Goal: Task Accomplishment & Management: Complete application form

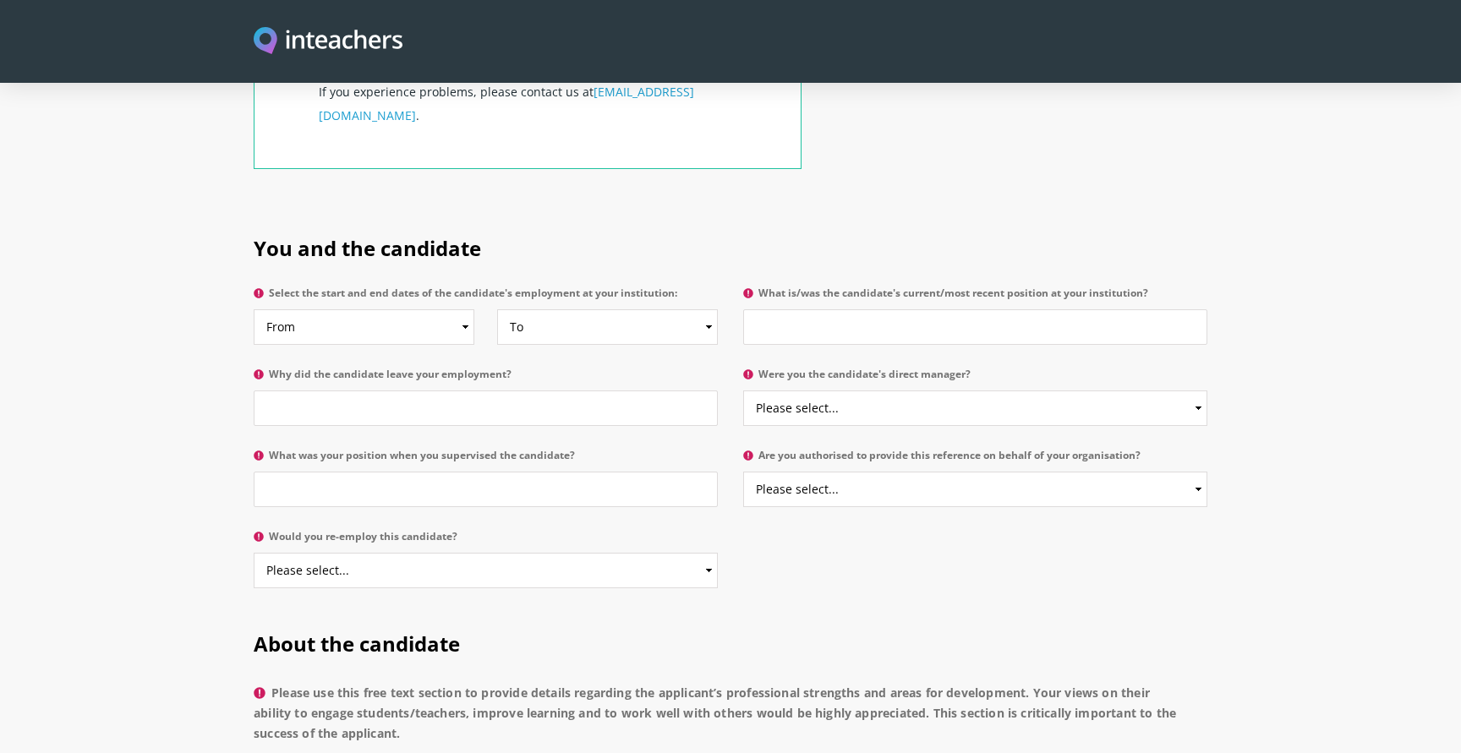
scroll to position [727, 0]
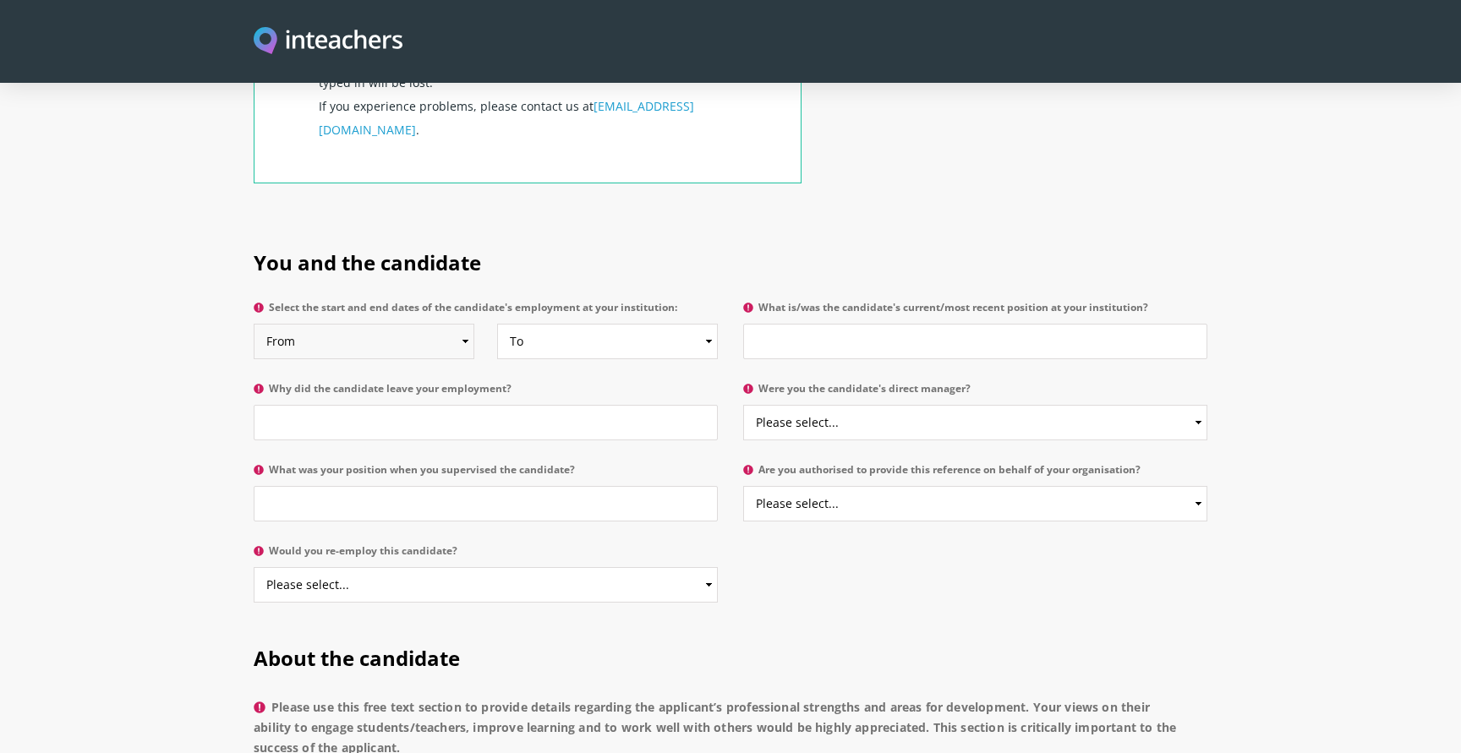
click at [418, 324] on select "From 2025 2024 2023 2022 2021 2020 2019 2018 2017 2016 2015 2014 2013 2012 2011…" at bounding box center [364, 342] width 221 height 36
click at [810, 324] on input "What is/was the candidate's current/most recent position at your institution?" at bounding box center [975, 342] width 464 height 36
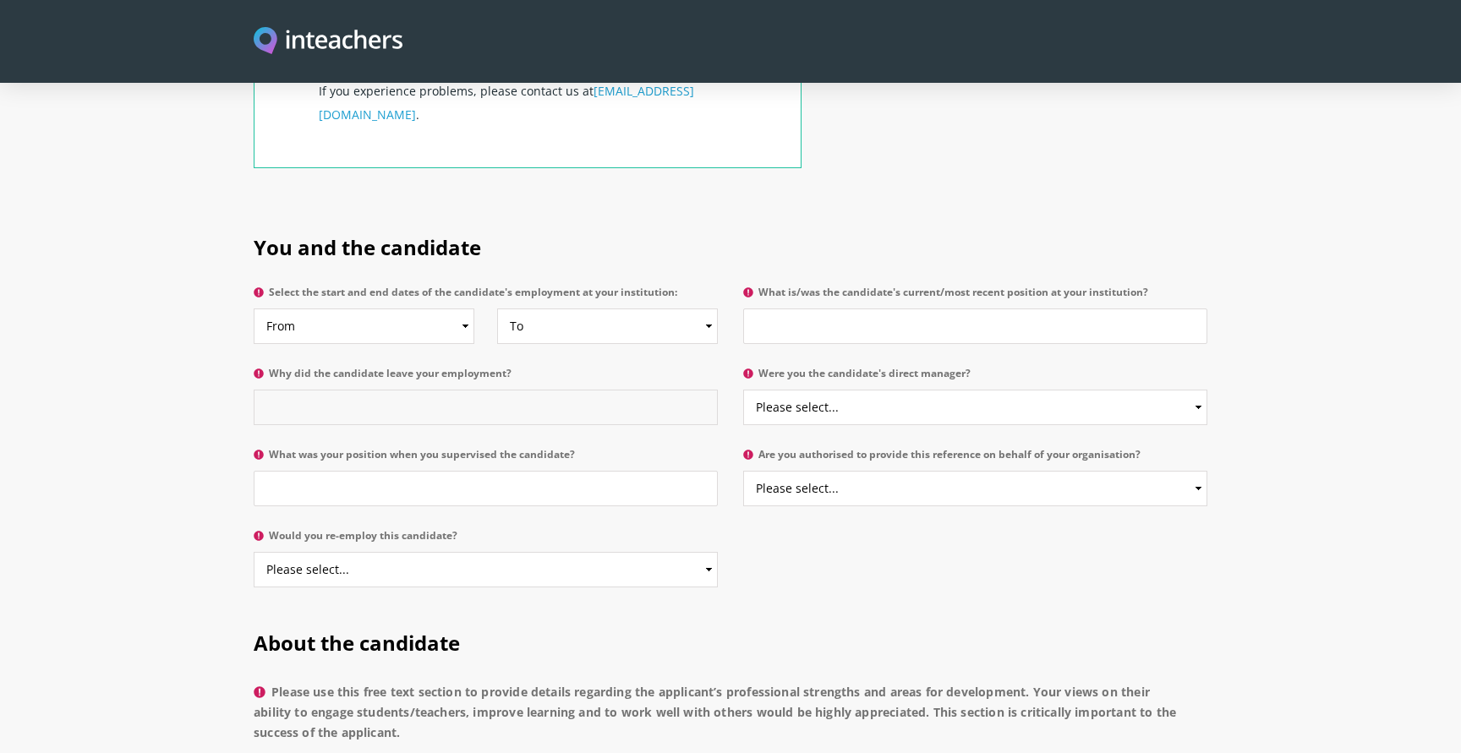
click at [669, 390] on input "Why did the candidate leave your employment?" at bounding box center [486, 408] width 464 height 36
click at [799, 390] on select "Please select... Yes No" at bounding box center [975, 408] width 464 height 36
select select "No"
click at [743, 390] on select "Please select... Yes No" at bounding box center [975, 408] width 464 height 36
click at [586, 390] on input "Why did the candidate leave your employment?" at bounding box center [486, 408] width 464 height 36
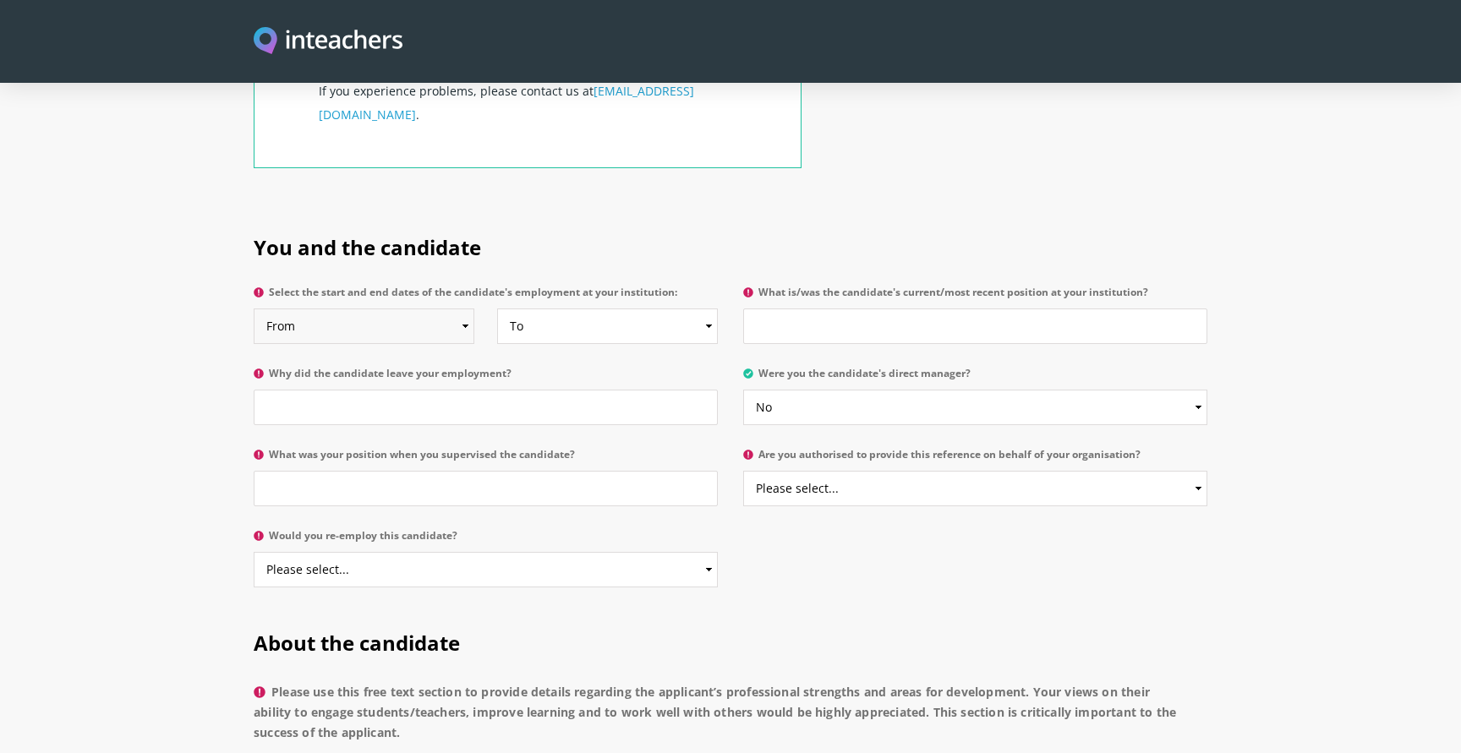
click at [409, 309] on select "From 2025 2024 2023 2022 2021 2020 2019 2018 2017 2016 2015 2014 2013 2012 2011…" at bounding box center [364, 327] width 221 height 36
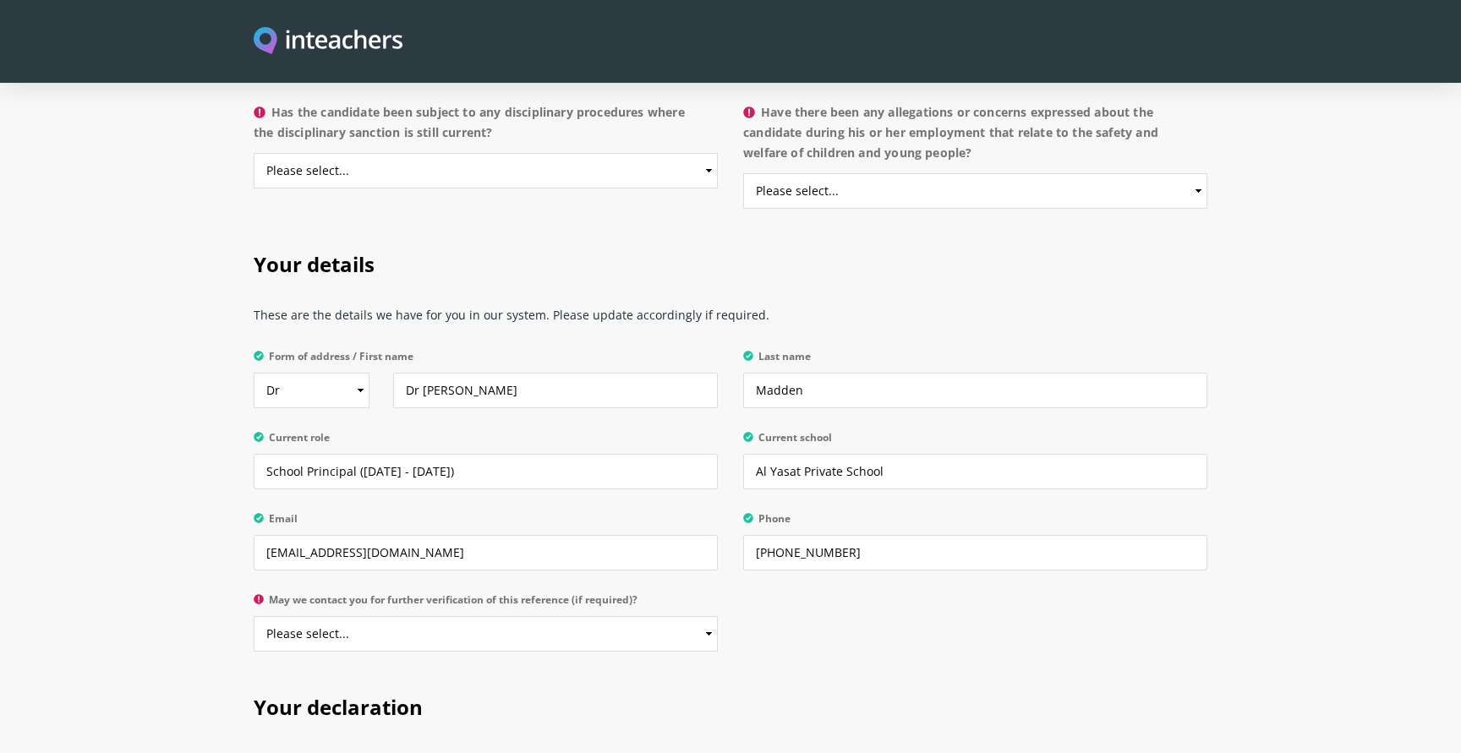
scroll to position [3045, 0]
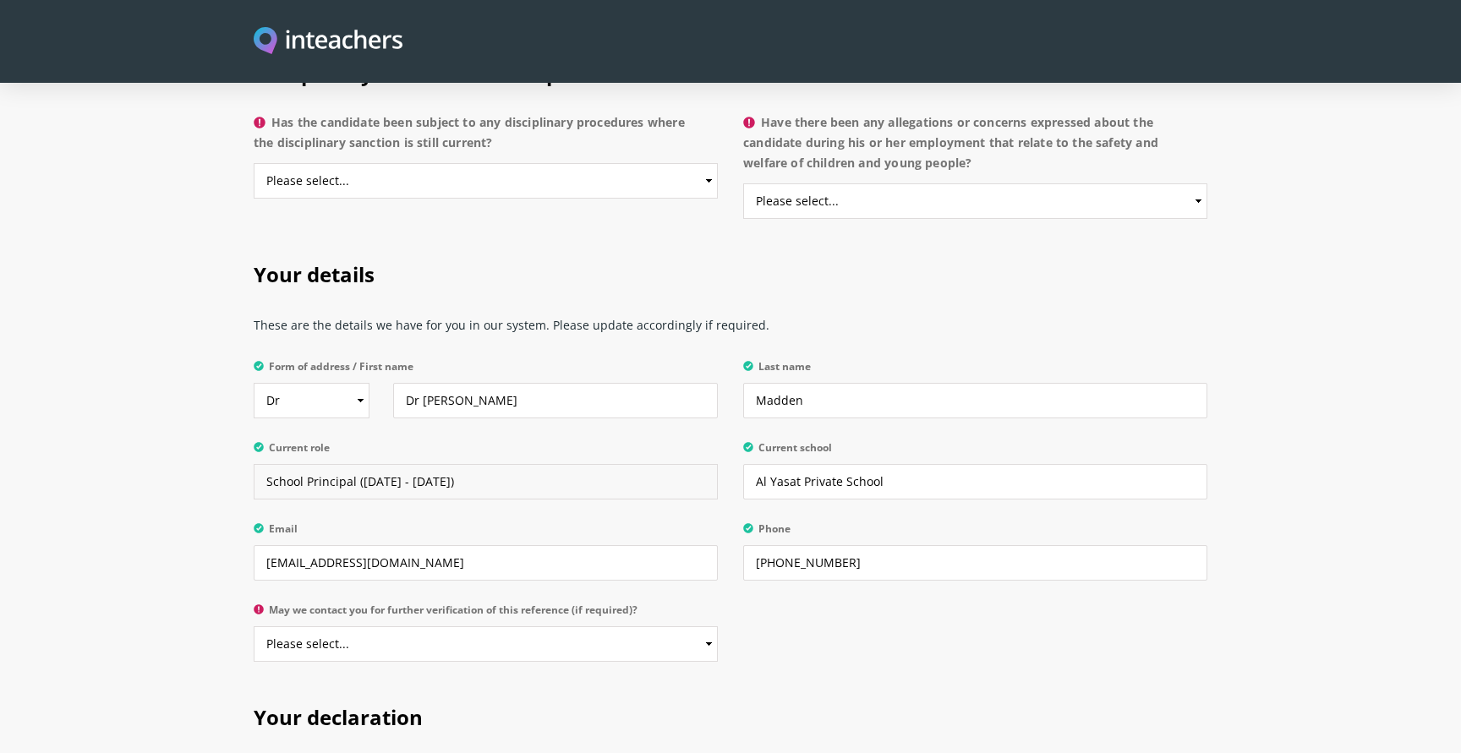
click at [466, 464] on input "School Principal ([DATE] - [DATE])" at bounding box center [486, 482] width 464 height 36
drag, startPoint x: 466, startPoint y: 437, endPoint x: 265, endPoint y: 442, distance: 201.3
click at [265, 464] on input "School Principal ([DATE] - [DATE])" at bounding box center [486, 482] width 464 height 36
type input "Group Head of Schools"
click at [799, 464] on input "Al Yasat Private School" at bounding box center [975, 482] width 464 height 36
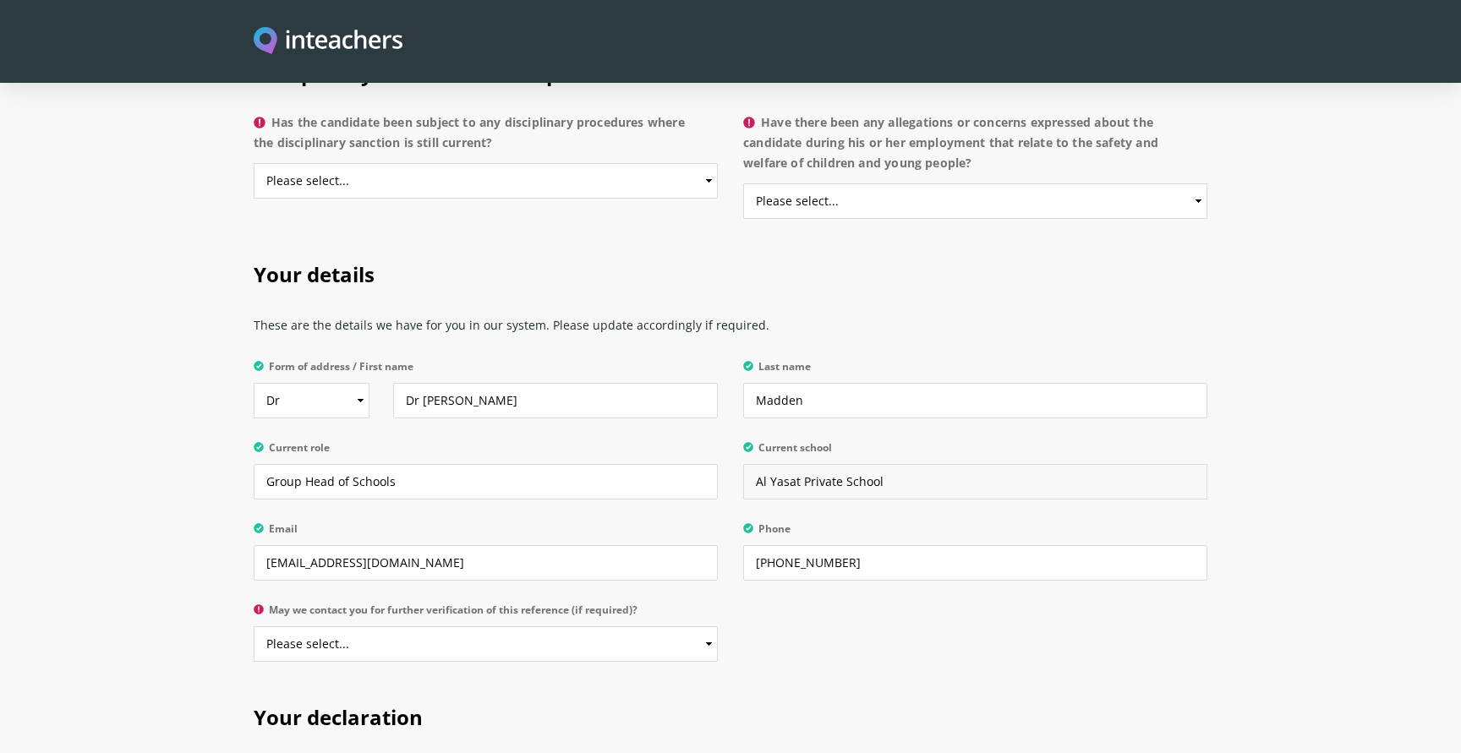
drag, startPoint x: 906, startPoint y: 438, endPoint x: 747, endPoint y: 440, distance: 159.0
click at [747, 464] on input "Al Yasat Private School" at bounding box center [975, 482] width 464 height 36
type input "Aoba International Educational Systems"
click at [838, 545] on input "[PHONE_NUMBER]" at bounding box center [975, 563] width 464 height 36
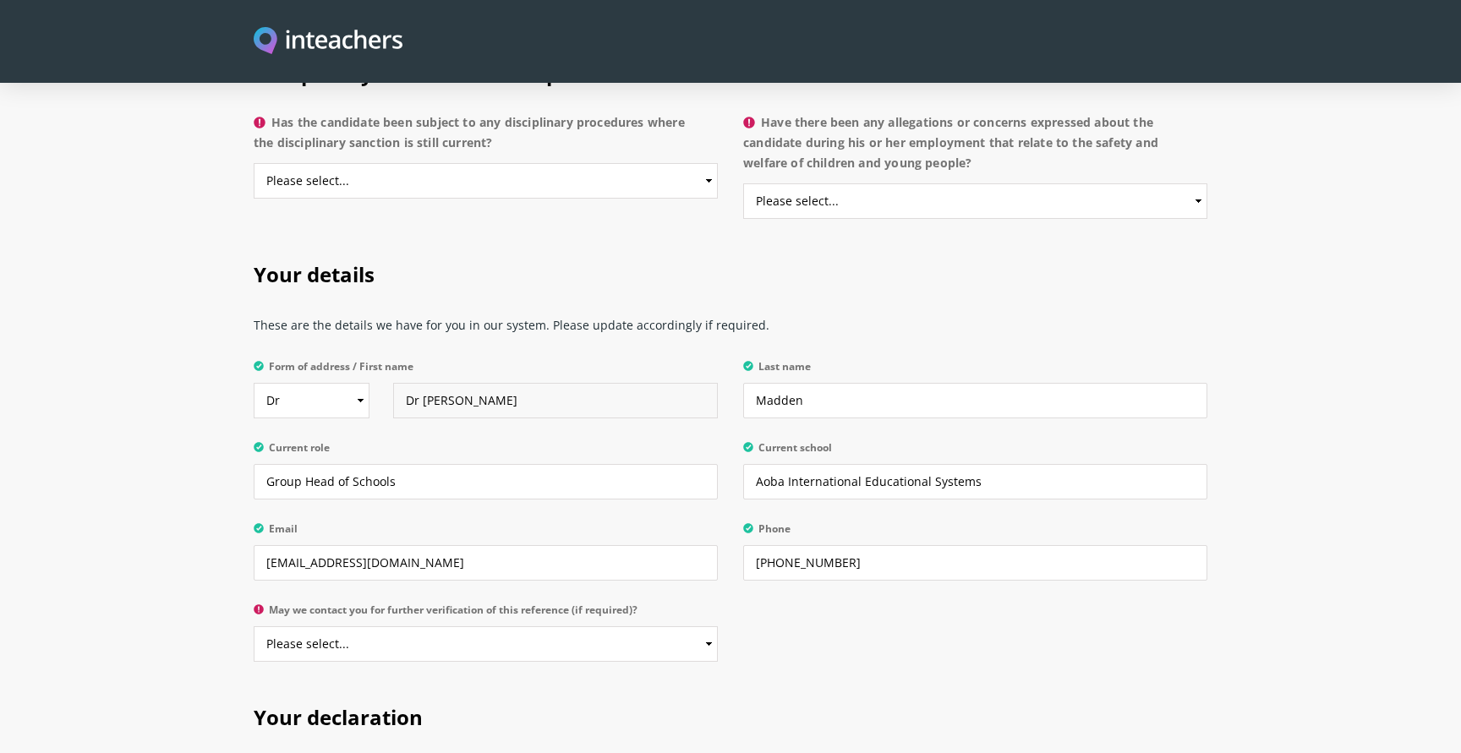
type input "[PERSON_NAME]"
type input "[PHONE_NUMBER]"
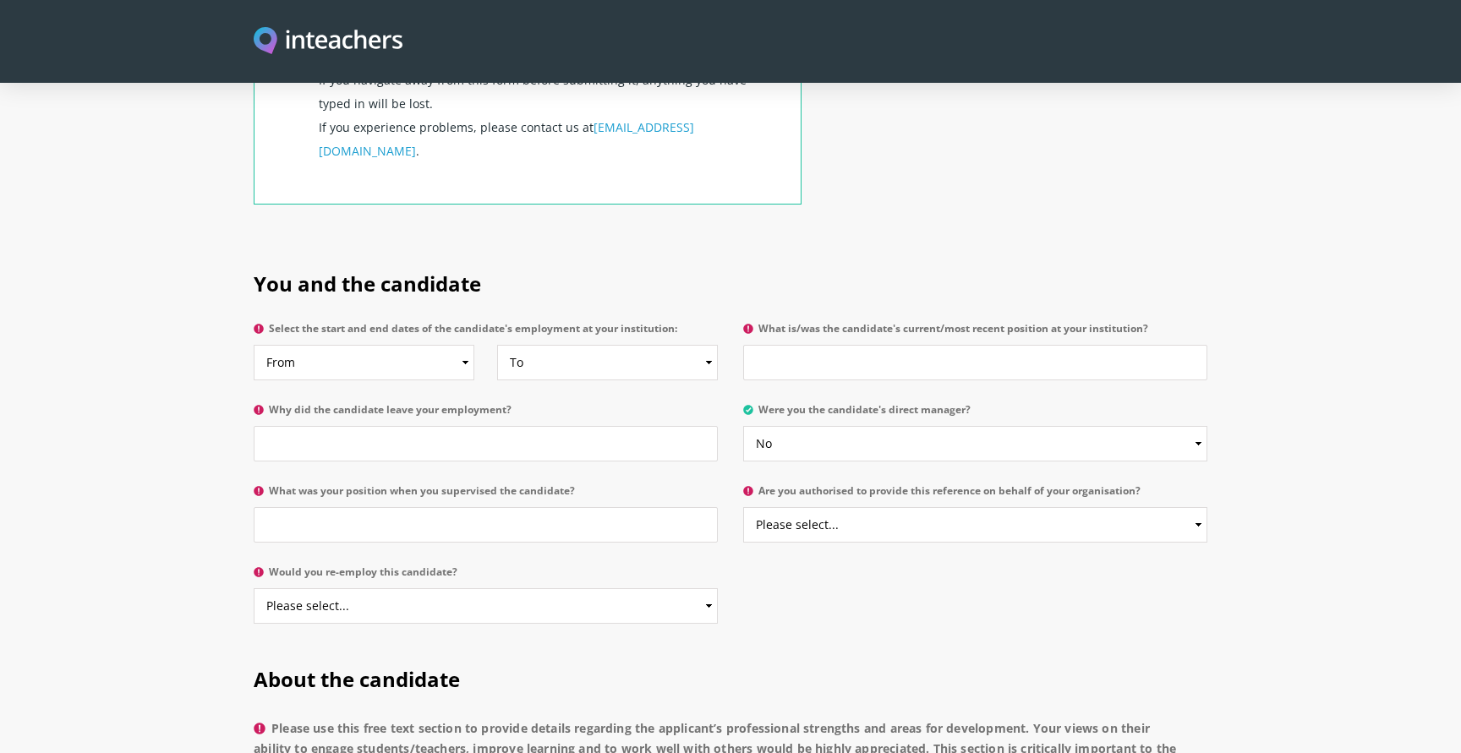
scroll to position [709, 0]
click at [540, 342] on select "To Currently 2025 2024 2023 2022 2021 2020 2019 2018 2017 2016 2015 2014 2013 2…" at bounding box center [607, 360] width 221 height 36
select select "2022"
click at [497, 342] on select "To Currently 2025 2024 2023 2022 2021 2020 2019 2018 2017 2016 2015 2014 2013 2…" at bounding box center [607, 360] width 221 height 36
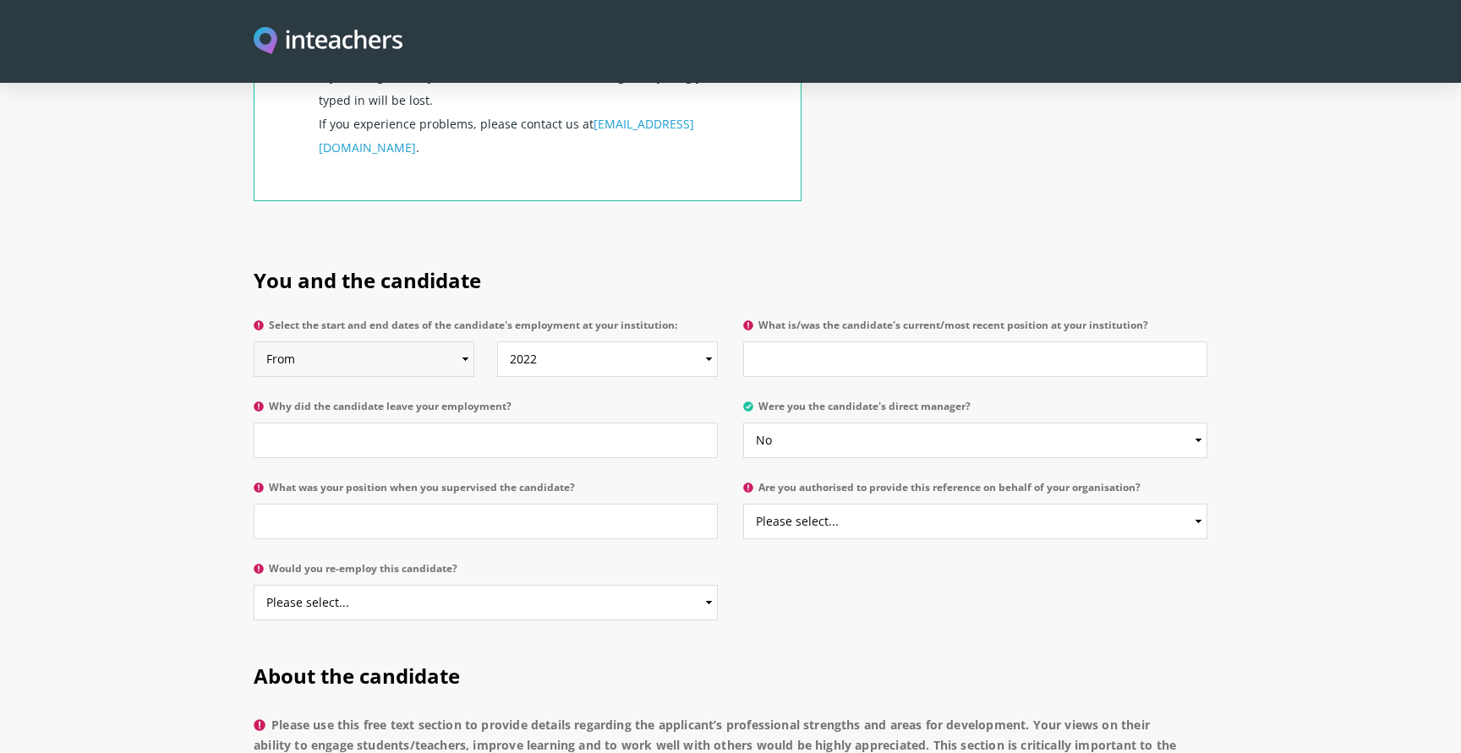
click at [414, 342] on select "From 2025 2024 2023 2022 2021 2020 2019 2018 2017 2016 2015 2014 2013 2012 2011…" at bounding box center [364, 360] width 221 height 36
select select "2016"
click at [254, 342] on select "From 2025 2024 2023 2022 2021 2020 2019 2018 2017 2016 2015 2014 2013 2012 2011…" at bounding box center [364, 360] width 221 height 36
click at [834, 342] on input "What is/was the candidate's current/most recent position at your institution?" at bounding box center [975, 360] width 464 height 36
type input "N"
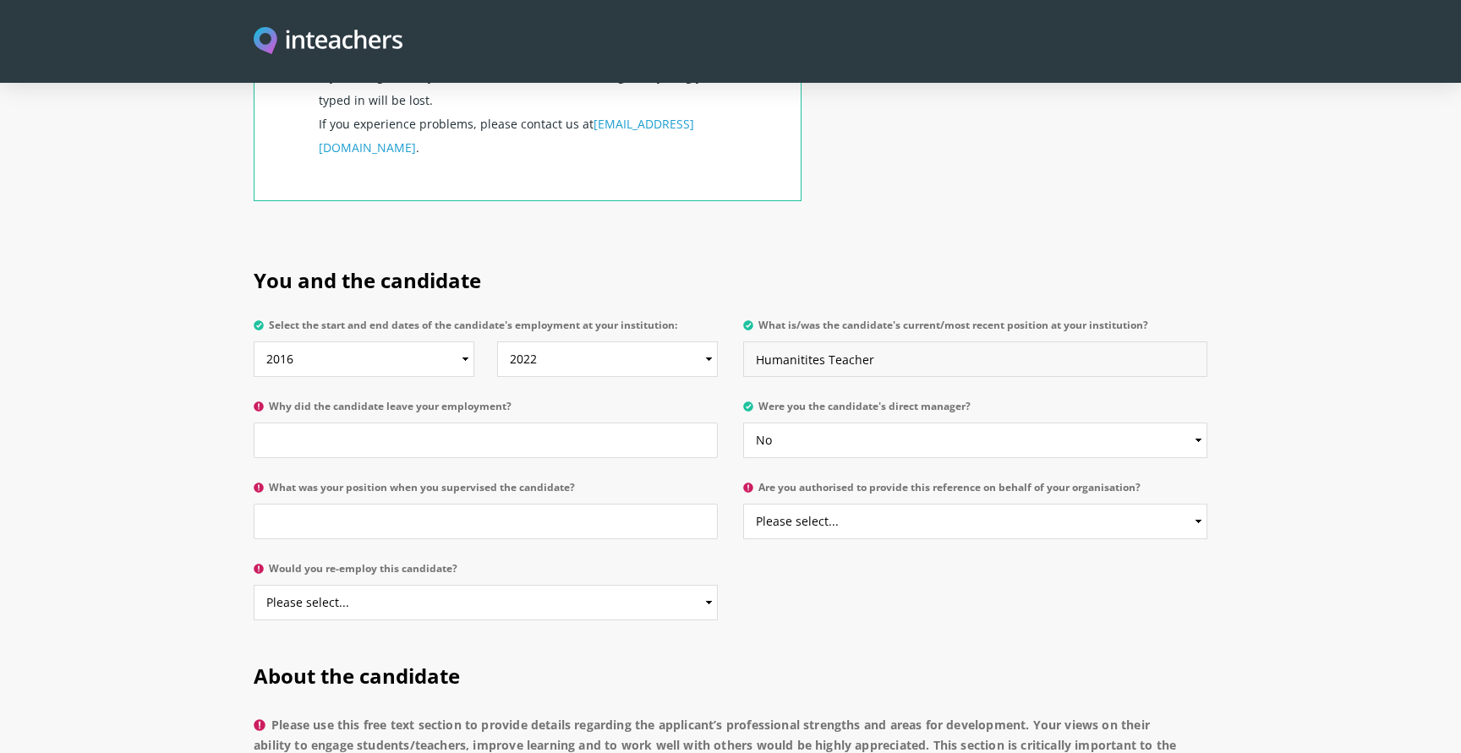
click at [782, 342] on input "Humanitites Teacher" at bounding box center [975, 360] width 464 height 36
type input "Humanities Teacher"
click at [480, 423] on input "Why did the candidate leave your employment?" at bounding box center [486, 441] width 464 height 36
click at [338, 423] on input "Wasn't therewhen he left" at bounding box center [486, 441] width 464 height 36
type input "Wasn't there when he left"
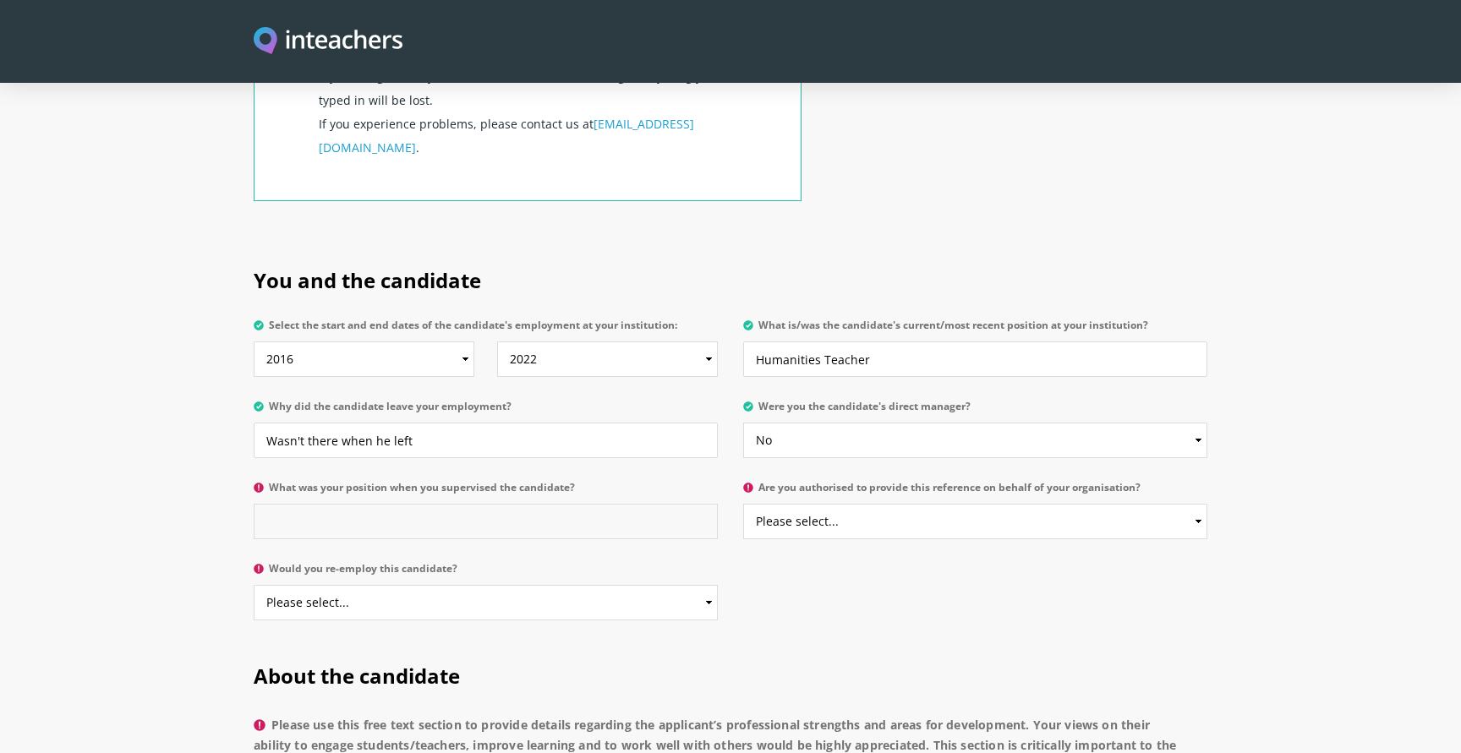
click at [398, 504] on input "What was your position when you supervised the candidate?" at bounding box center [486, 522] width 464 height 36
type input "Executive Principal"
click at [769, 504] on select "Please select... Yes No" at bounding box center [975, 522] width 464 height 36
select select "Yes"
click at [743, 504] on select "Please select... Yes No" at bounding box center [975, 522] width 464 height 36
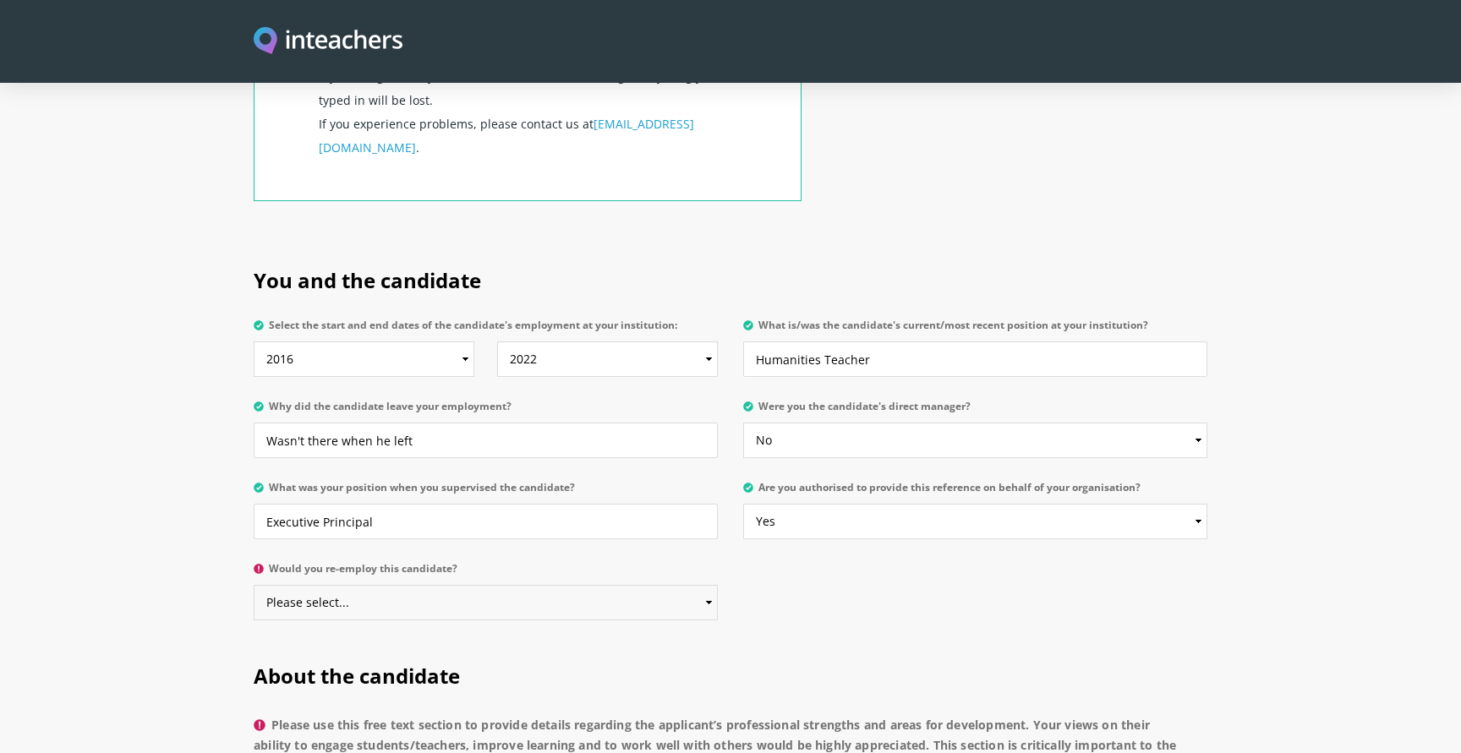
click at [469, 585] on select "Please select... Yes No" at bounding box center [486, 603] width 464 height 36
select select "Yes"
click at [254, 585] on select "Please select... Yes No" at bounding box center [486, 603] width 464 height 36
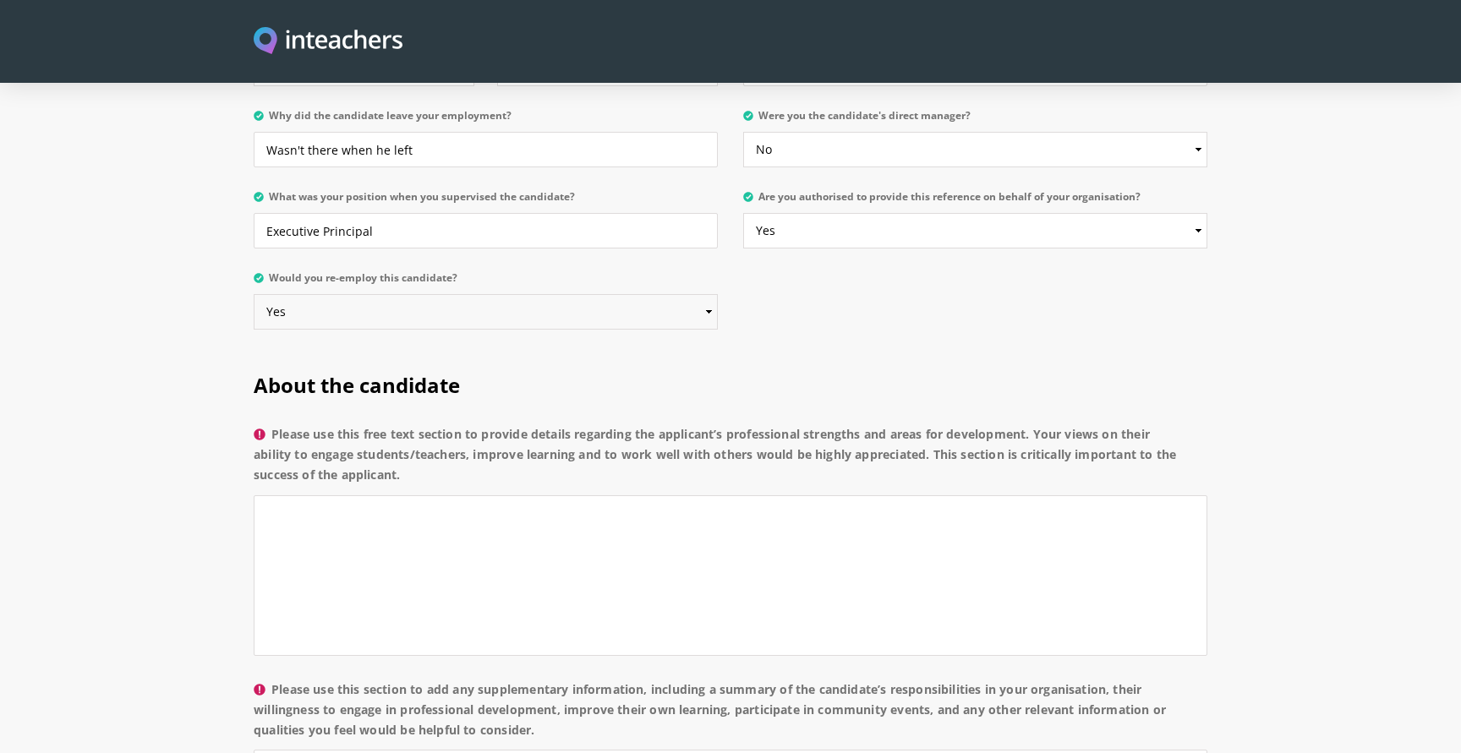
scroll to position [1071, 0]
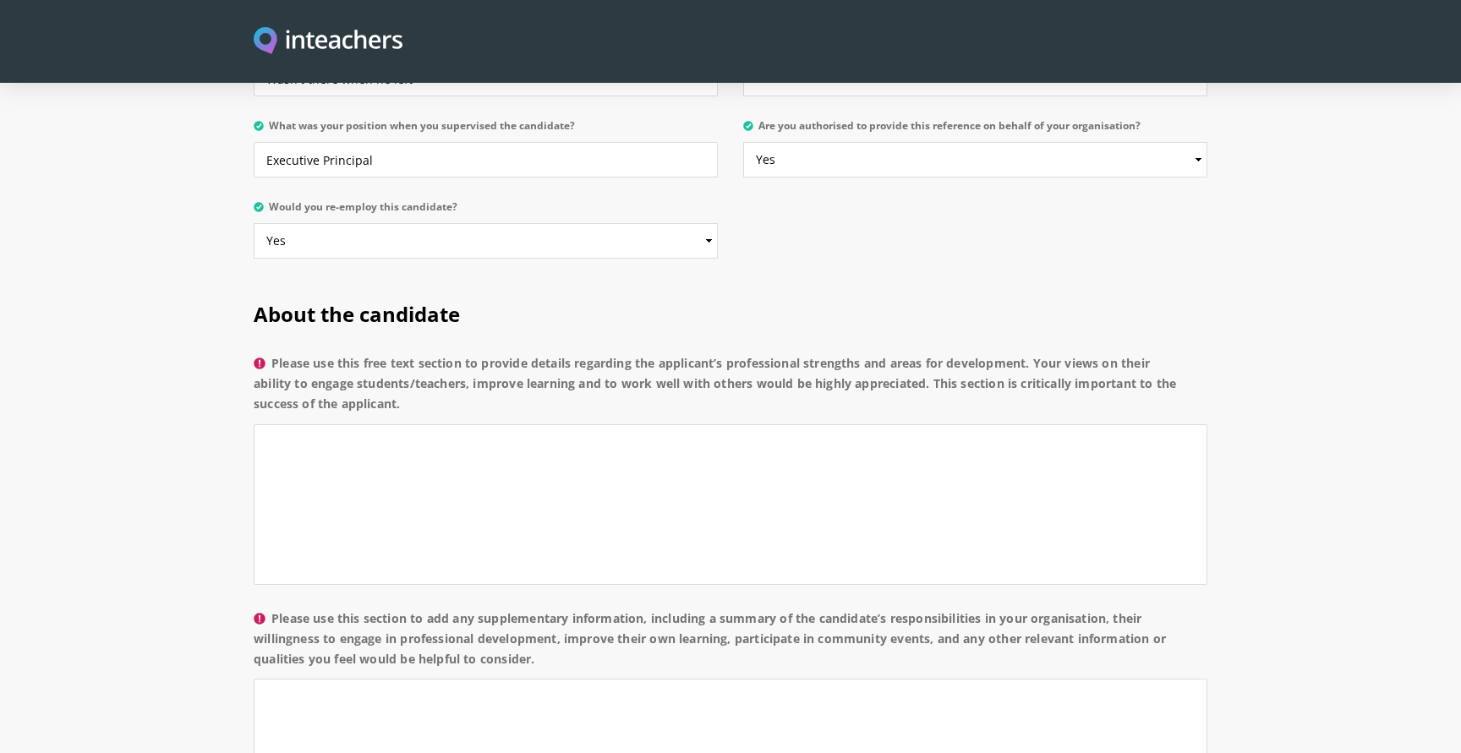
drag, startPoint x: 277, startPoint y: 317, endPoint x: 412, endPoint y: 364, distance: 142.5
click at [412, 364] on label "Please use this free text section to provide details regarding the applicant’s …" at bounding box center [731, 388] width 954 height 71
copy label "Please use this free text section to provide details regarding the applicant’s …"
click at [331, 425] on textarea "Please use this free text section to provide details regarding the applicant’s …" at bounding box center [731, 505] width 954 height 161
paste textarea "s a steady, reliable educator who brings a calm and collegial presence to the s…"
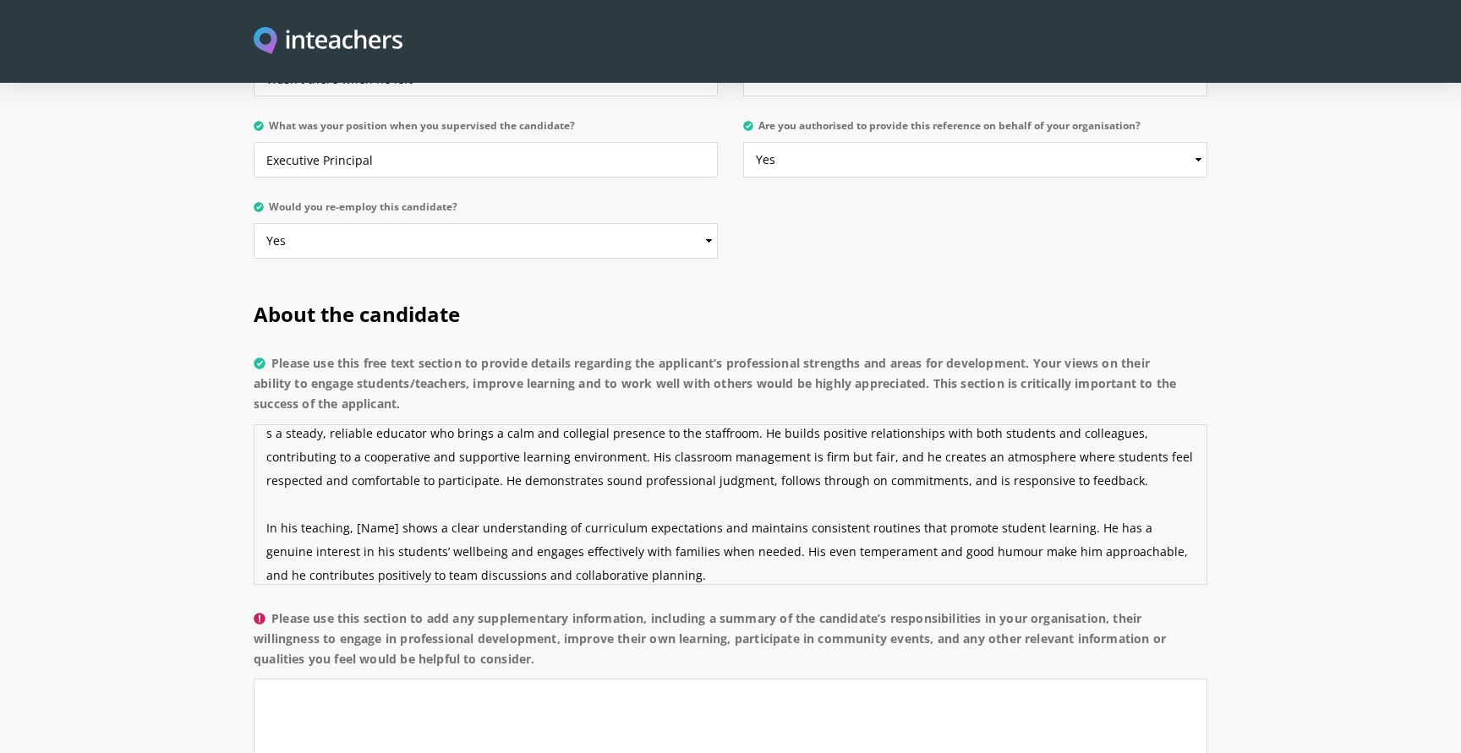
scroll to position [0, 0]
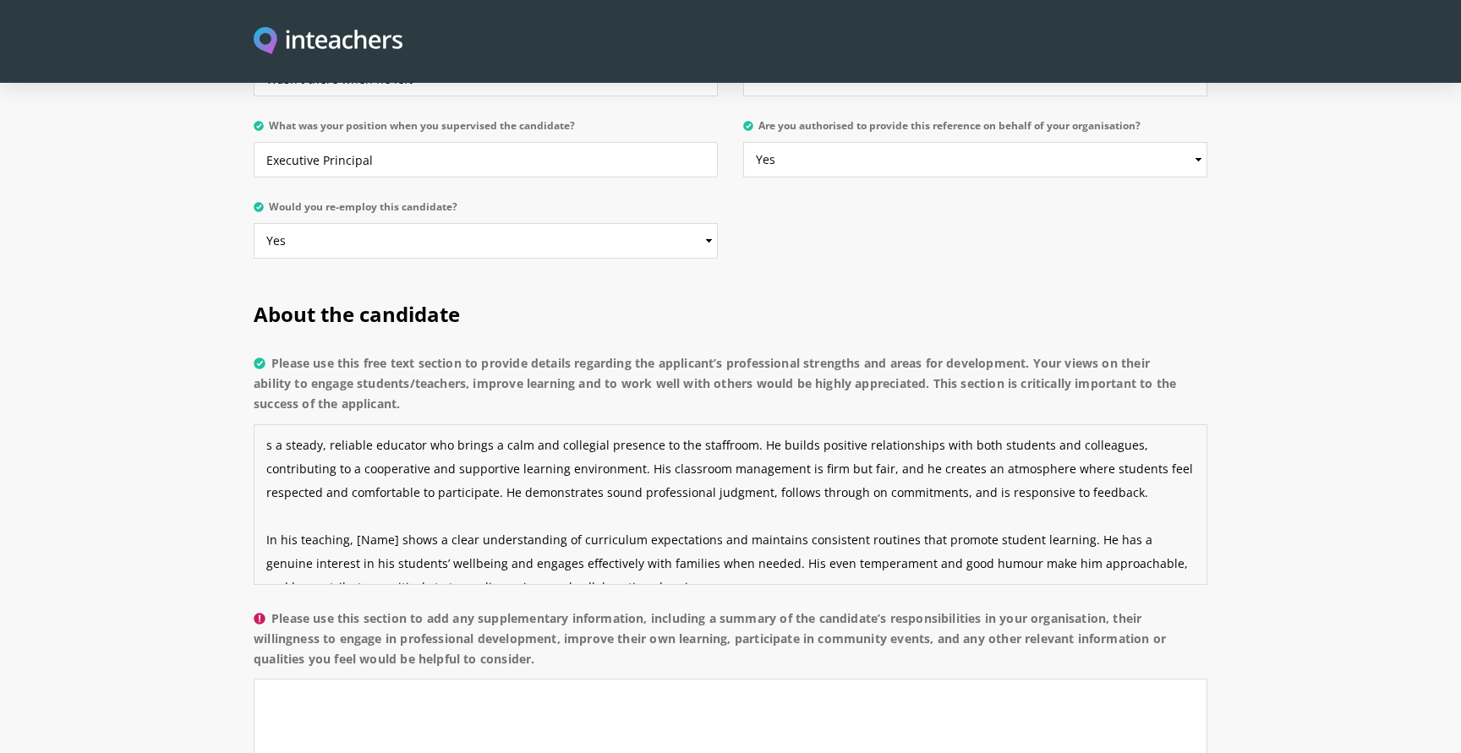
click at [268, 425] on textarea "s a steady, reliable educator who brings a calm and collegial presence to the s…" at bounding box center [731, 505] width 954 height 161
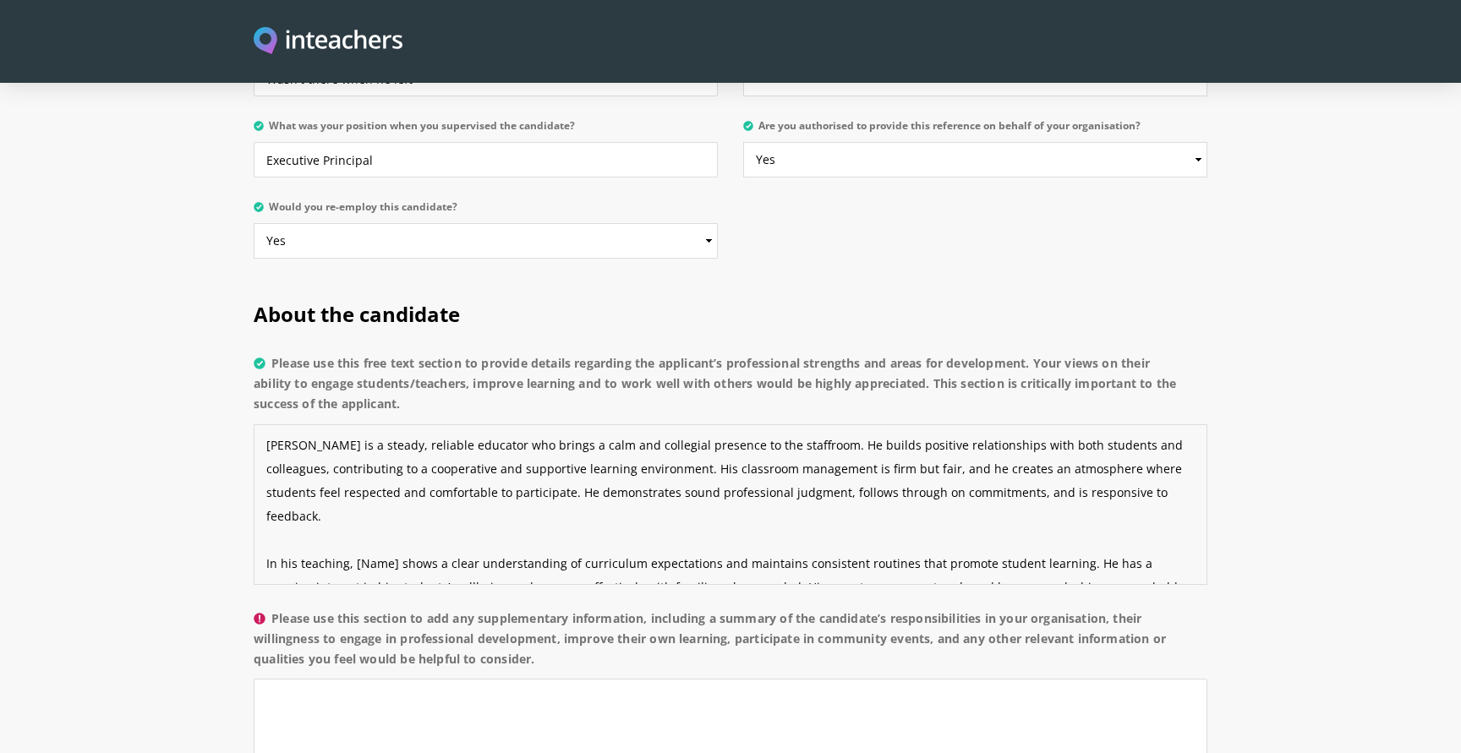
drag, startPoint x: 266, startPoint y: 400, endPoint x: 313, endPoint y: 400, distance: 46.5
click at [313, 425] on textarea "[PERSON_NAME] is a steady, reliable educator who brings a calm and collegial pr…" at bounding box center [731, 505] width 954 height 161
drag, startPoint x: 352, startPoint y: 493, endPoint x: 393, endPoint y: 493, distance: 41.4
click at [393, 493] on textarea "[PERSON_NAME] is a steady, reliable educator who brings a calm and collegial pr…" at bounding box center [731, 505] width 954 height 161
paste textarea "[PERSON_NAME]"
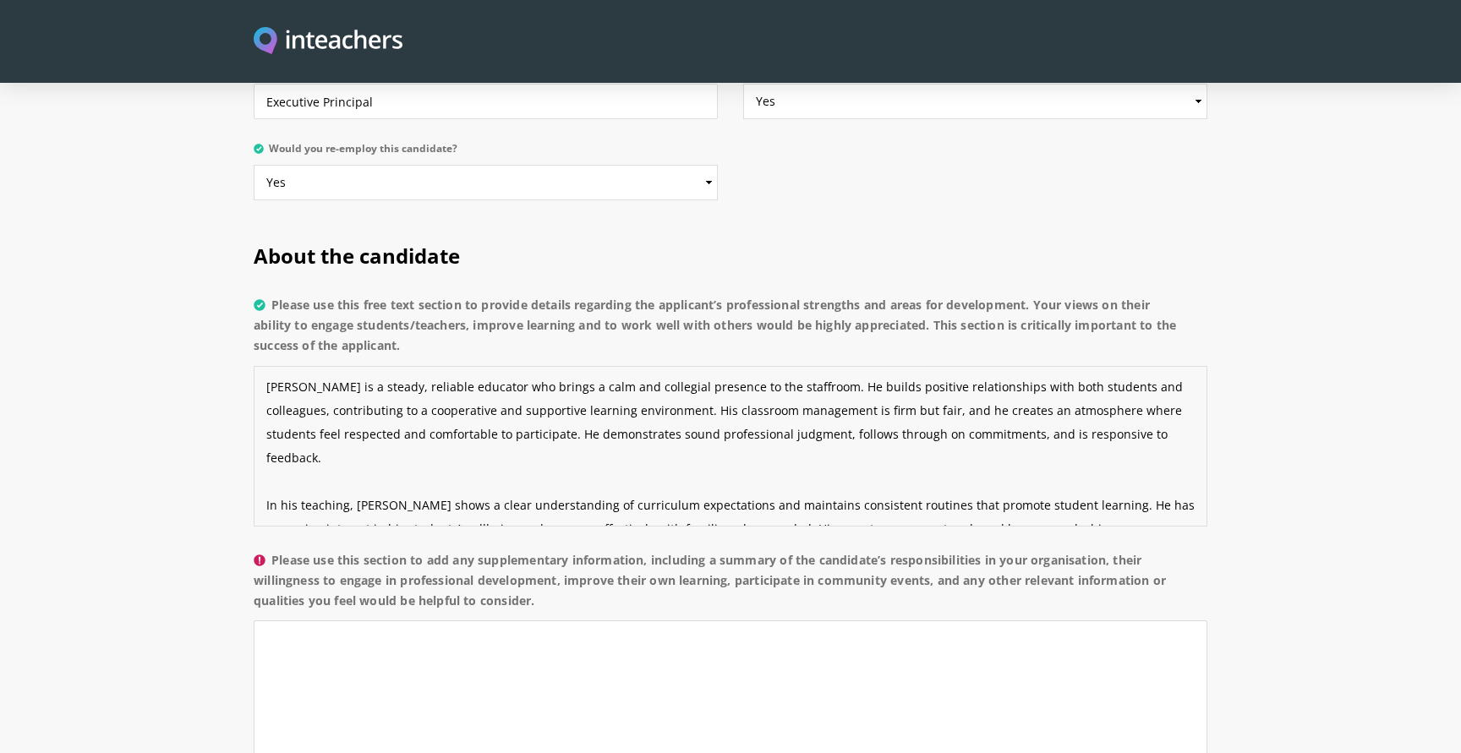
scroll to position [24, 0]
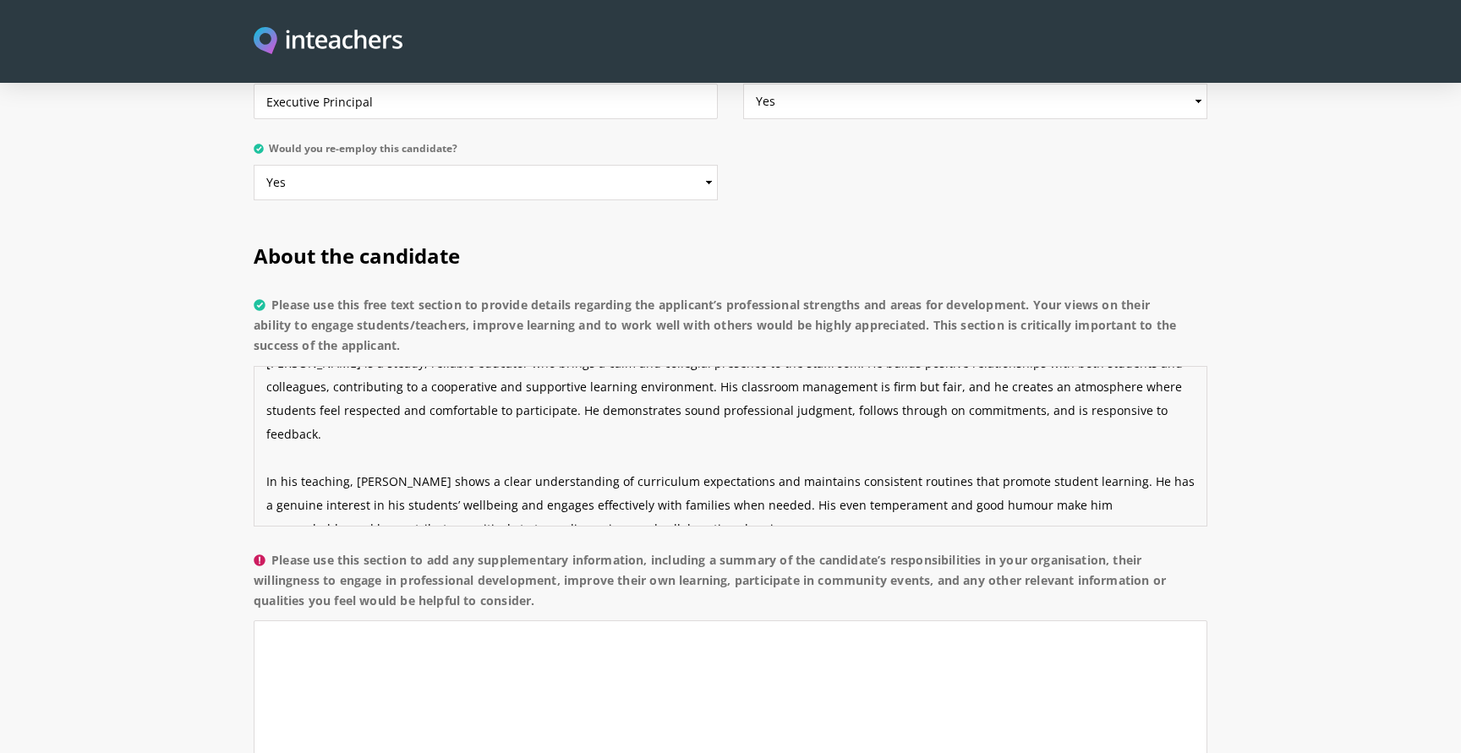
drag, startPoint x: 266, startPoint y: 341, endPoint x: 534, endPoint y: 492, distance: 307.1
click at [534, 493] on p "Please use this free text section to provide details regarding the applicant’s …" at bounding box center [731, 415] width 954 height 255
paste textarea "Although I have not worked directly with [PERSON_NAME] since [DATE], during my …"
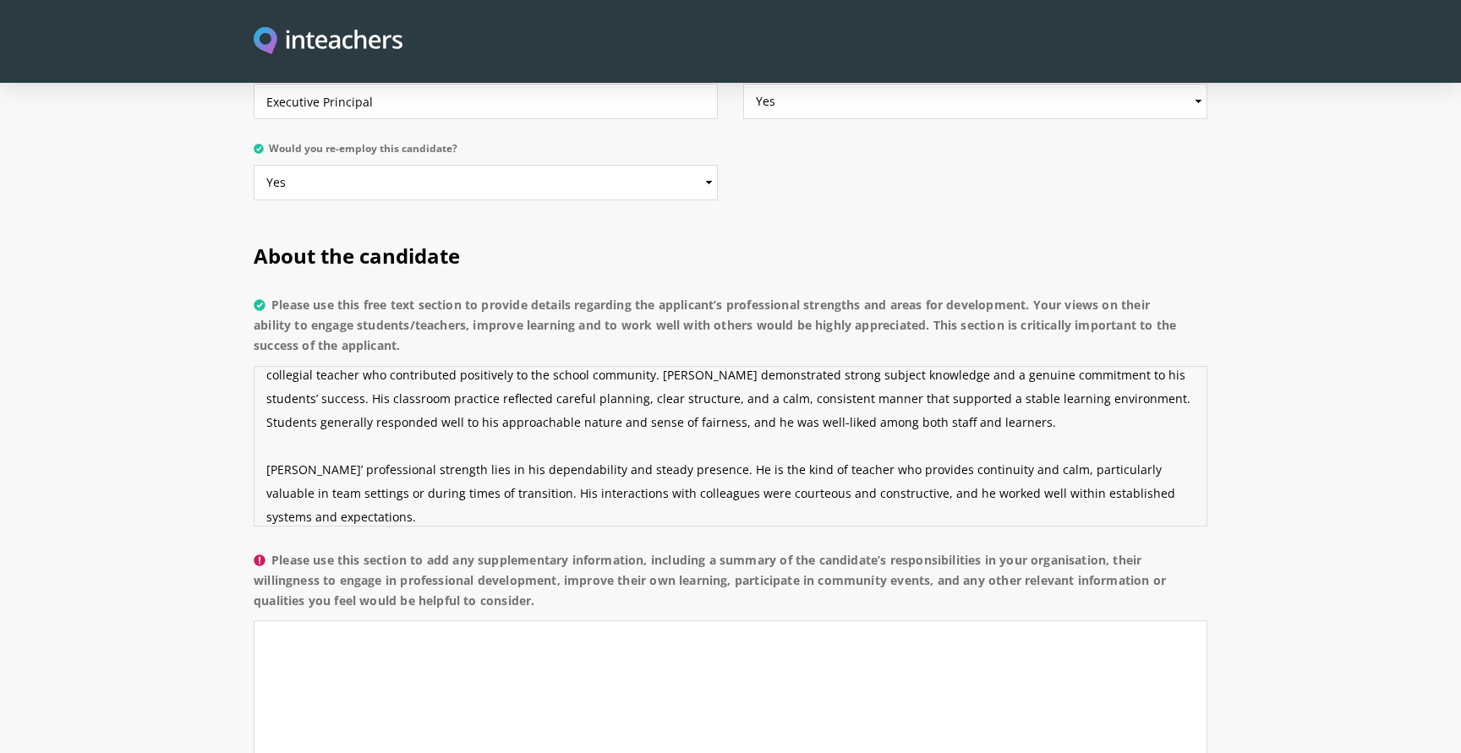
scroll to position [0, 0]
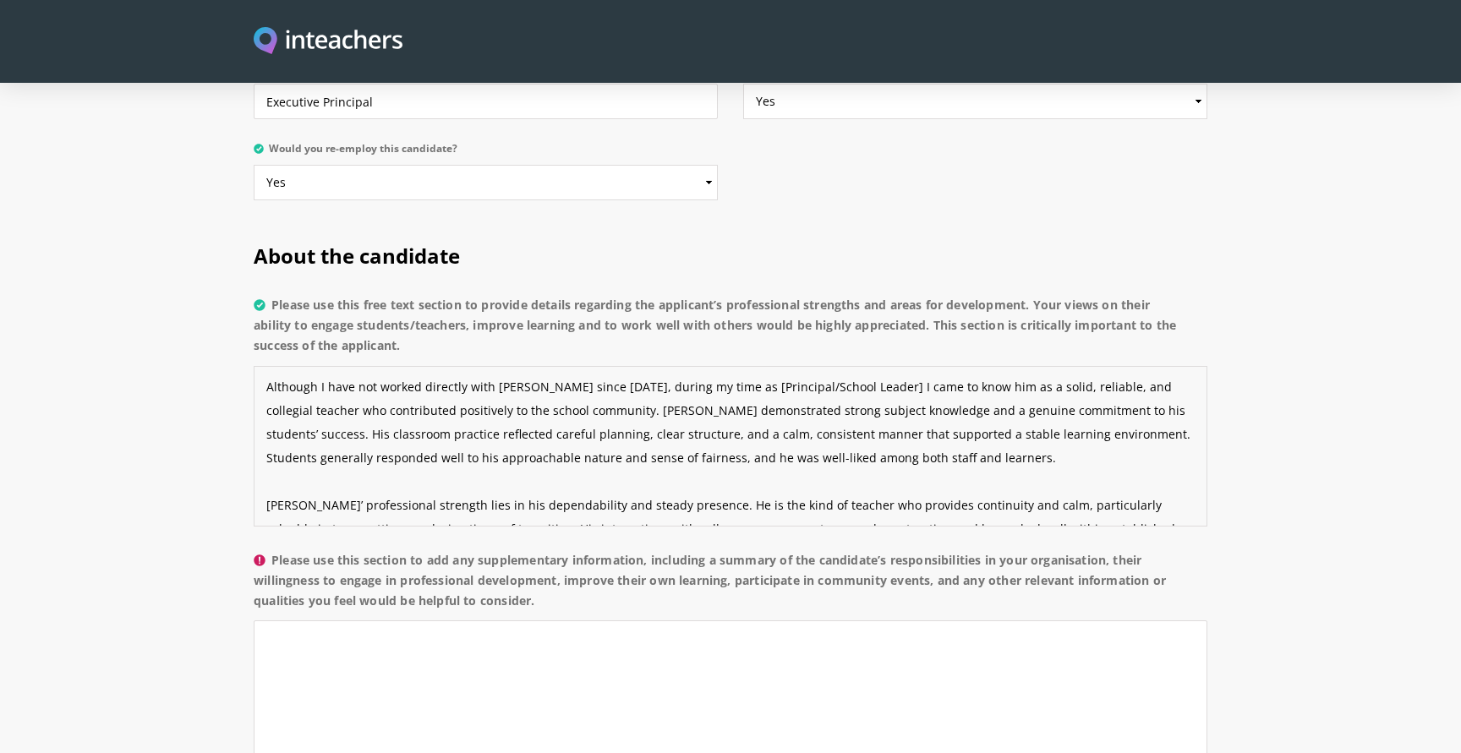
drag, startPoint x: 709, startPoint y: 342, endPoint x: 846, endPoint y: 348, distance: 136.3
click at [846, 366] on textarea "Although I have not worked directly with [PERSON_NAME] since [DATE], during my …" at bounding box center [731, 446] width 954 height 161
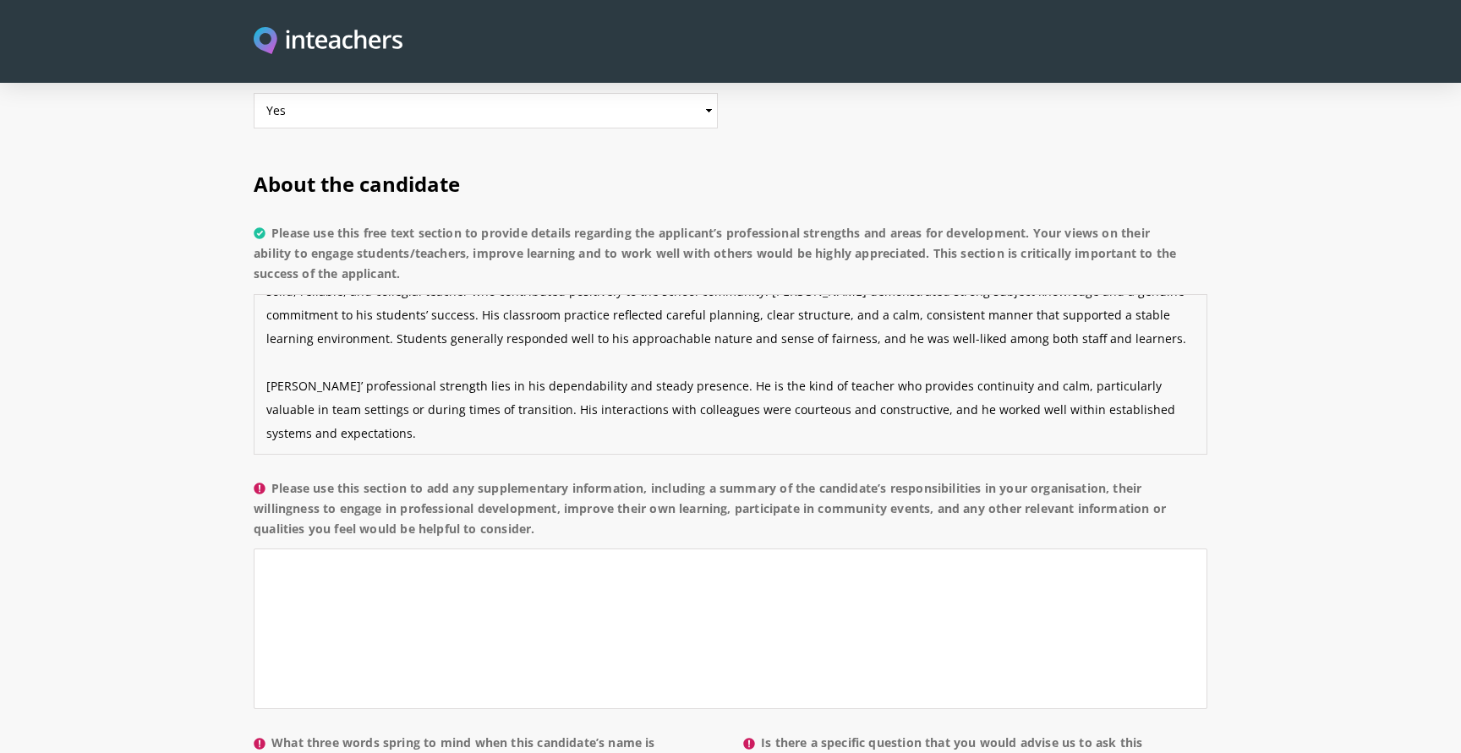
scroll to position [1230, 0]
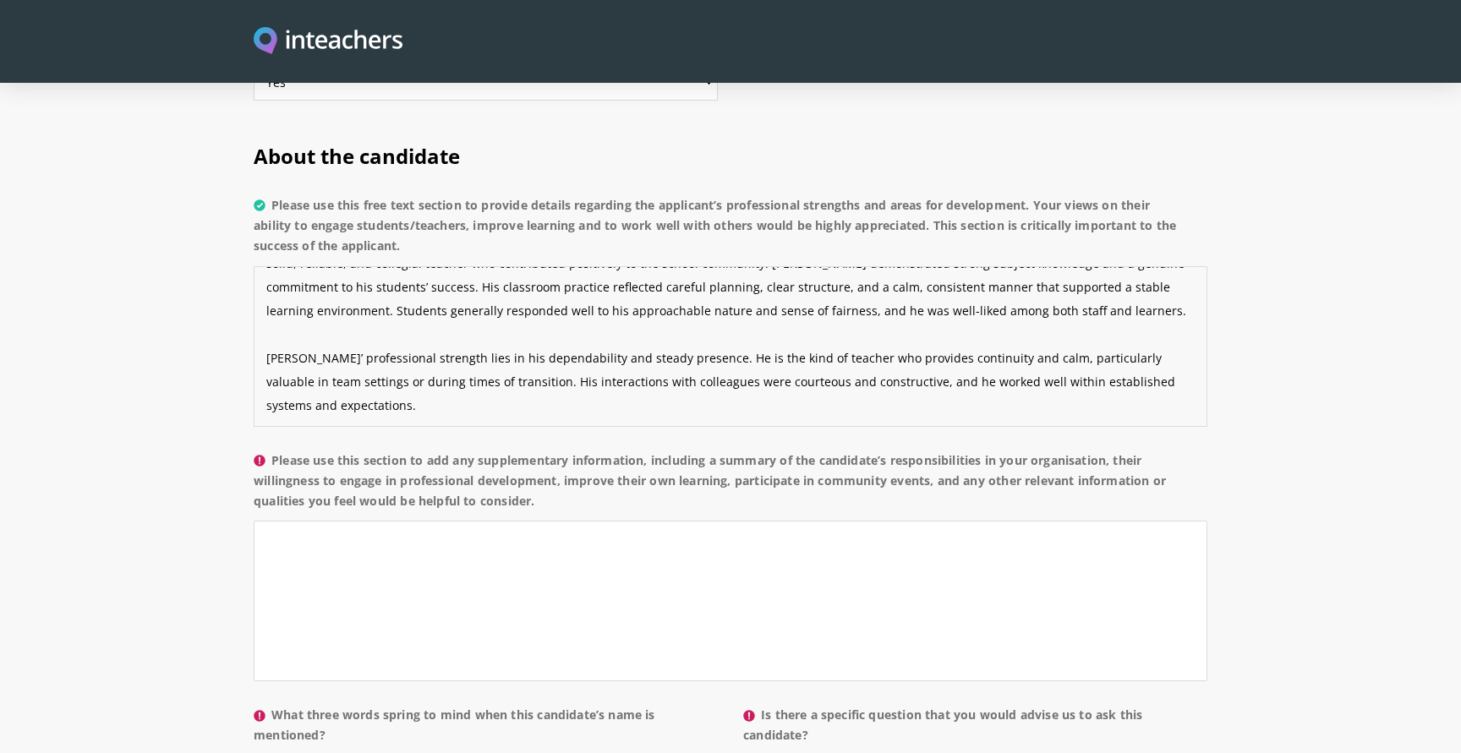
type textarea "Although I have not worked directly with [PERSON_NAME] since [DATE], during my …"
drag, startPoint x: 275, startPoint y: 410, endPoint x: 582, endPoint y: 460, distance: 311.0
click at [582, 460] on label "Please use this section to add any supplementary information, including a summa…" at bounding box center [731, 486] width 954 height 71
copy label "Please use this section to add any supplementary information, including a summa…"
click at [415, 521] on textarea "Please use this section to add any supplementary information, including a summa…" at bounding box center [731, 601] width 954 height 161
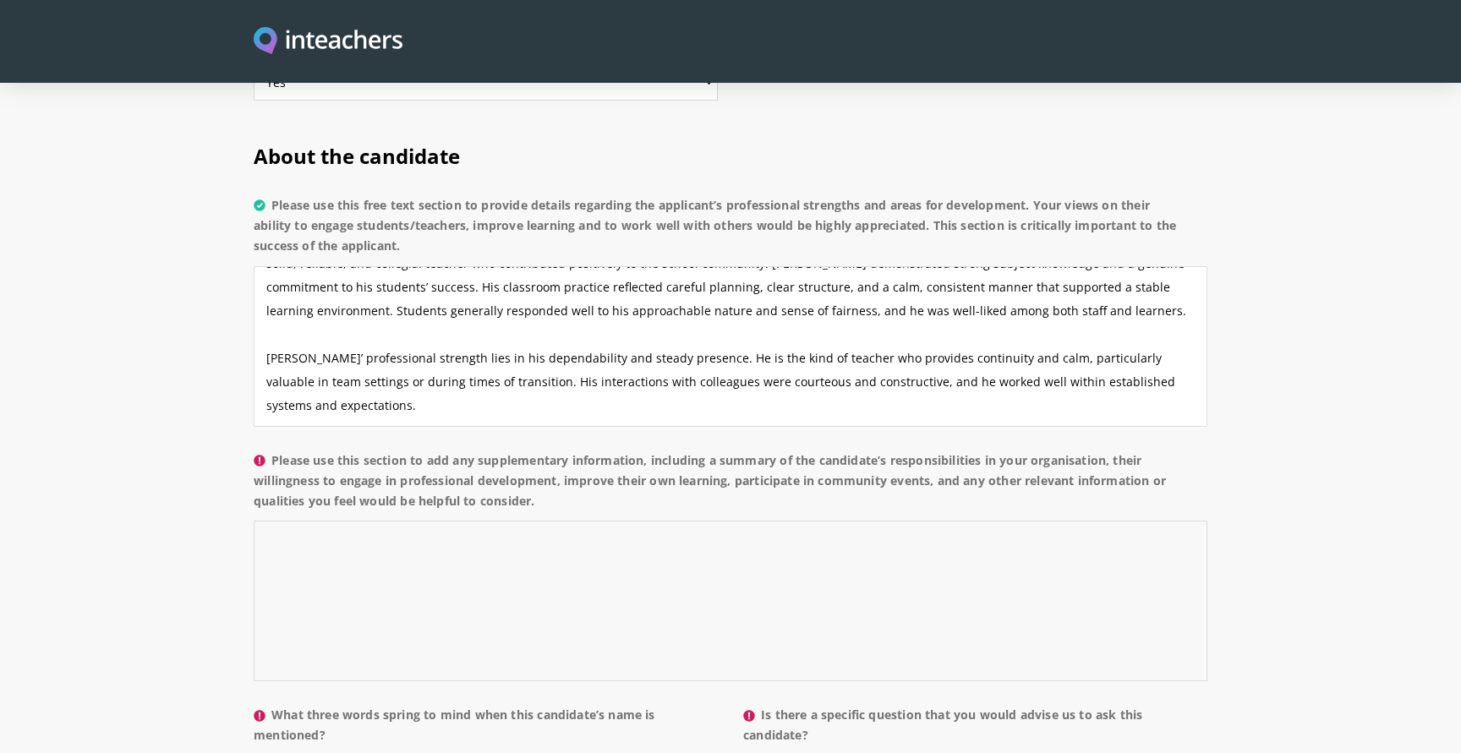
paste textarea "Loremi dol sita co [Adipis Elit], Seddoeiu tempor in u labore etdolo ma ali Eni…"
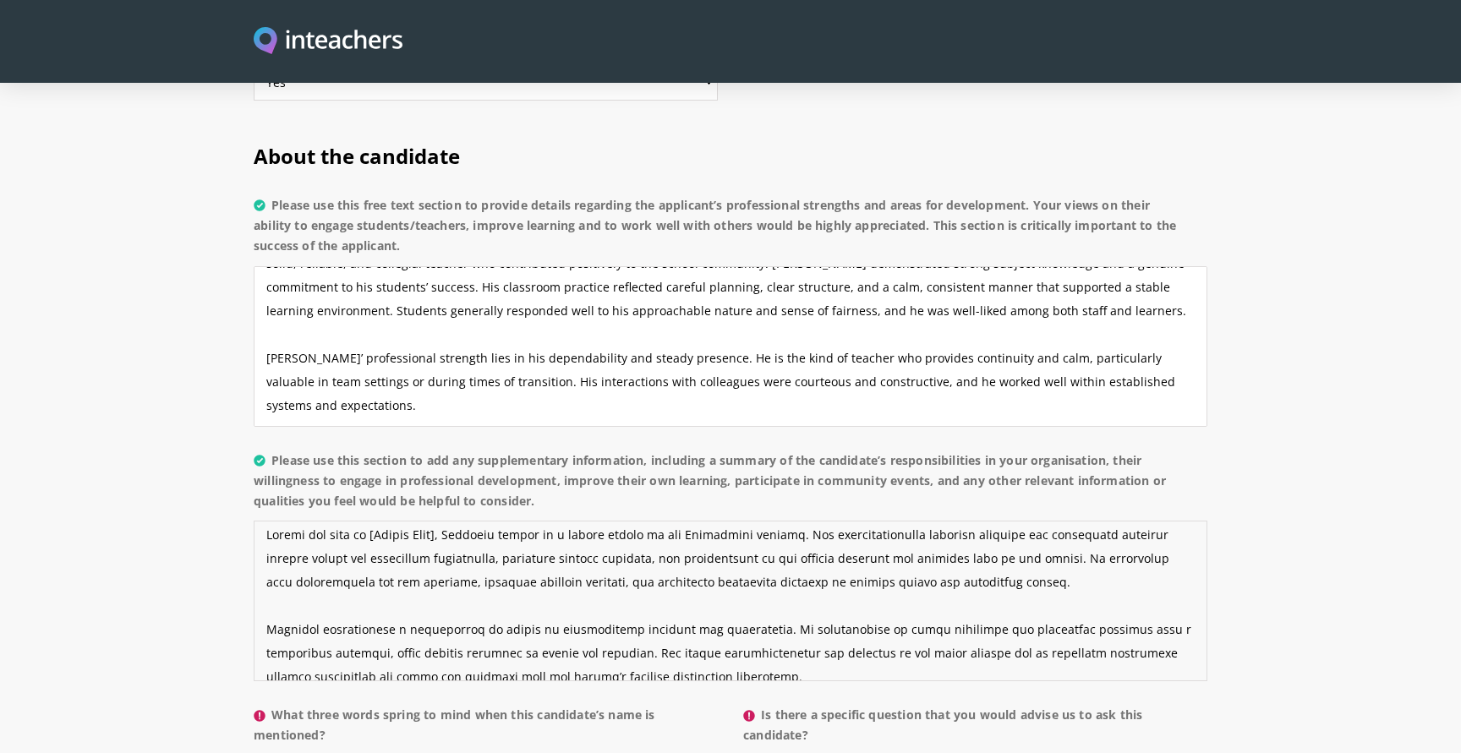
scroll to position [0, 0]
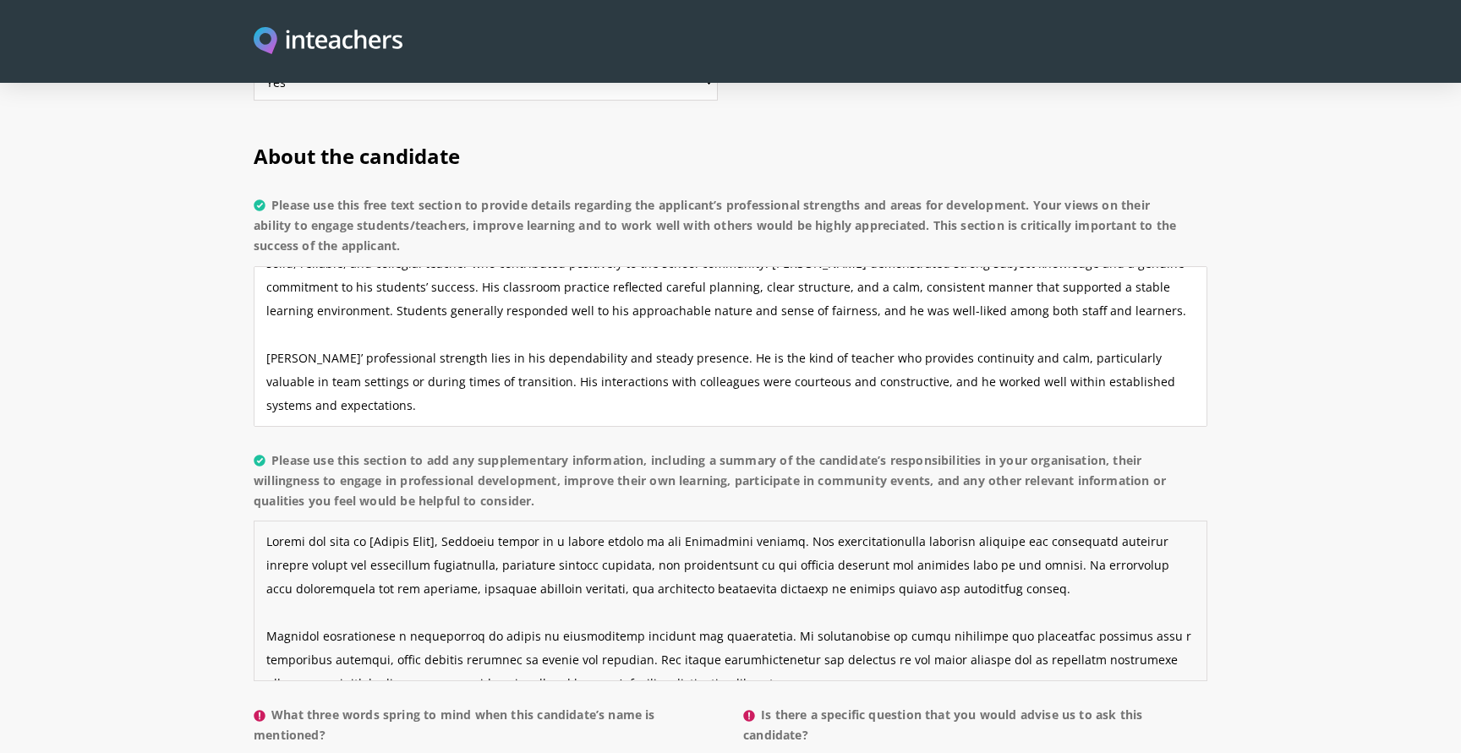
drag, startPoint x: 448, startPoint y: 496, endPoint x: 369, endPoint y: 496, distance: 79.5
click at [369, 521] on textarea "Please use this section to add any supplementary information, including a summa…" at bounding box center [731, 601] width 954 height 161
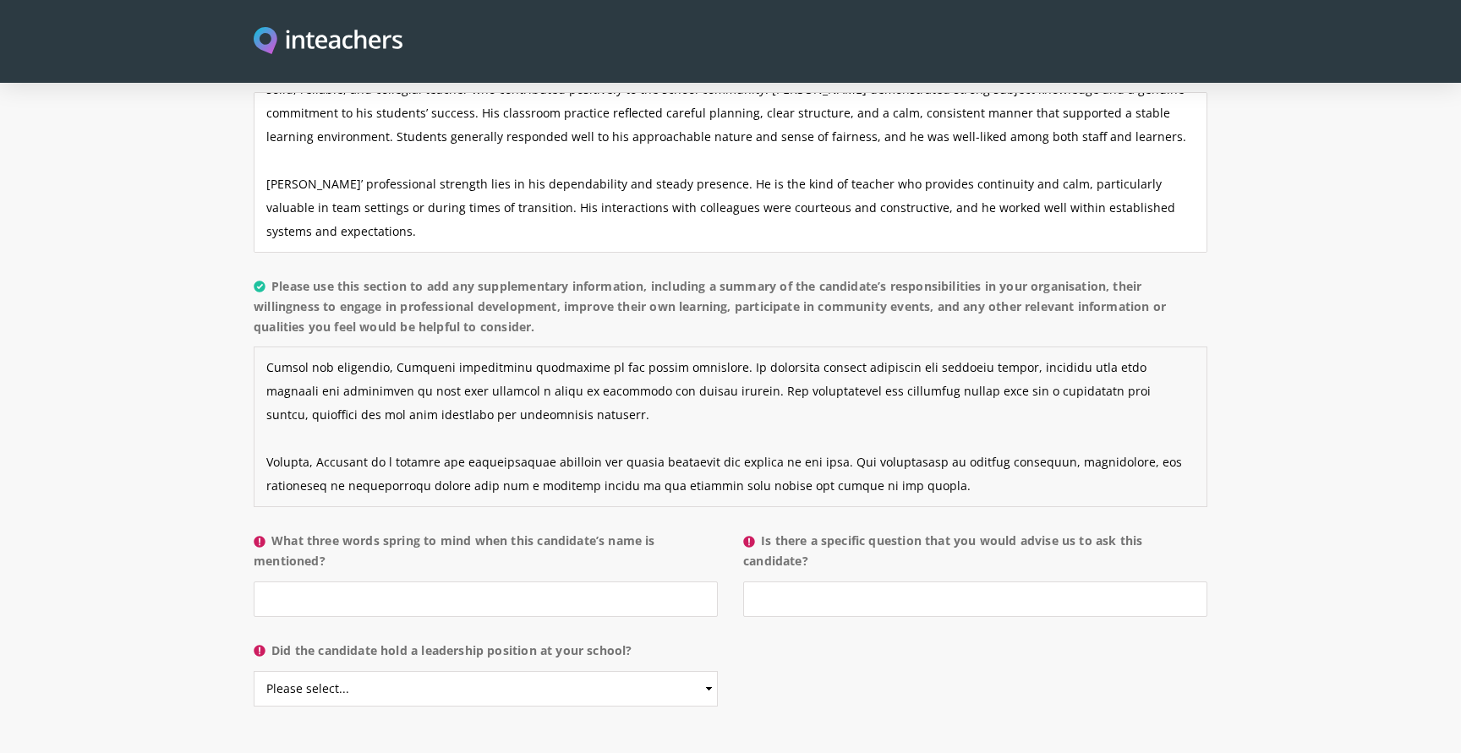
scroll to position [1413, 0]
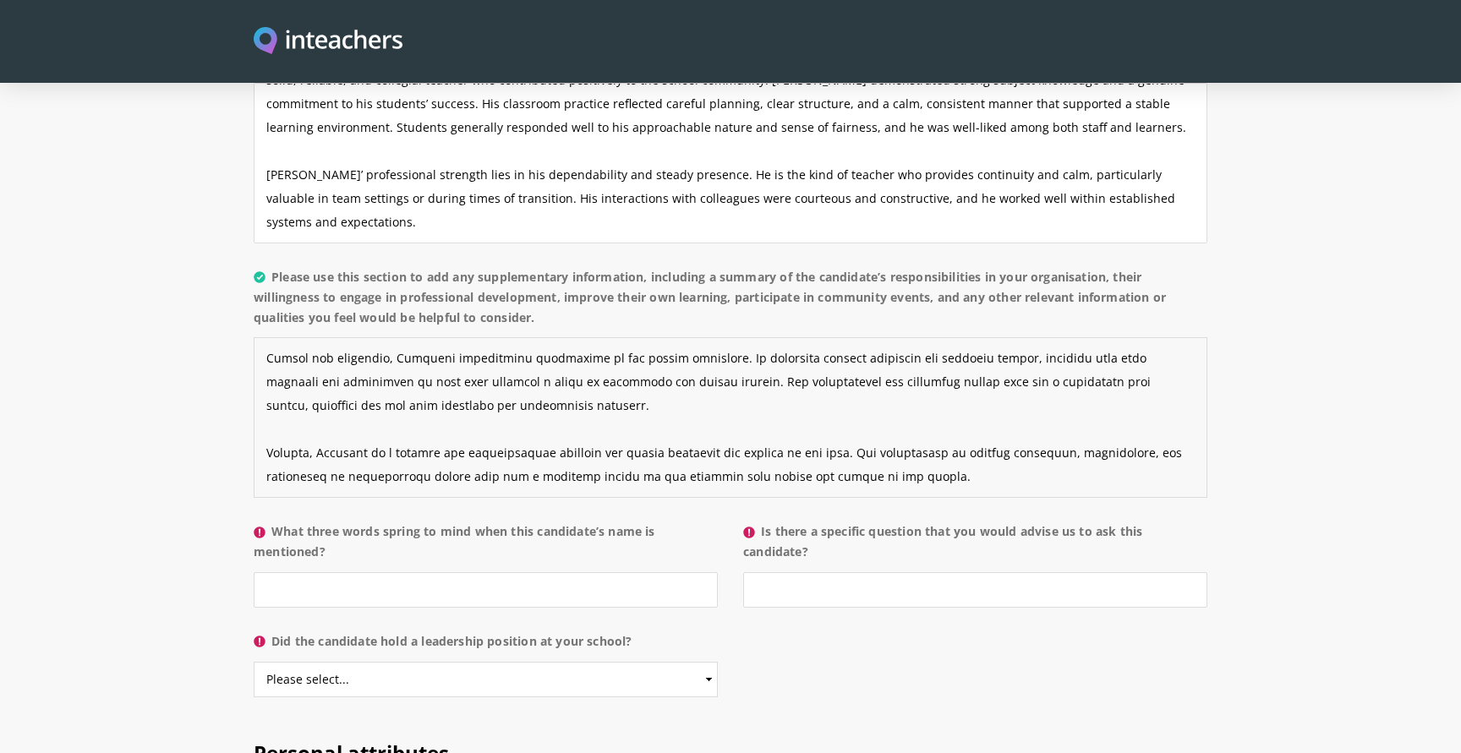
type textarea "Loremi dol sita co Ad Elits, Doeiusmo tempor in u labore etdolo ma ali Enimadmi…"
drag, startPoint x: 331, startPoint y: 506, endPoint x: 279, endPoint y: 486, distance: 55.1
click at [278, 522] on label "What three words spring to mind when this candidate’s name is mentioned?" at bounding box center [486, 547] width 464 height 51
copy label "What three words spring to mind when this candidate’s name is mentioned?"
click at [346, 572] on input "What three words spring to mind when this candidate’s name is mentioned?" at bounding box center [486, 590] width 464 height 36
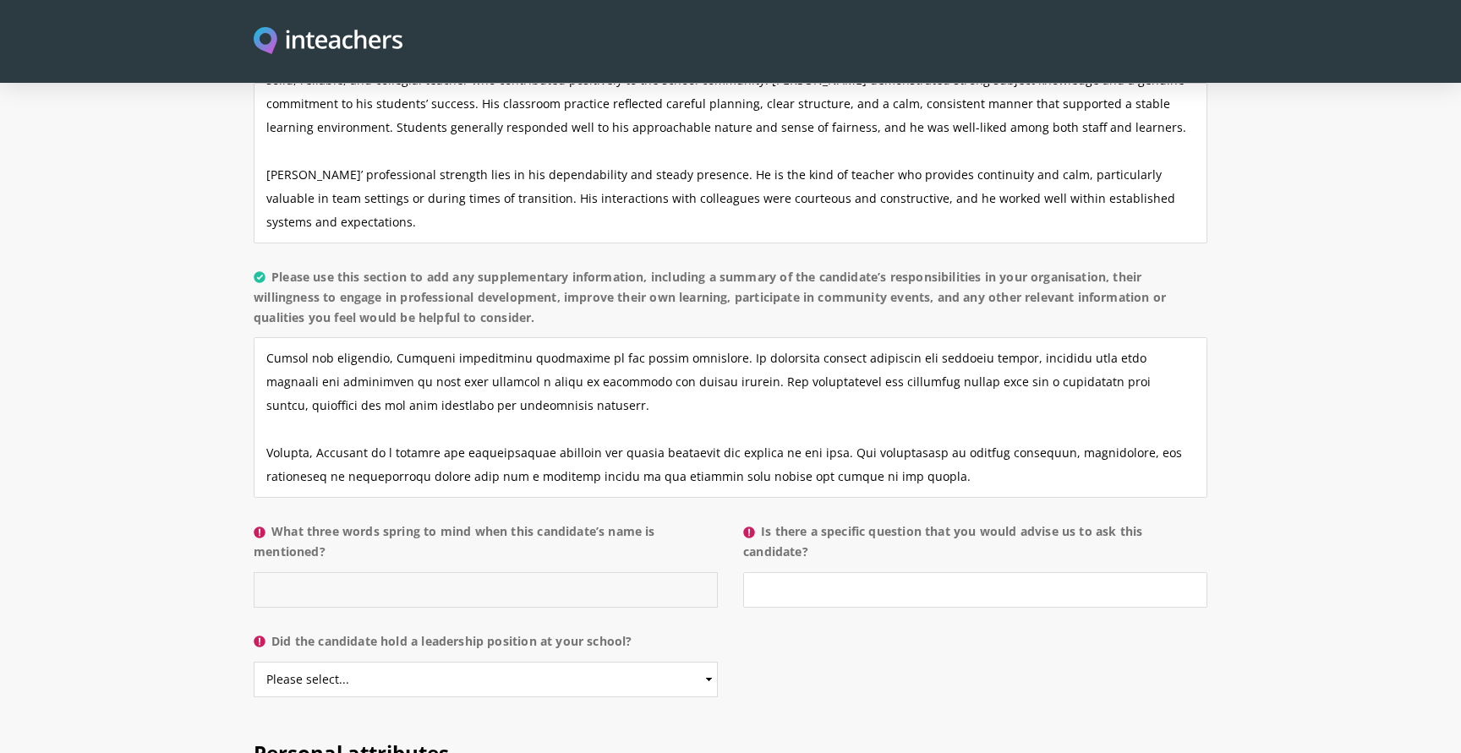
paste input "Consistent – Reflective – Supportive"
type input "Consistent – Reflective – Supportive"
drag, startPoint x: 764, startPoint y: 485, endPoint x: 833, endPoint y: 507, distance: 72.7
click at [833, 522] on label "Is there a specific question that you would advise us to ask this candidate?" at bounding box center [975, 547] width 464 height 51
copy label "Is there a specific question that you would advise us to ask this candidate?"
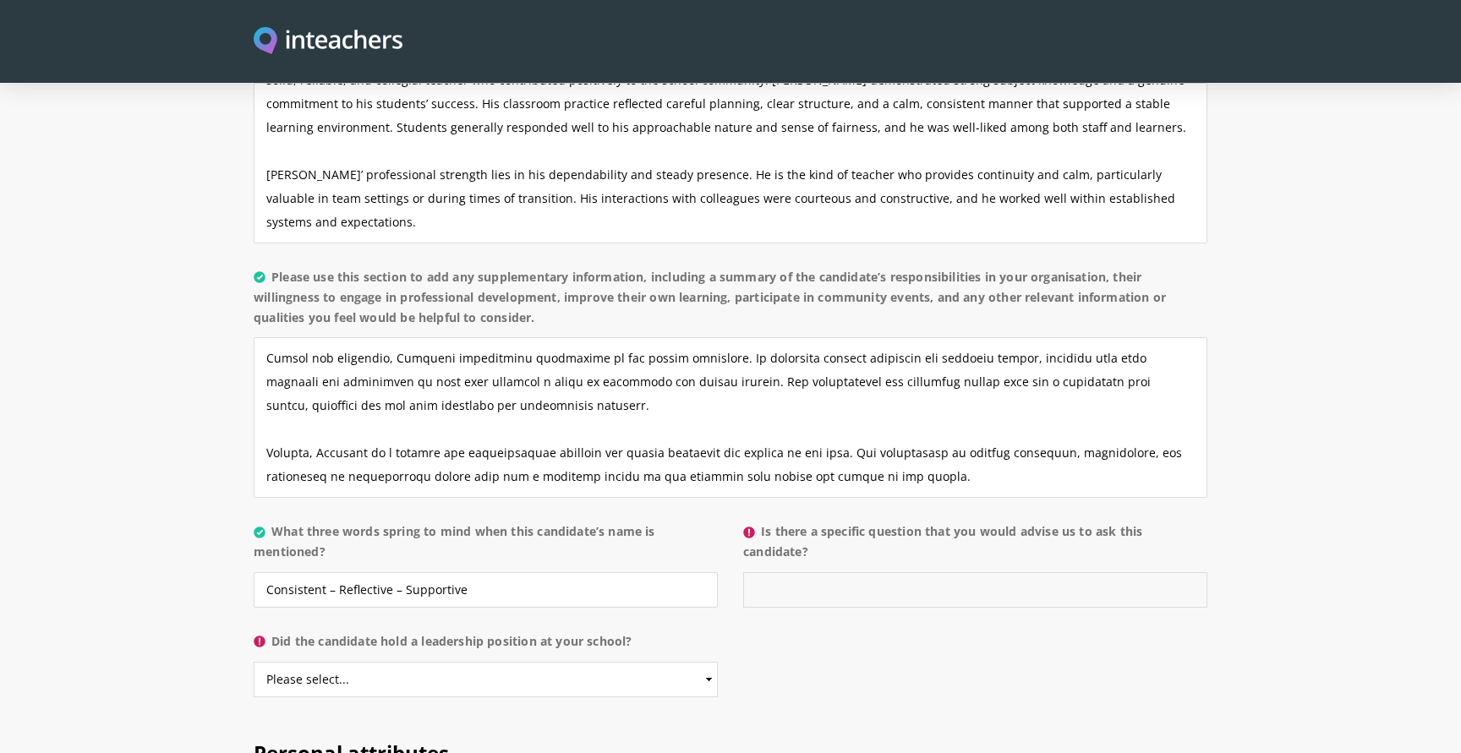
click at [792, 572] on input "Is there a specific question that you would advise us to ask this candidate?" at bounding box center [975, 590] width 464 height 36
paste input "I would suggest the panel ask [PERSON_NAME] to describe how he engages and moti…"
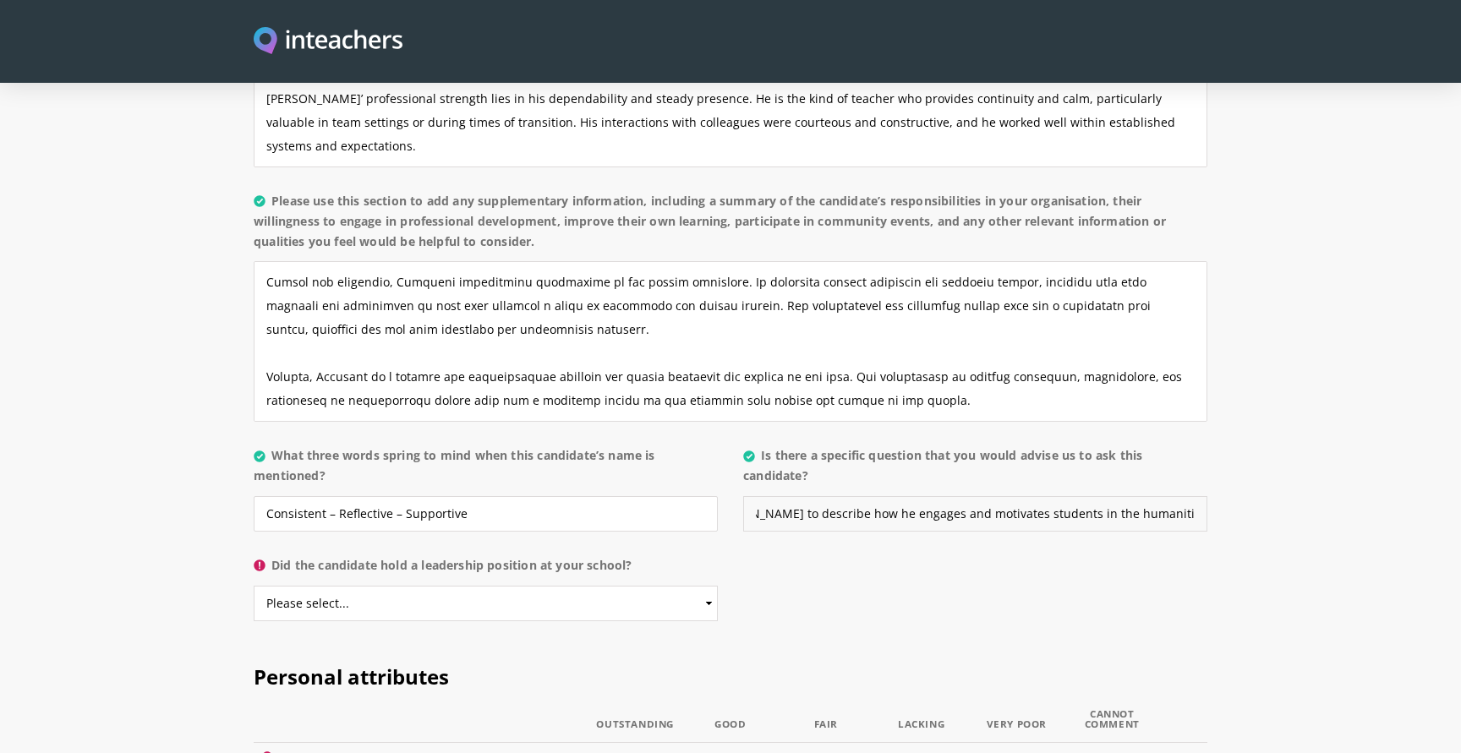
scroll to position [1503, 0]
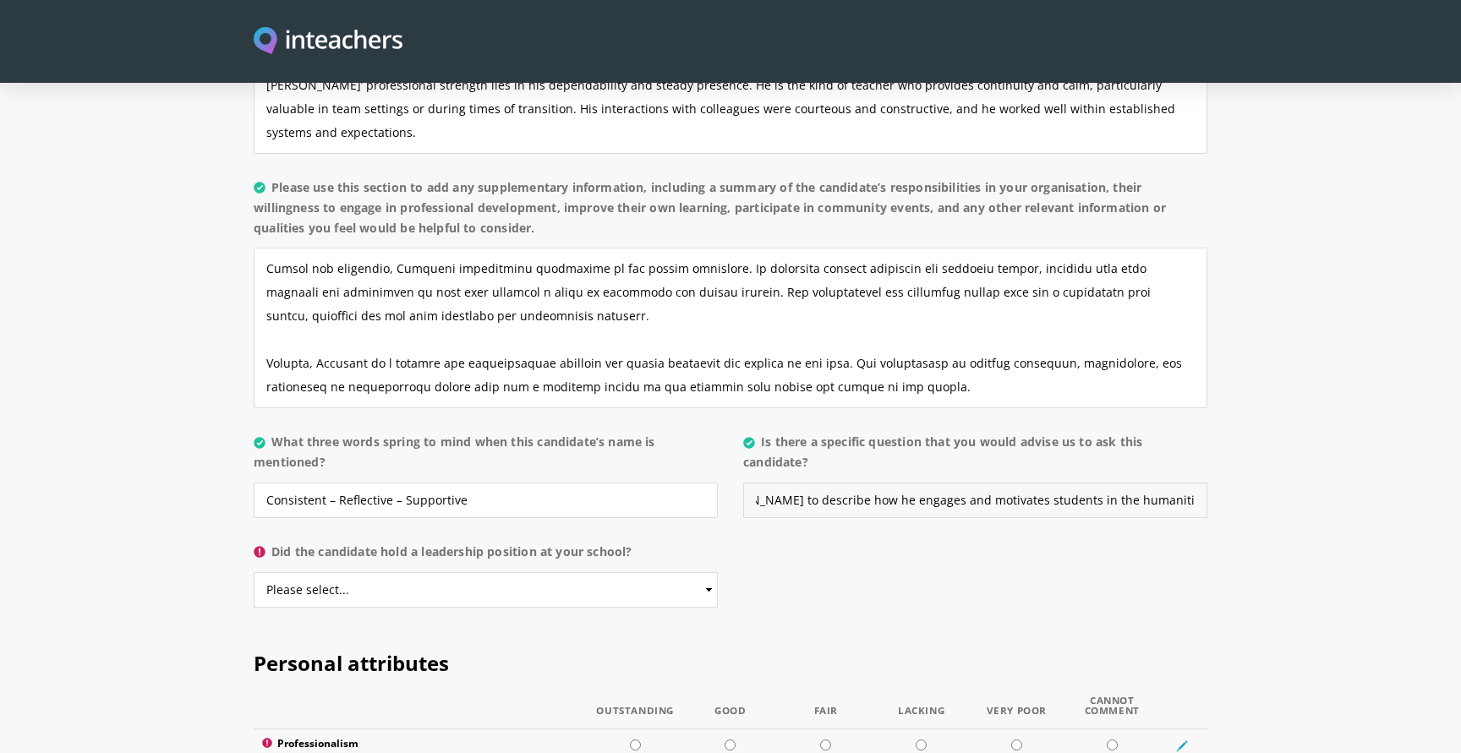
type input "I would suggest the panel ask [PERSON_NAME] to describe how he engages and moti…"
click at [426, 572] on select "Please select... Yes No" at bounding box center [486, 590] width 464 height 36
select select "No"
click at [254, 572] on select "Please select... Yes No" at bounding box center [486, 590] width 464 height 36
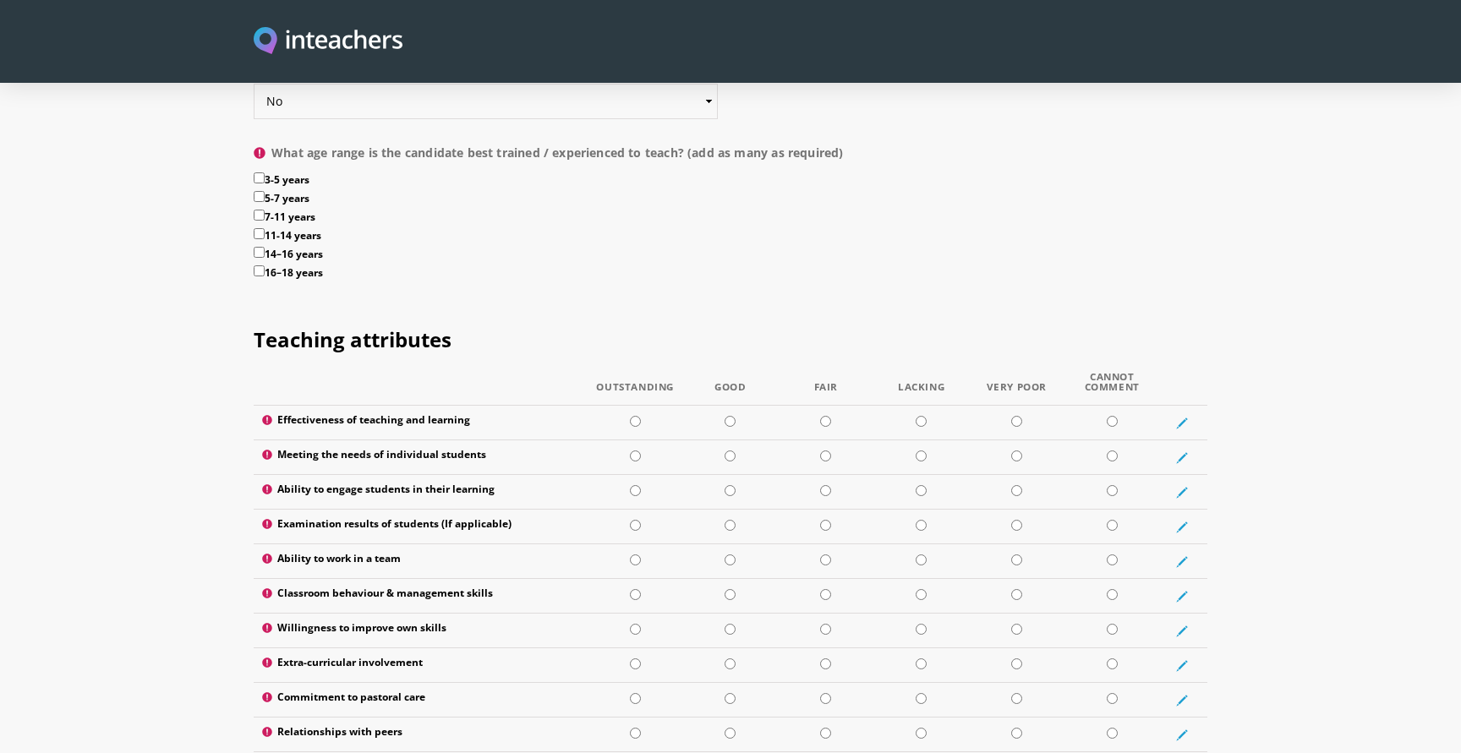
scroll to position [2025, 0]
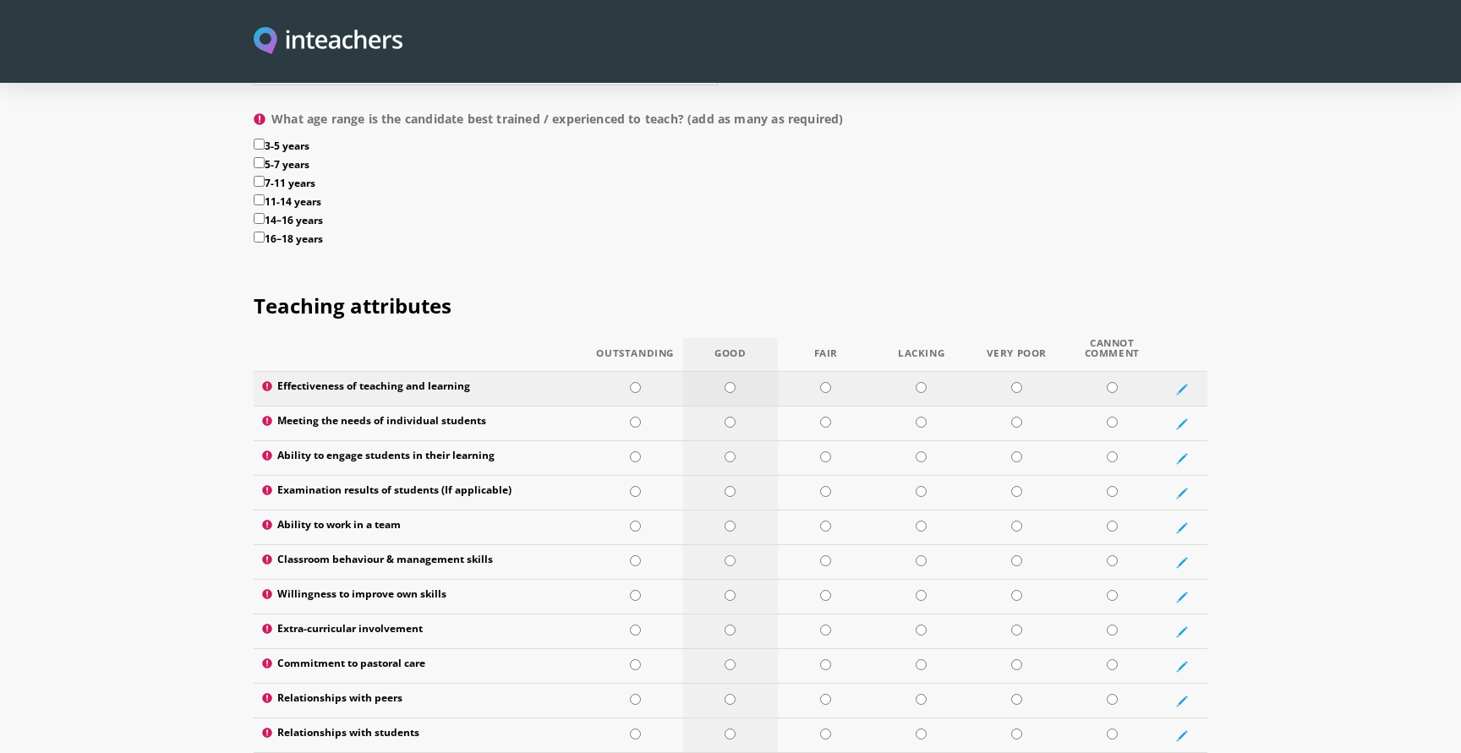
click at [734, 382] on input "radio" at bounding box center [730, 387] width 11 height 11
radio input "true"
click at [728, 417] on input "radio" at bounding box center [730, 422] width 11 height 11
radio input "true"
click at [733, 441] on td at bounding box center [731, 458] width 96 height 35
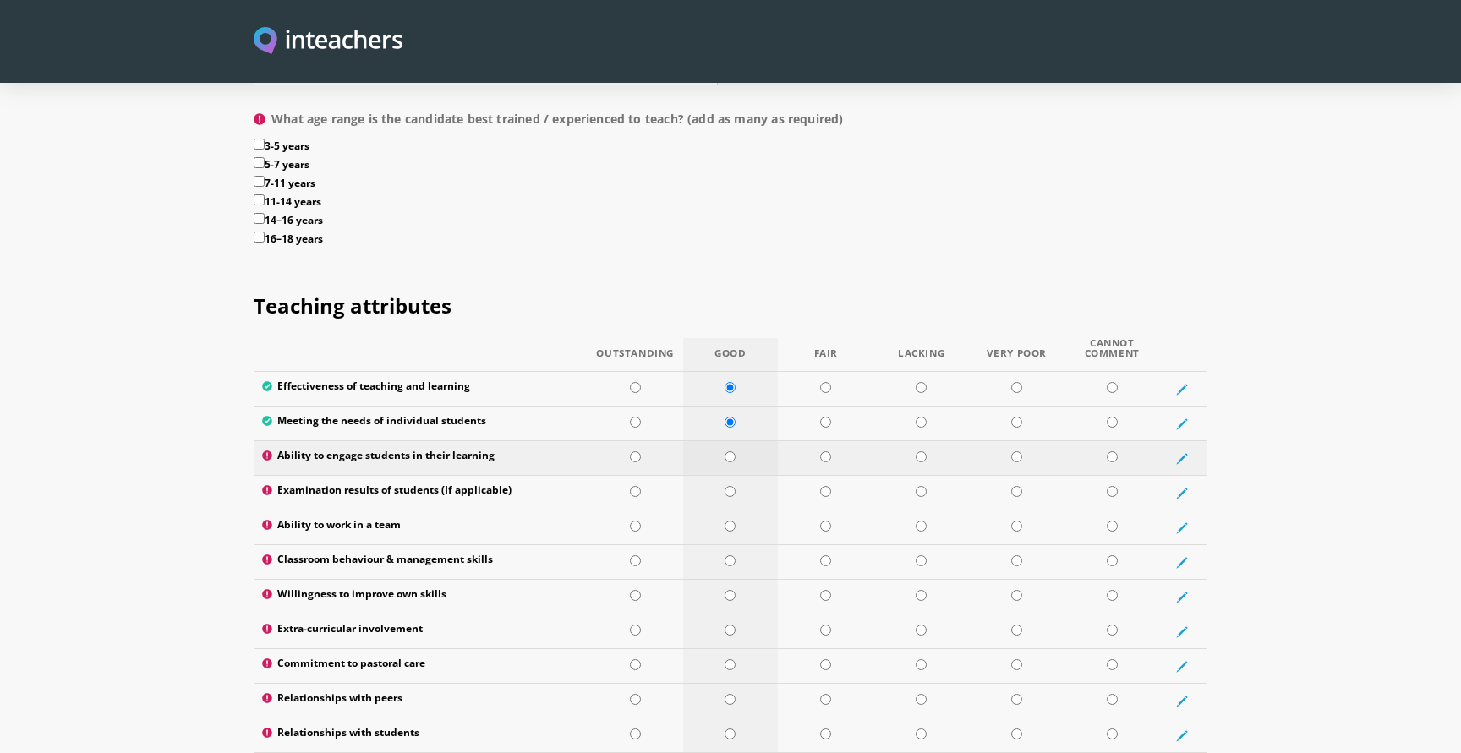
radio input "true"
click at [731, 486] on input "radio" at bounding box center [730, 491] width 11 height 11
radio input "true"
click at [731, 521] on input "radio" at bounding box center [730, 526] width 11 height 11
radio input "true"
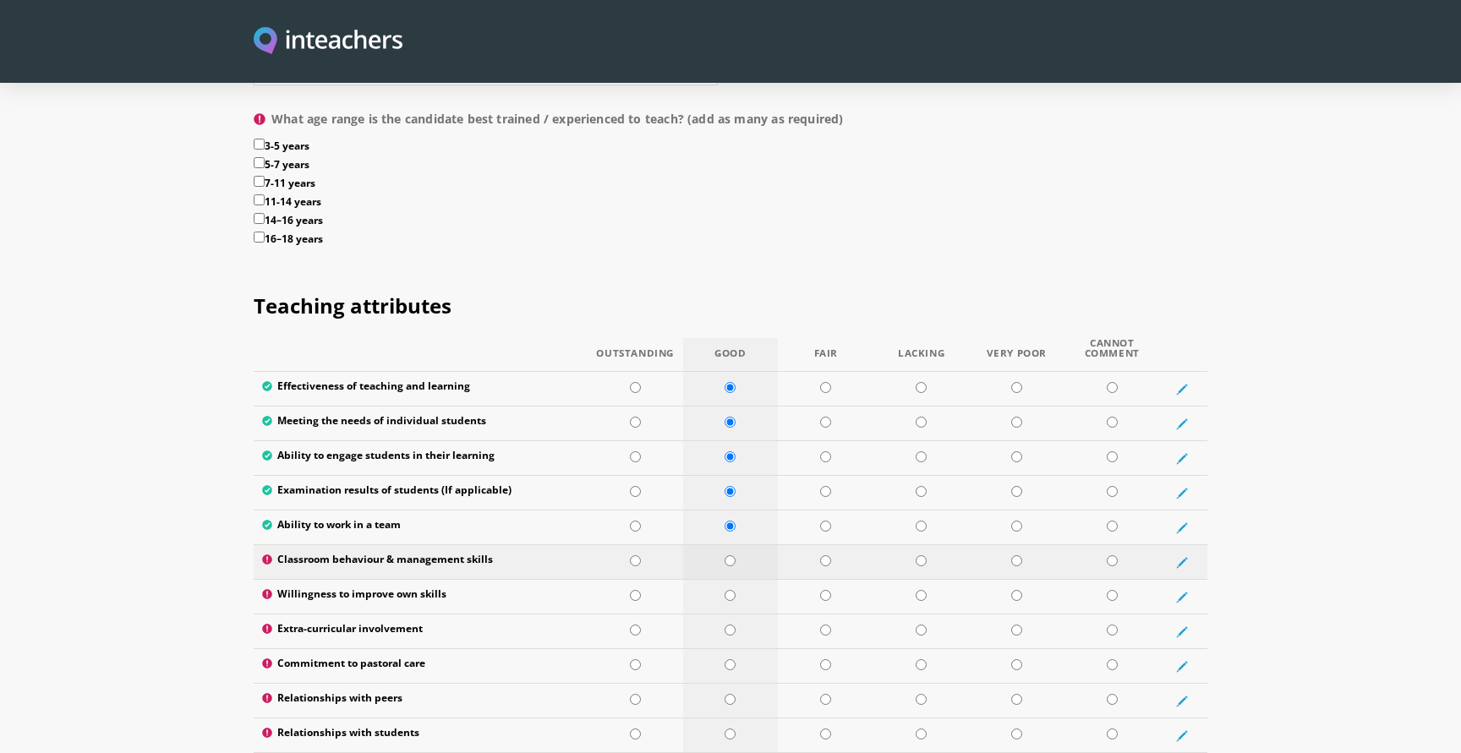
click at [731, 556] on input "radio" at bounding box center [730, 561] width 11 height 11
radio input "true"
click at [734, 590] on input "radio" at bounding box center [730, 595] width 11 height 11
radio input "true"
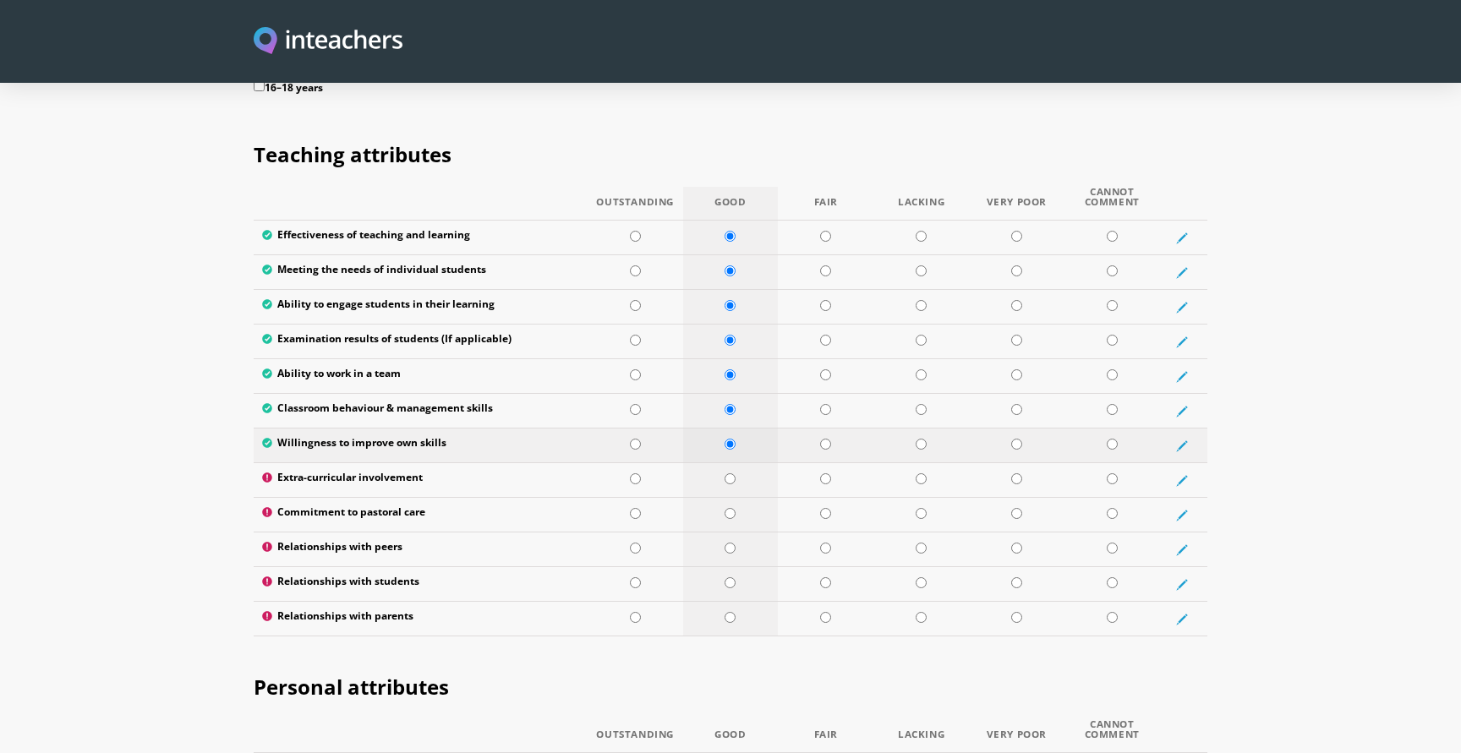
scroll to position [2187, 0]
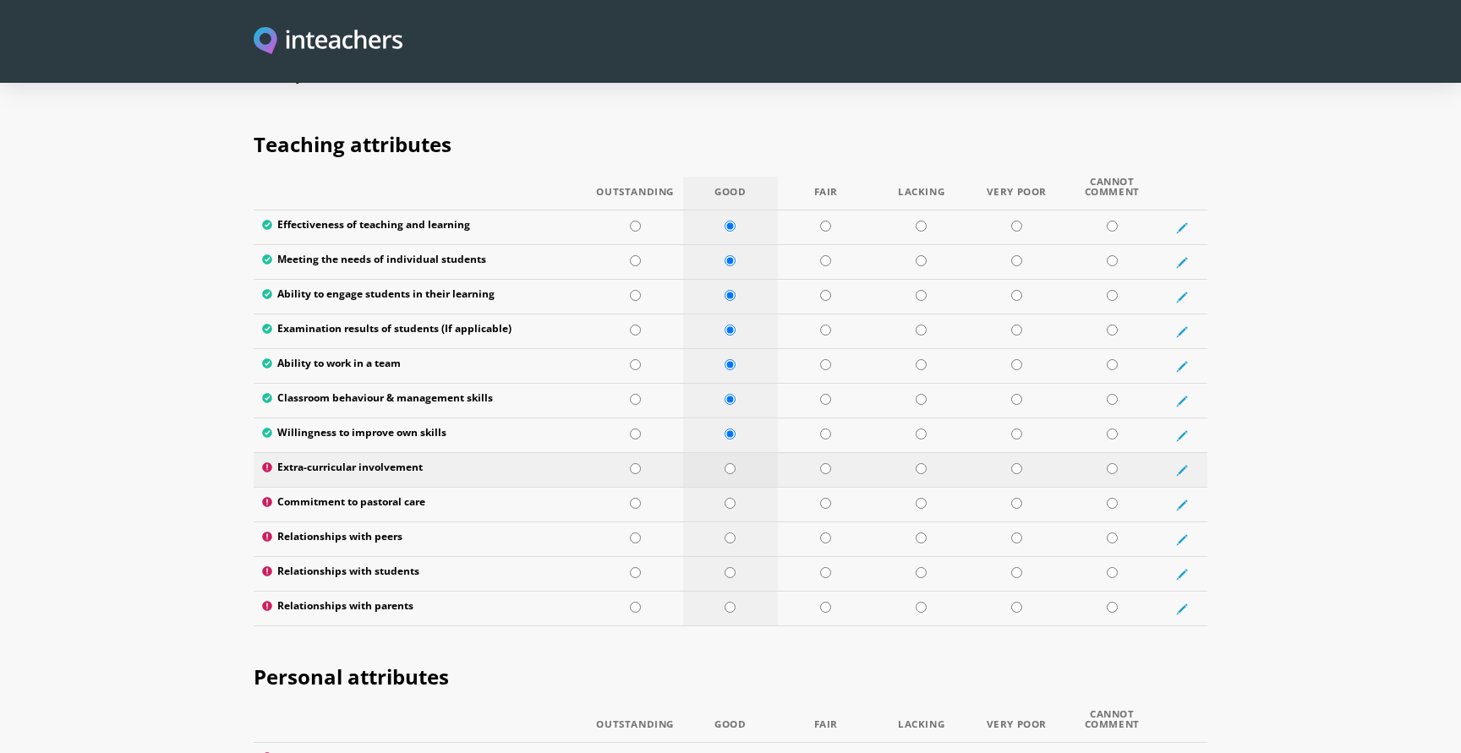
click at [731, 463] on input "radio" at bounding box center [730, 468] width 11 height 11
radio input "true"
click at [731, 498] on input "radio" at bounding box center [730, 503] width 11 height 11
radio input "true"
click at [732, 533] on input "radio" at bounding box center [730, 538] width 11 height 11
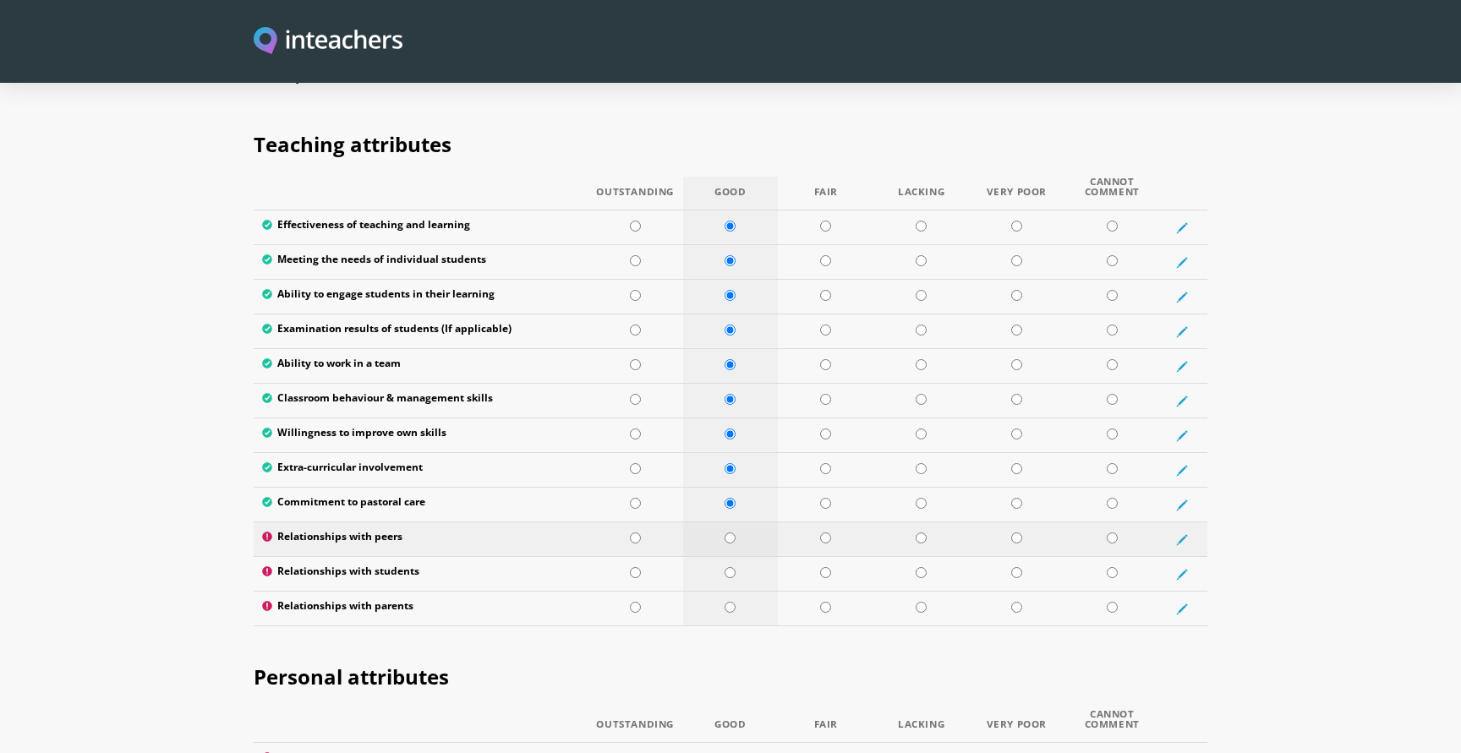
radio input "true"
click at [726, 567] on input "radio" at bounding box center [730, 572] width 11 height 11
radio input "true"
click at [732, 602] on input "radio" at bounding box center [730, 607] width 11 height 11
radio input "true"
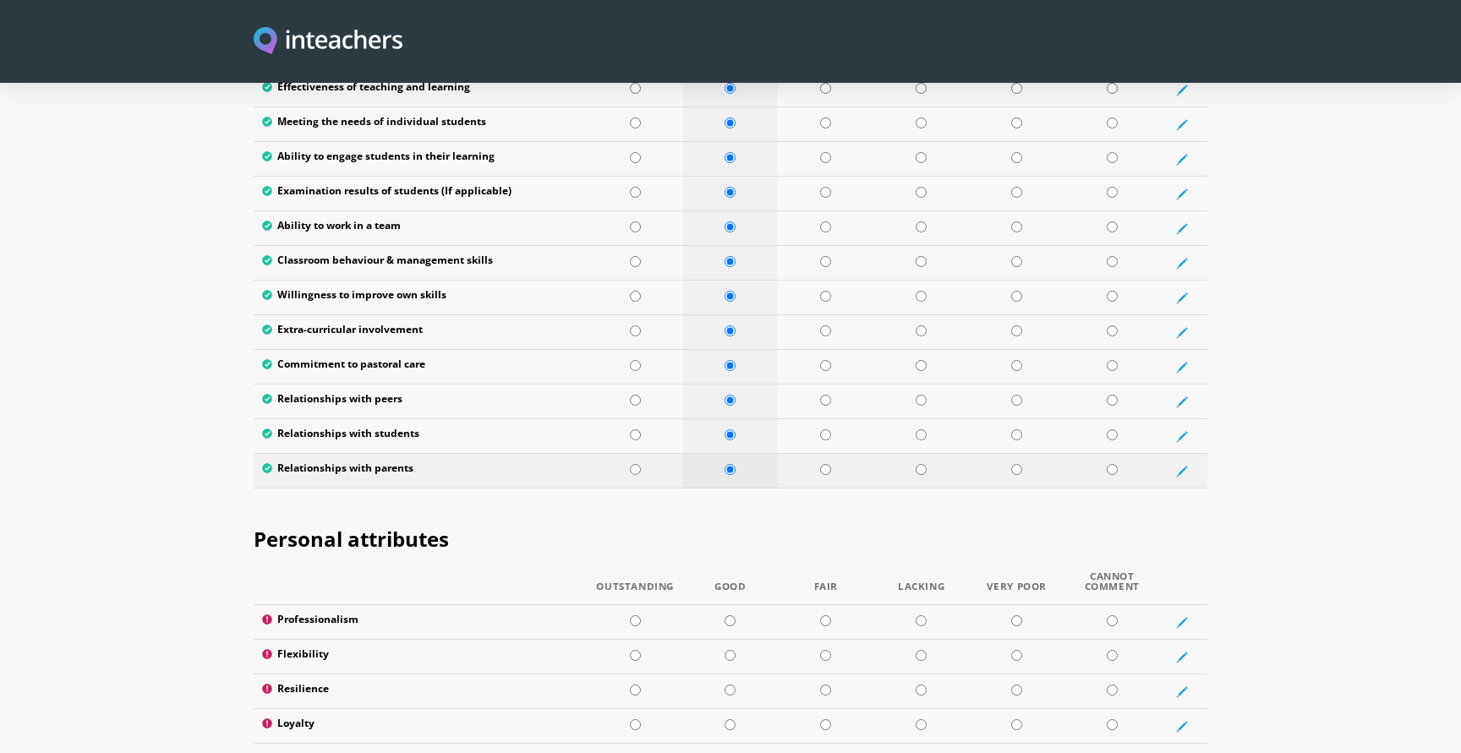
scroll to position [2345, 0]
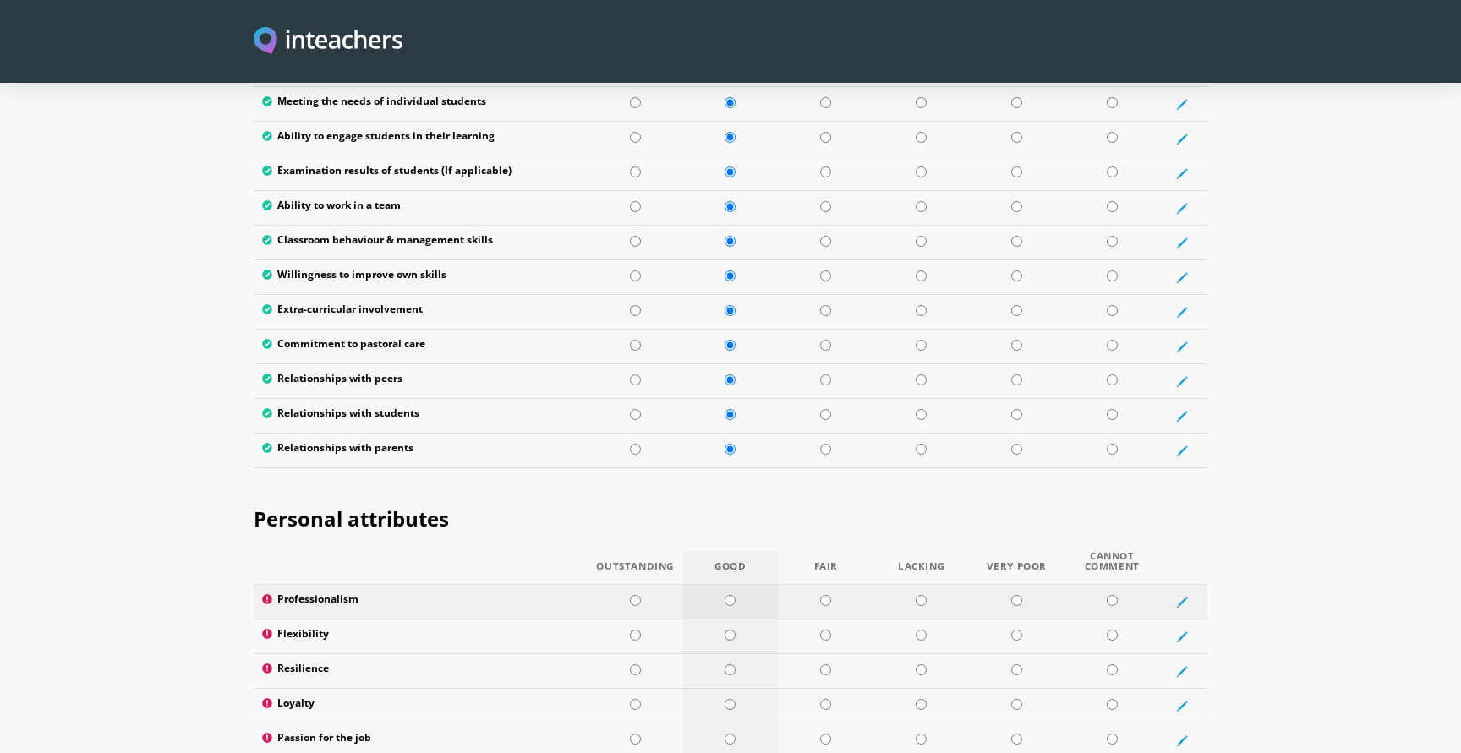
click at [731, 595] on input "radio" at bounding box center [730, 600] width 11 height 11
radio input "true"
click at [732, 620] on td at bounding box center [731, 637] width 96 height 35
radio input "true"
click at [731, 665] on input "radio" at bounding box center [730, 670] width 11 height 11
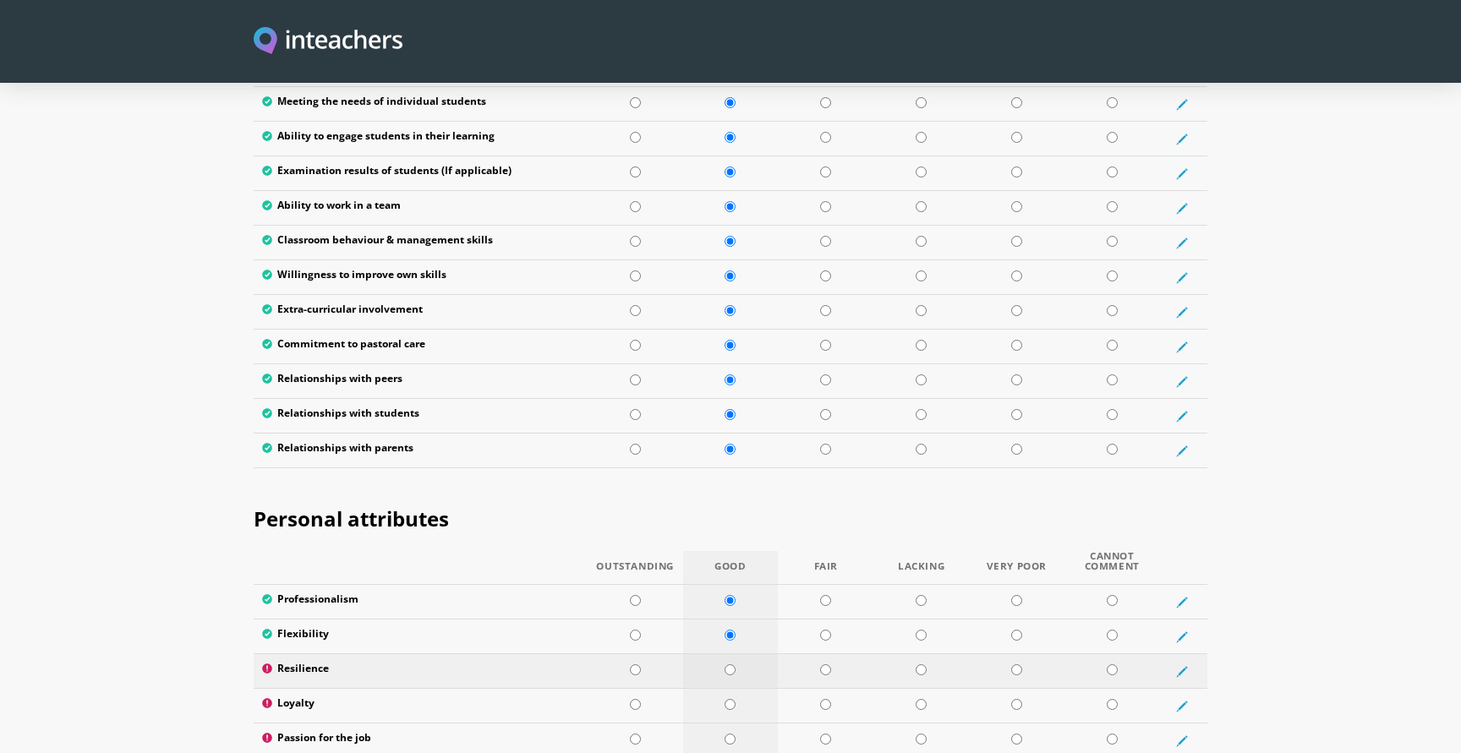
radio input "true"
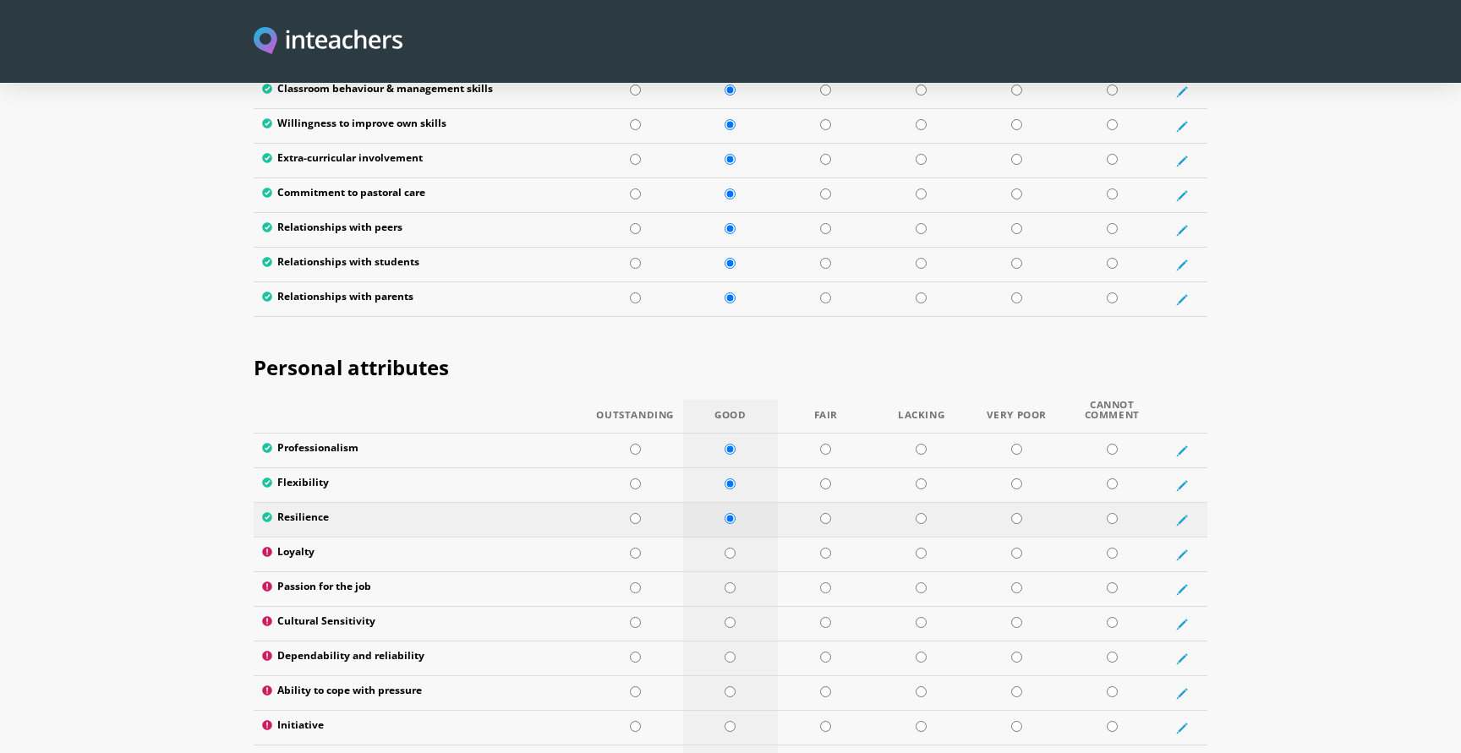
scroll to position [2556, 0]
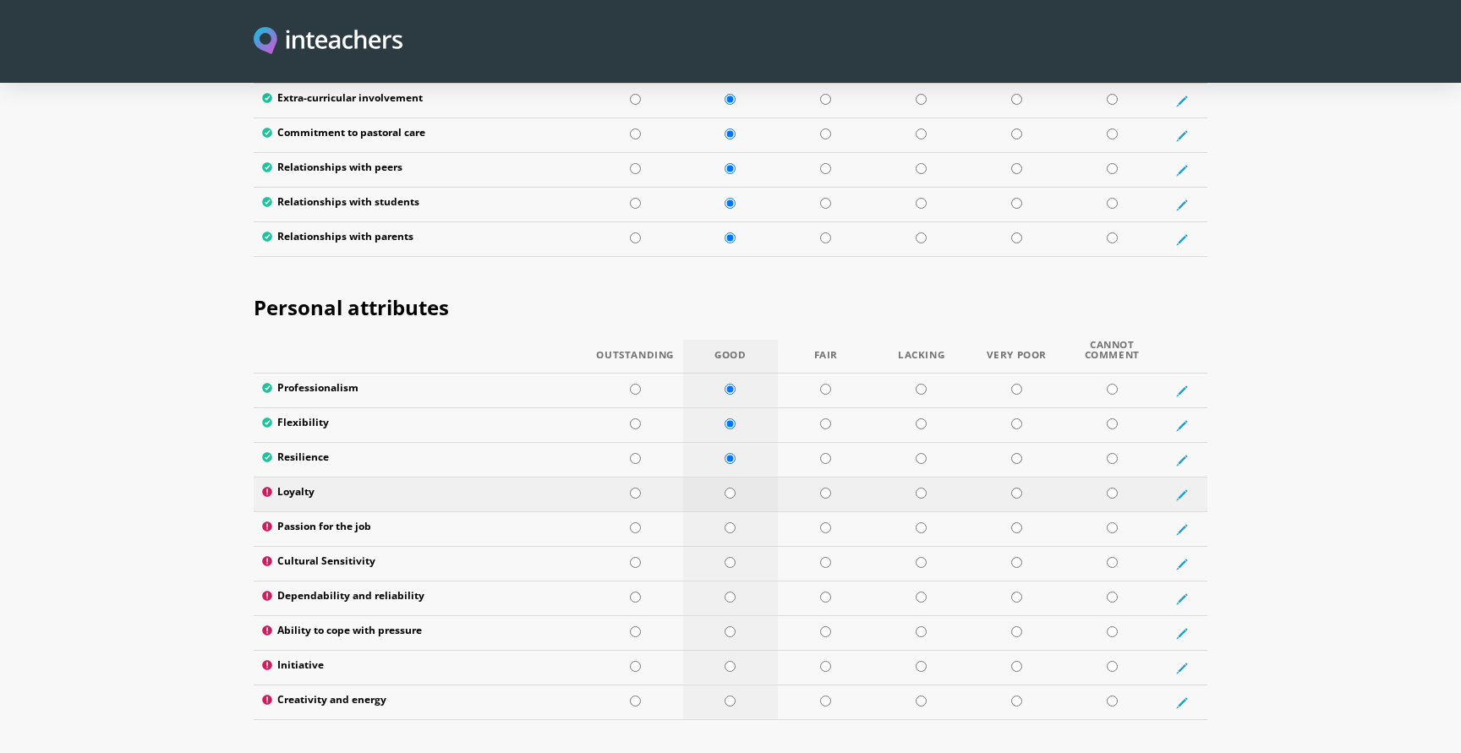
click at [738, 478] on td at bounding box center [731, 495] width 96 height 35
radio input "true"
click at [731, 523] on input "radio" at bounding box center [730, 528] width 11 height 11
radio input "true"
click at [731, 547] on td at bounding box center [731, 564] width 96 height 35
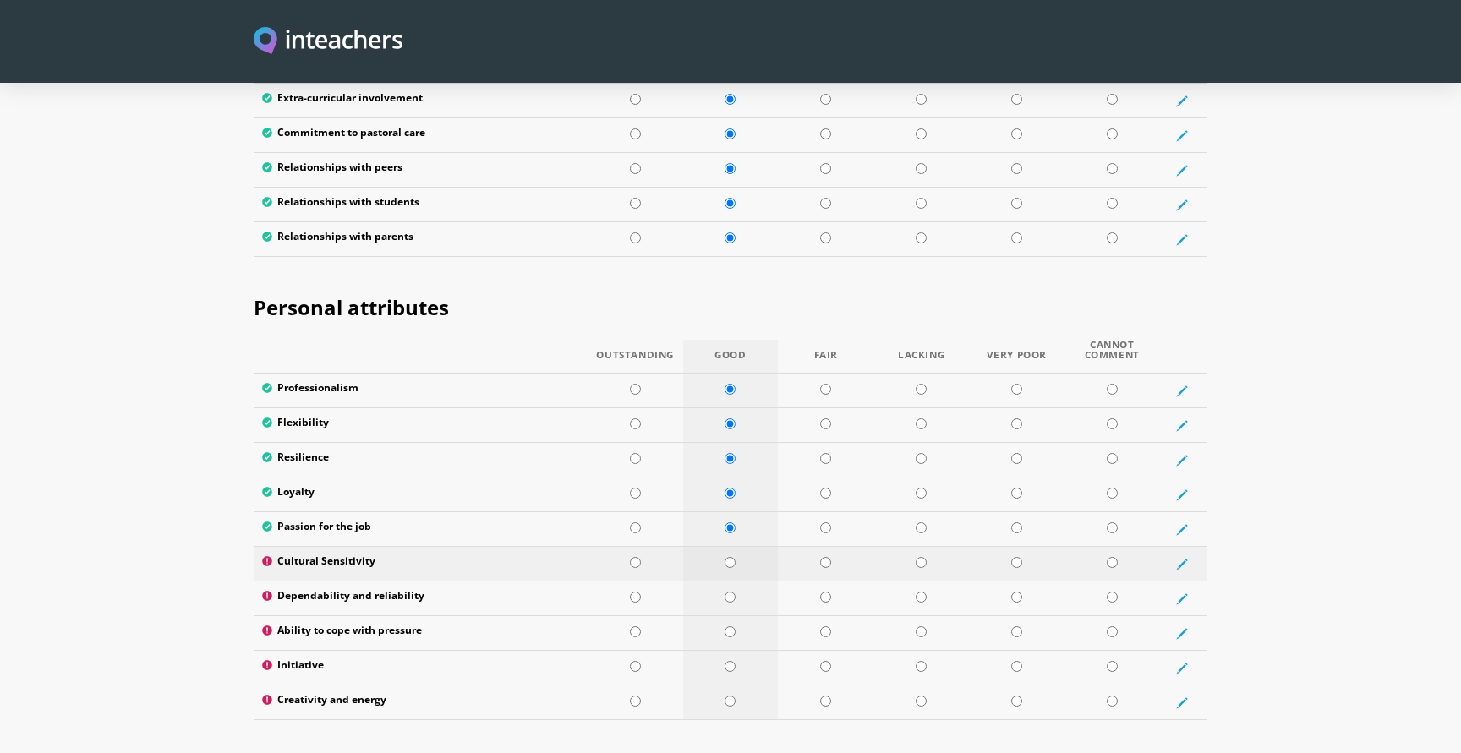
radio input "true"
click at [735, 592] on input "radio" at bounding box center [730, 597] width 11 height 11
radio input "true"
click at [734, 616] on td at bounding box center [731, 633] width 96 height 35
radio input "true"
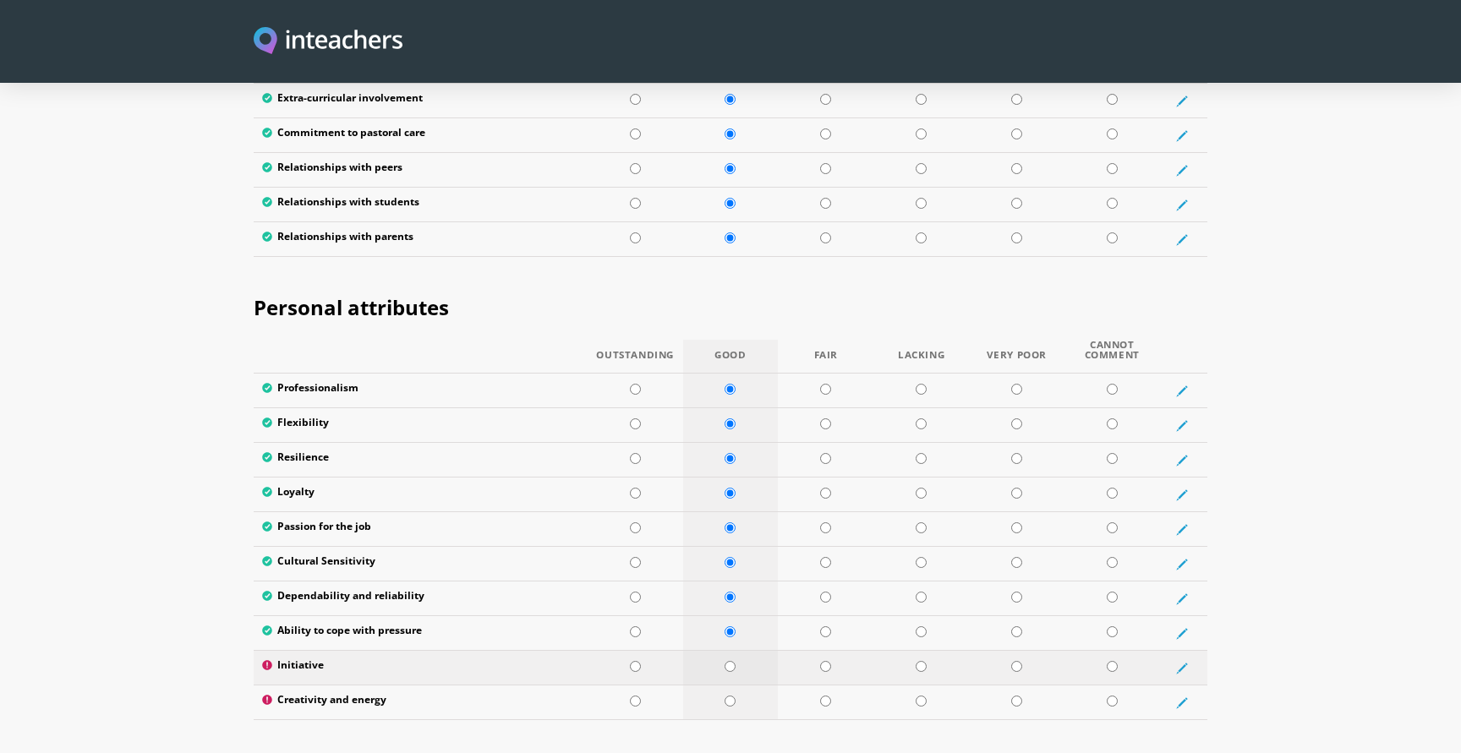
click at [732, 651] on td at bounding box center [731, 668] width 96 height 35
radio input "true"
click at [732, 696] on input "radio" at bounding box center [730, 701] width 11 height 11
radio input "true"
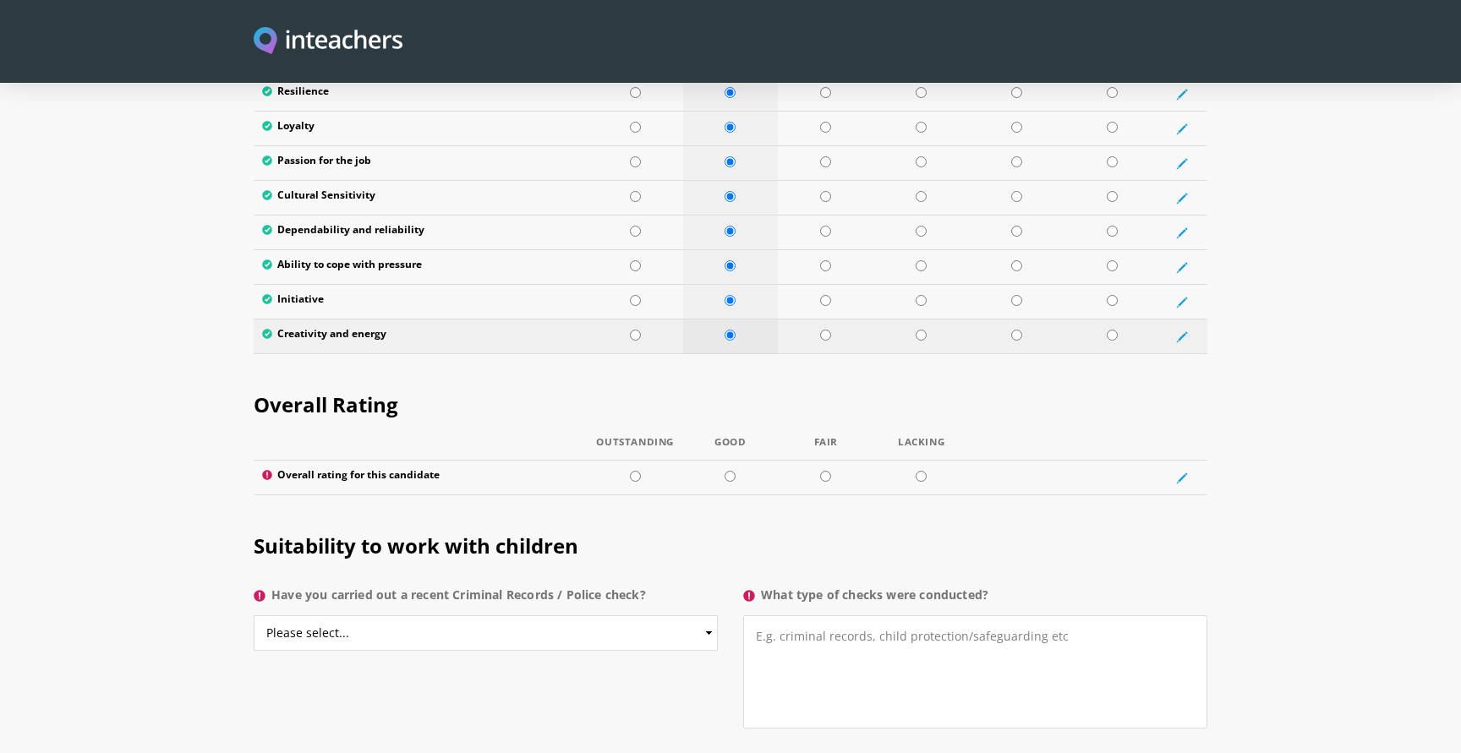
scroll to position [3002, 0]
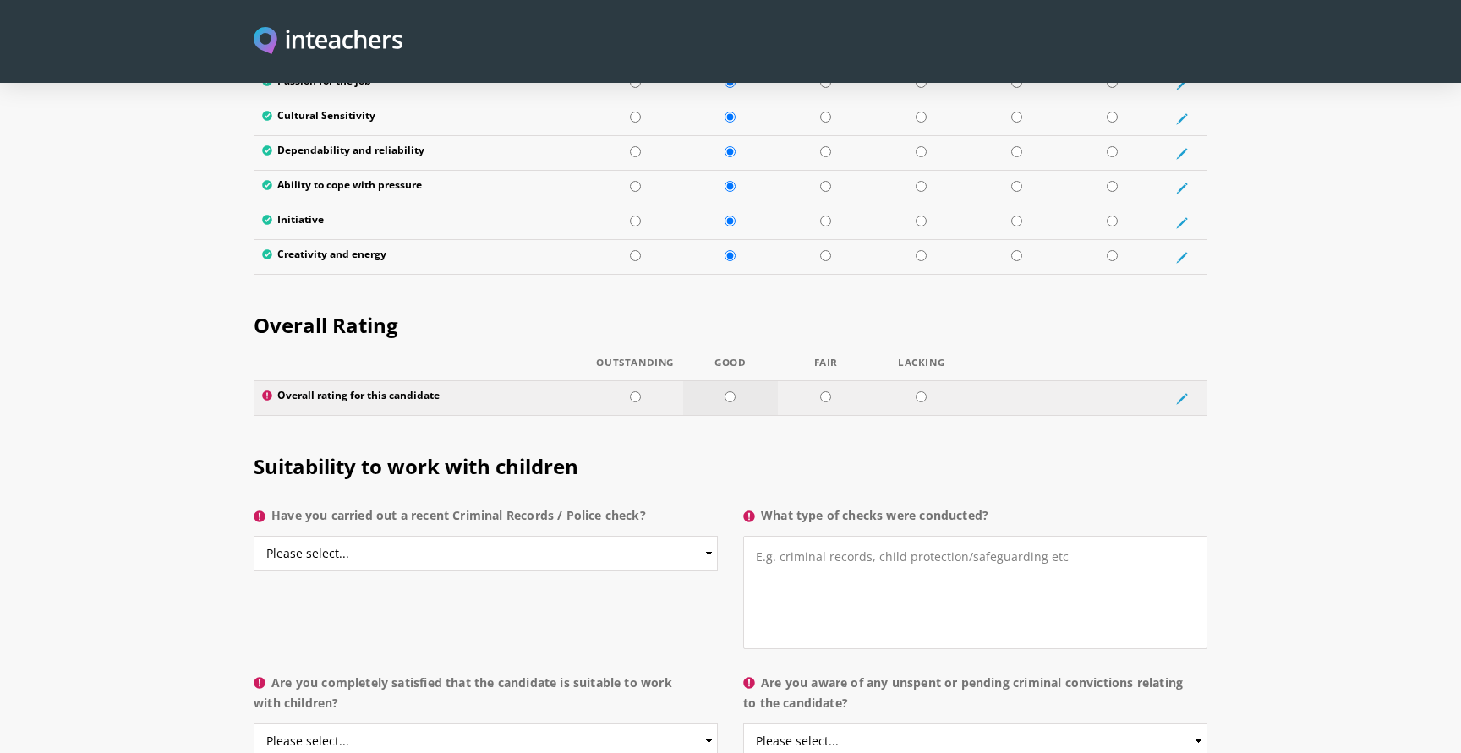
click at [729, 392] on input "radio" at bounding box center [730, 397] width 11 height 11
radio input "true"
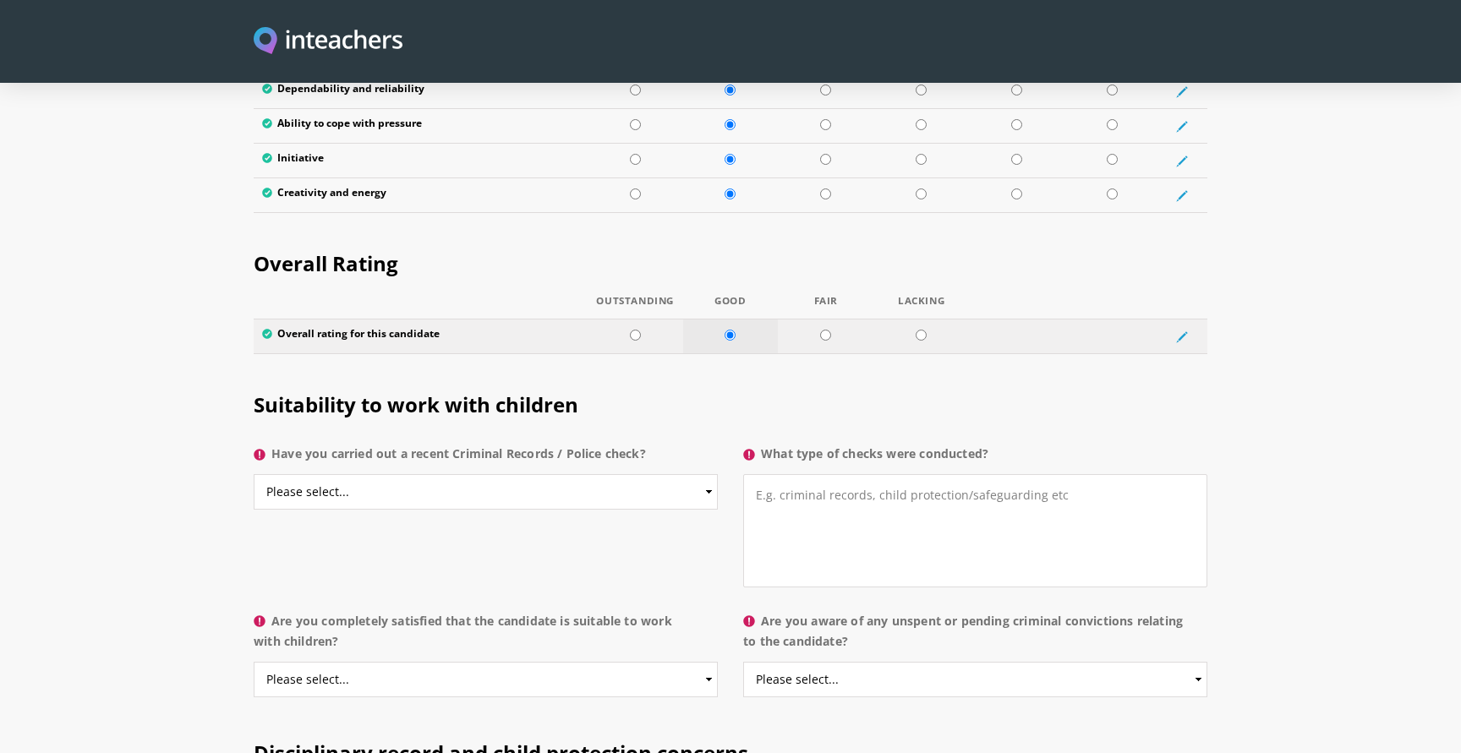
scroll to position [3088, 0]
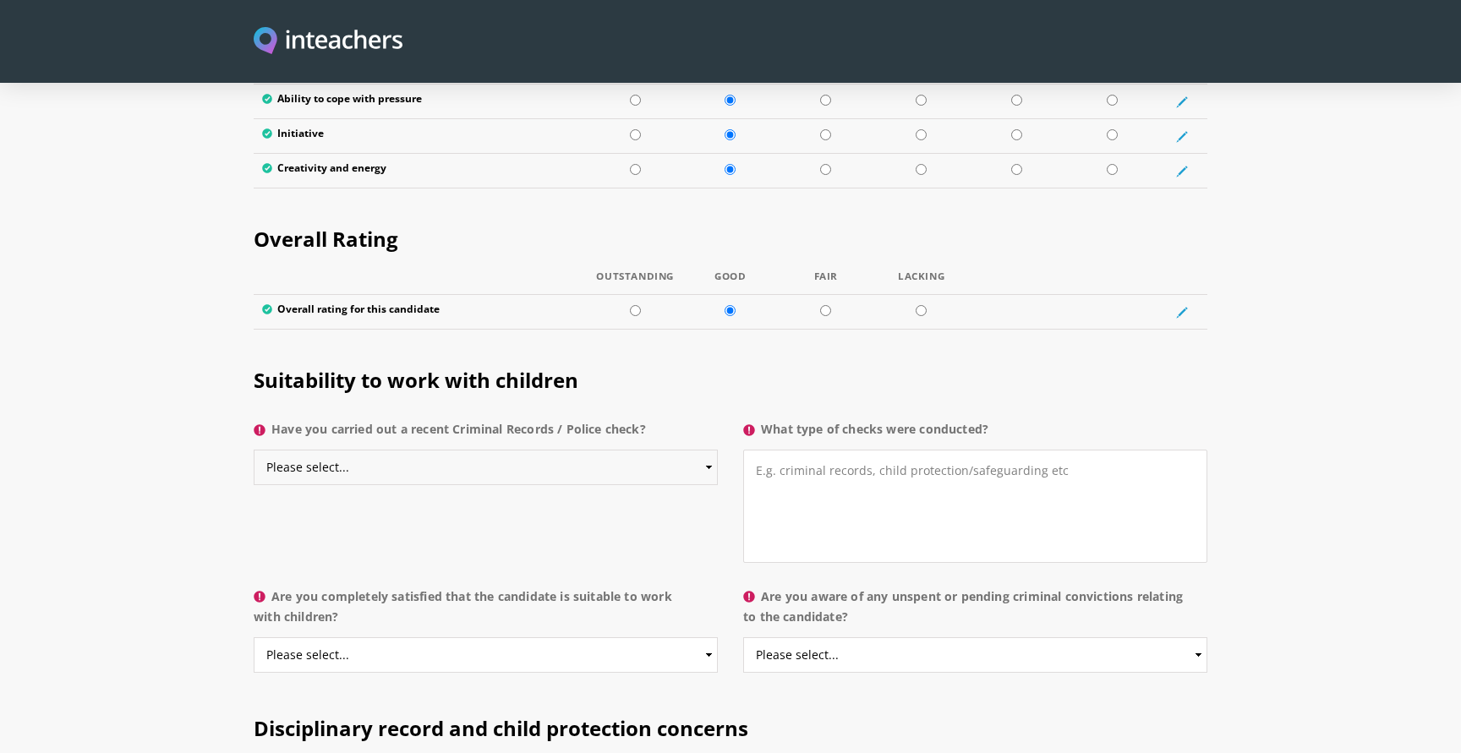
click at [595, 450] on select "Please select... Yes No Do not know" at bounding box center [486, 468] width 464 height 36
select select "No"
click at [254, 450] on select "Please select... Yes No Do not know" at bounding box center [486, 468] width 464 height 36
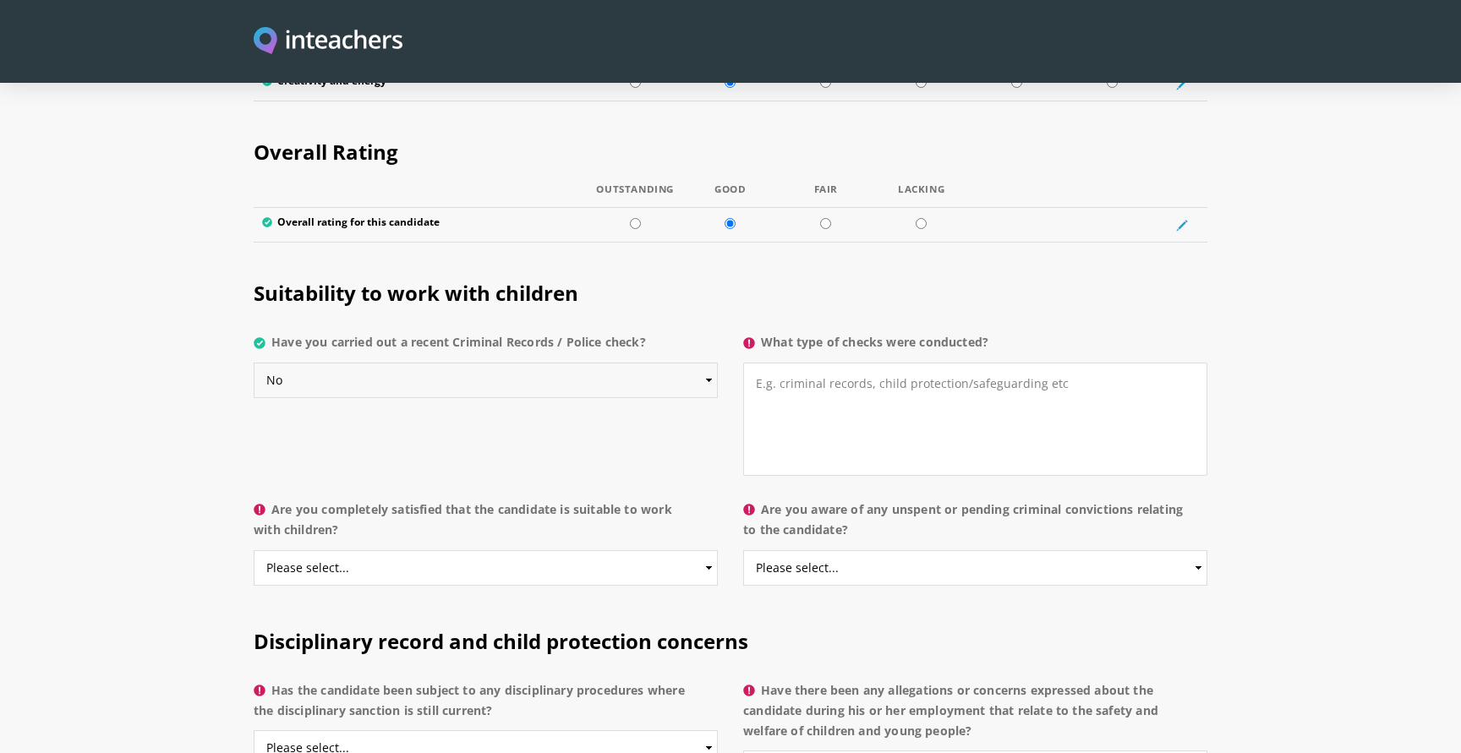
scroll to position [3178, 0]
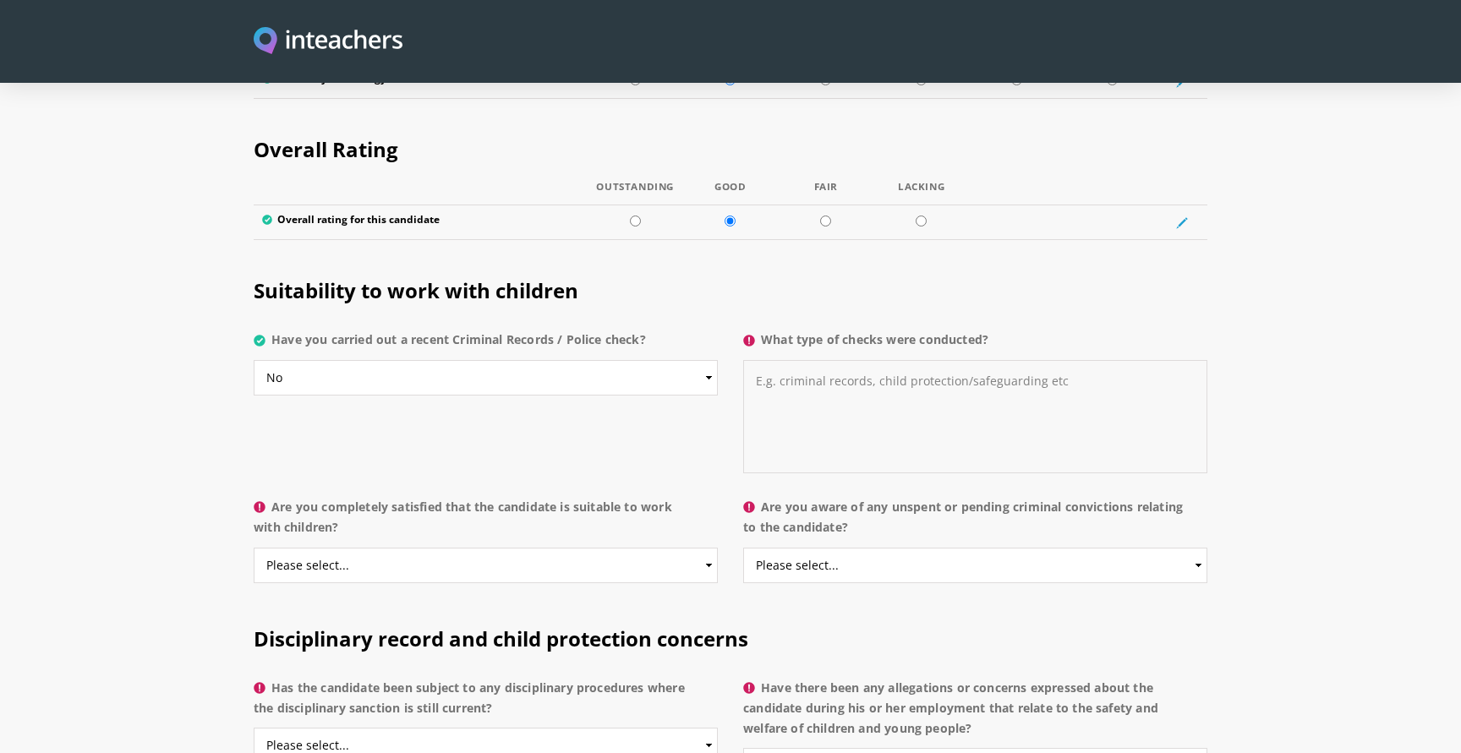
click at [824, 360] on textarea "What type of checks were conducted?" at bounding box center [975, 416] width 464 height 113
type textarea "?"
click at [666, 427] on div "Suitability to work with children Have you carried out a recent Criminal Record…" at bounding box center [731, 371] width 974 height 238
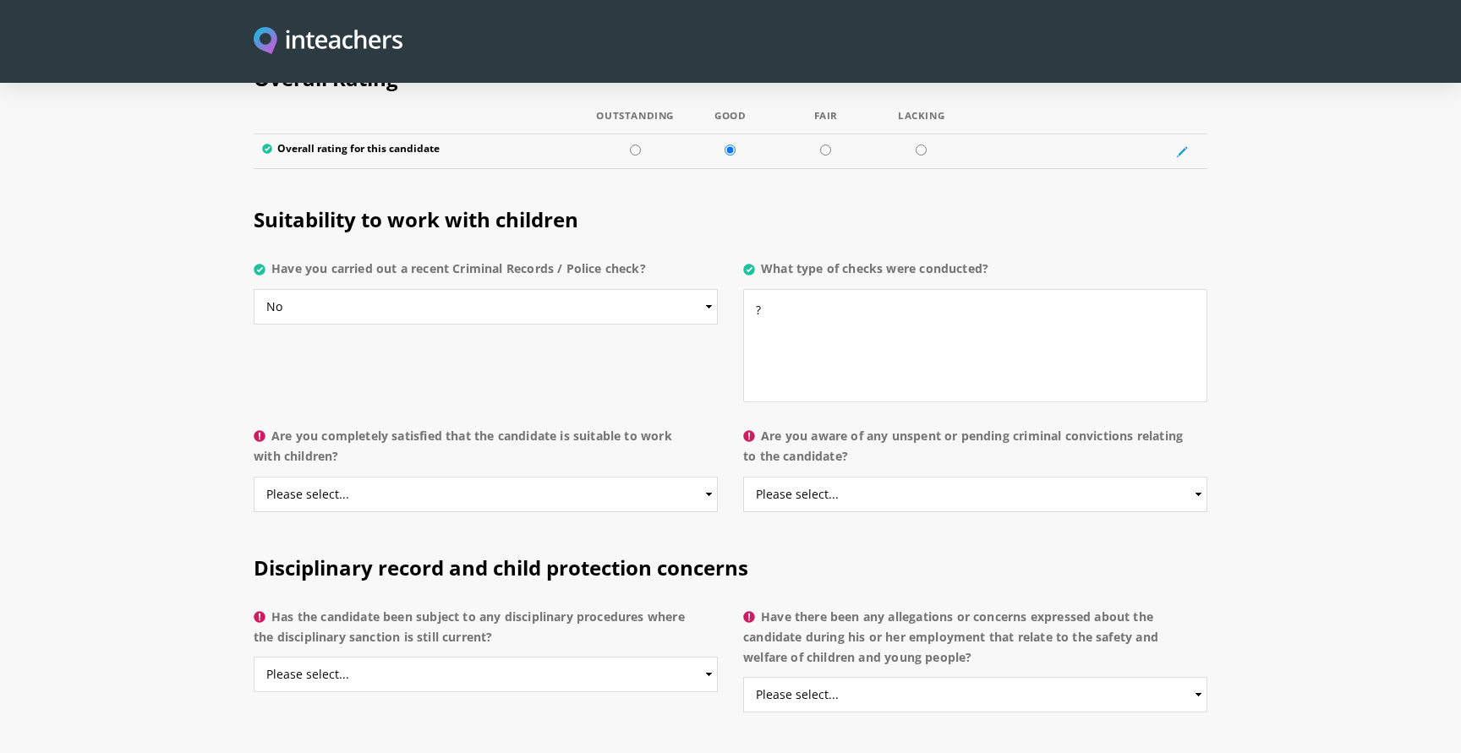
scroll to position [3251, 0]
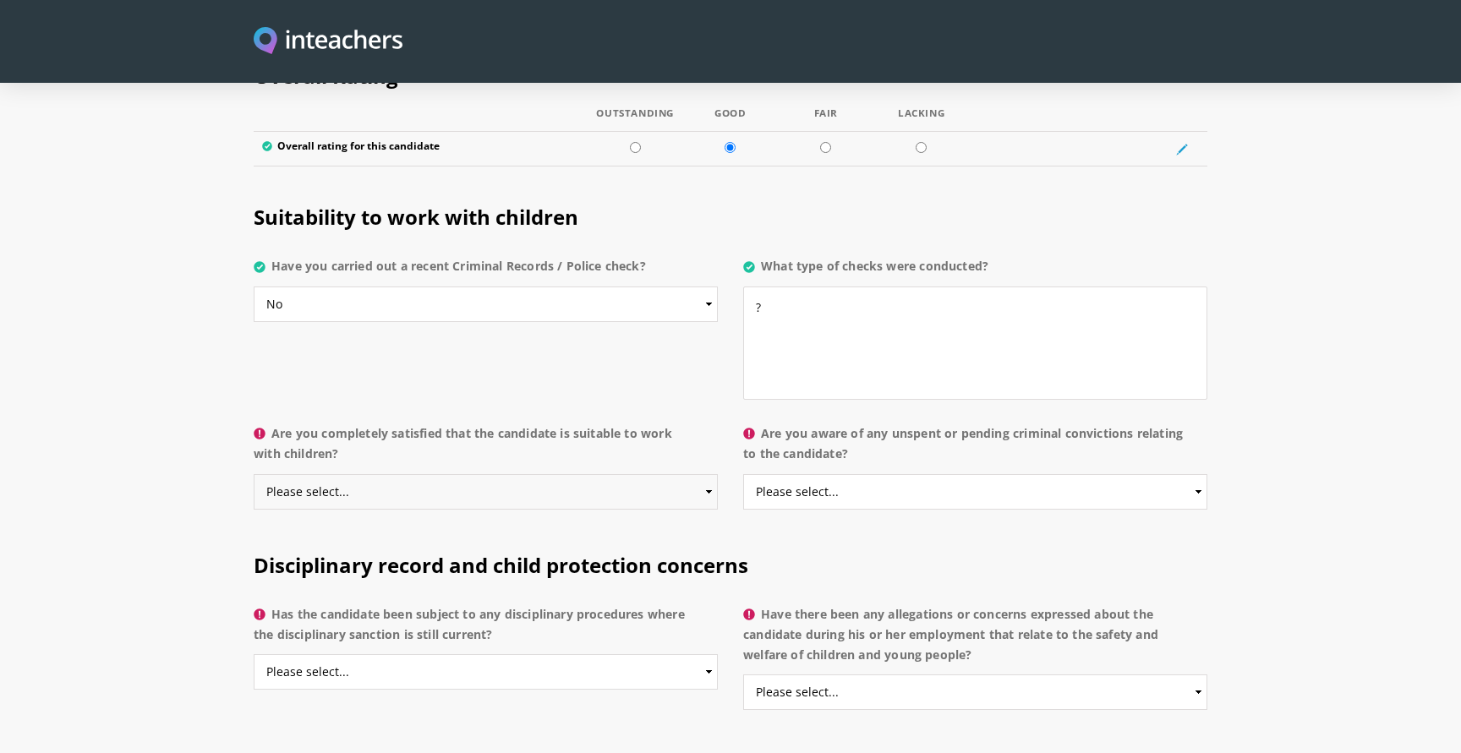
click at [511, 474] on select "Please select... Yes No Do not know" at bounding box center [486, 492] width 464 height 36
select select "Yes"
click at [254, 474] on select "Please select... Yes No Do not know" at bounding box center [486, 492] width 464 height 36
click at [808, 474] on select "Please select... Yes No Do not know" at bounding box center [975, 492] width 464 height 36
select select "No"
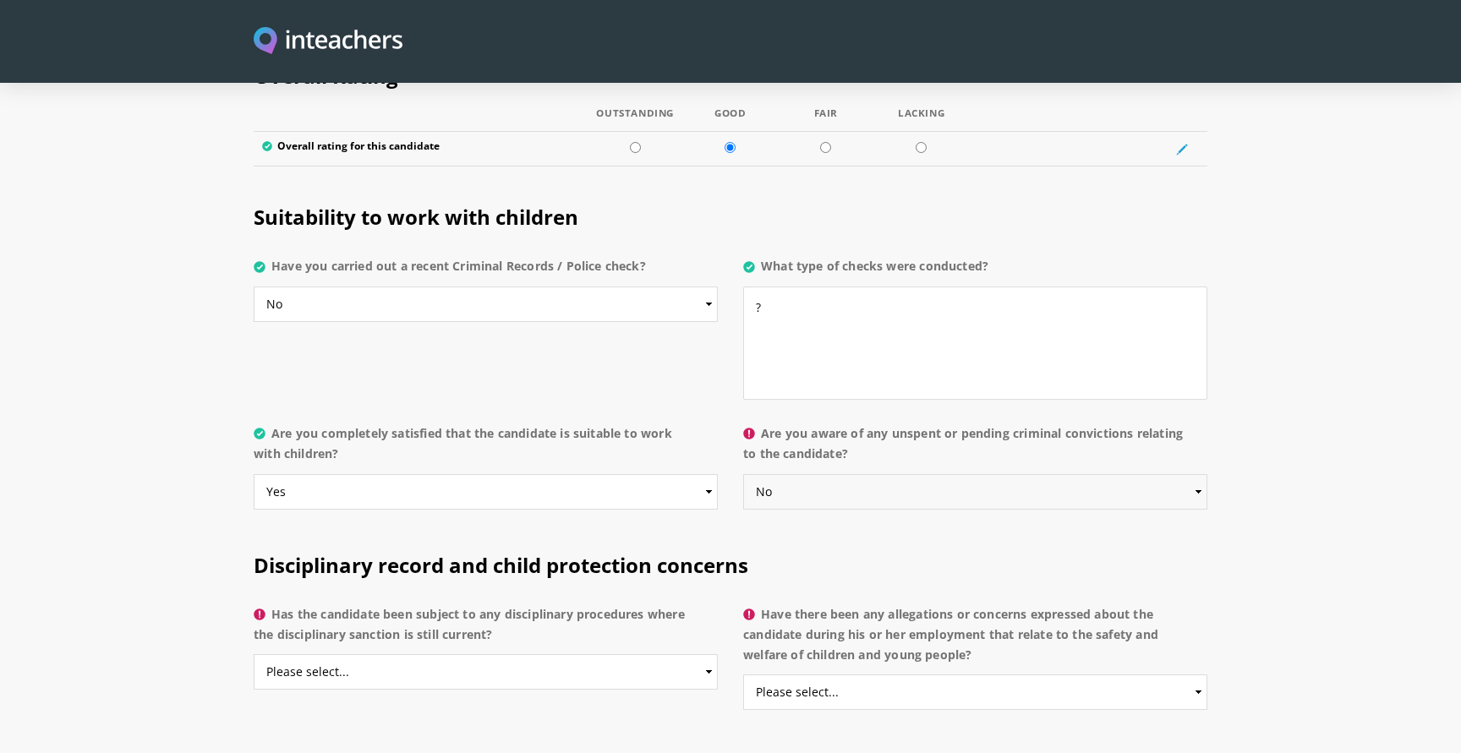
click at [743, 474] on select "Please select... Yes No Do not know" at bounding box center [975, 492] width 464 height 36
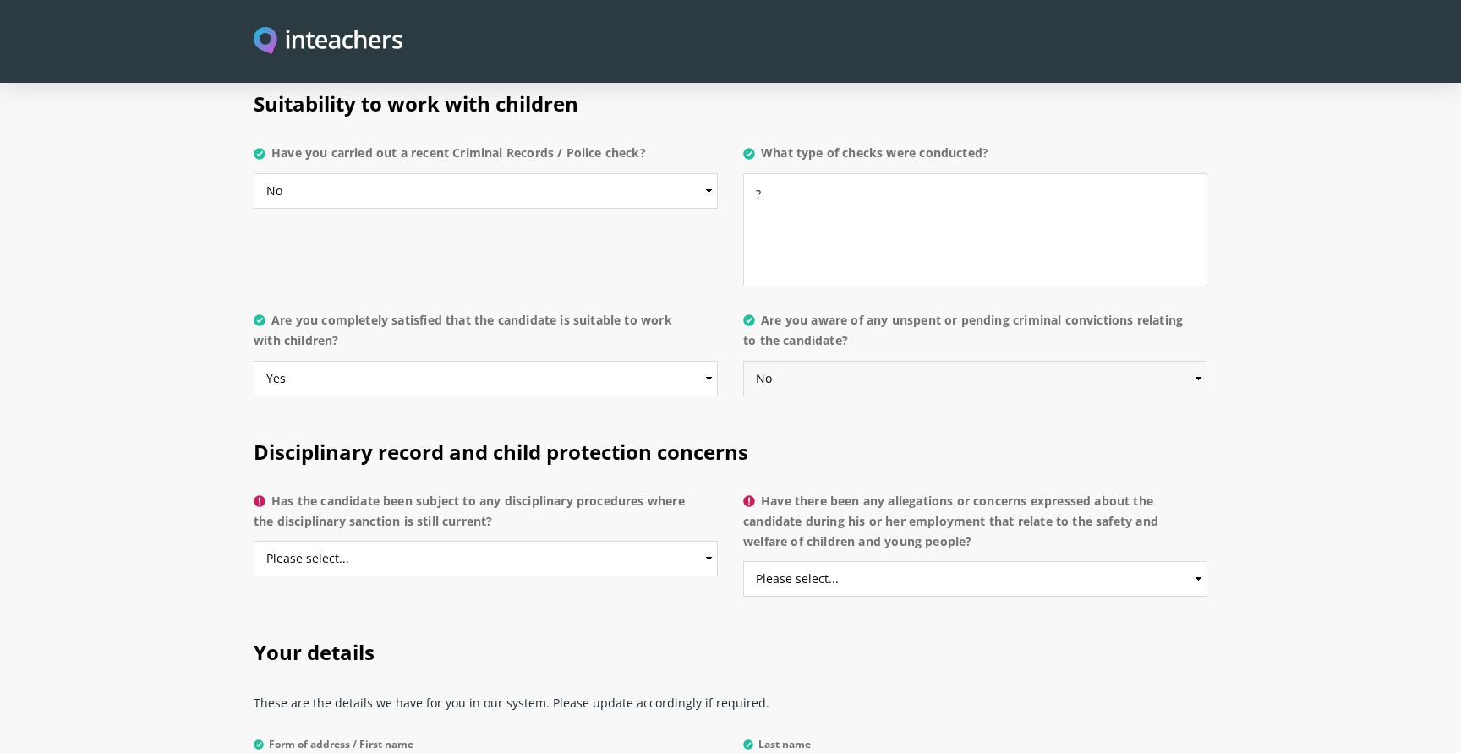
scroll to position [3366, 0]
click at [577, 540] on select "Please select... Yes No Do not know" at bounding box center [486, 558] width 464 height 36
select select "No"
click at [254, 540] on select "Please select... Yes No Do not know" at bounding box center [486, 558] width 464 height 36
click at [589, 540] on select "Please select... Yes No Do not know" at bounding box center [486, 558] width 464 height 36
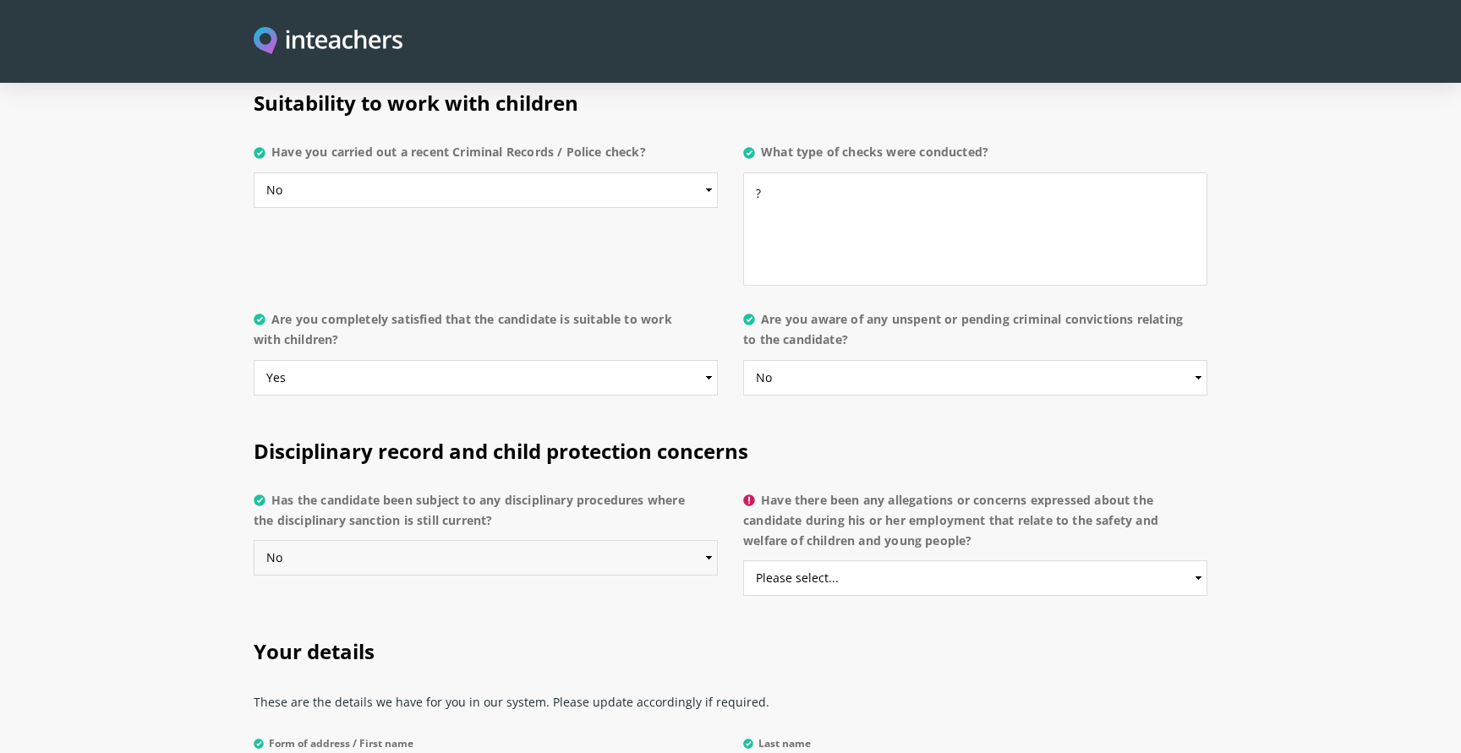
click at [254, 540] on select "Please select... Yes No Do not know" at bounding box center [486, 558] width 464 height 36
click at [830, 561] on select "Please select... Yes No Do not know" at bounding box center [975, 579] width 464 height 36
select select "No"
click at [743, 561] on select "Please select... Yes No Do not know" at bounding box center [975, 579] width 464 height 36
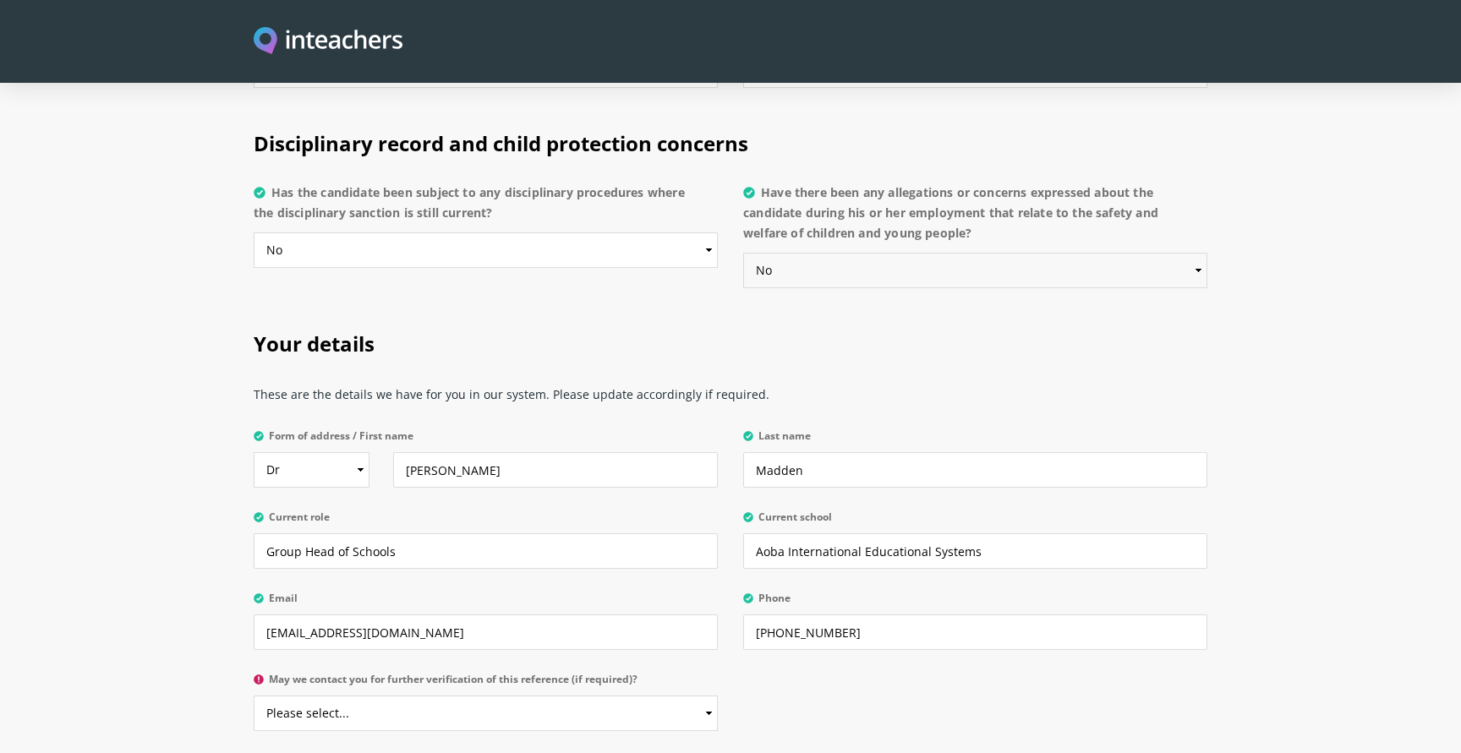
scroll to position [3691, 0]
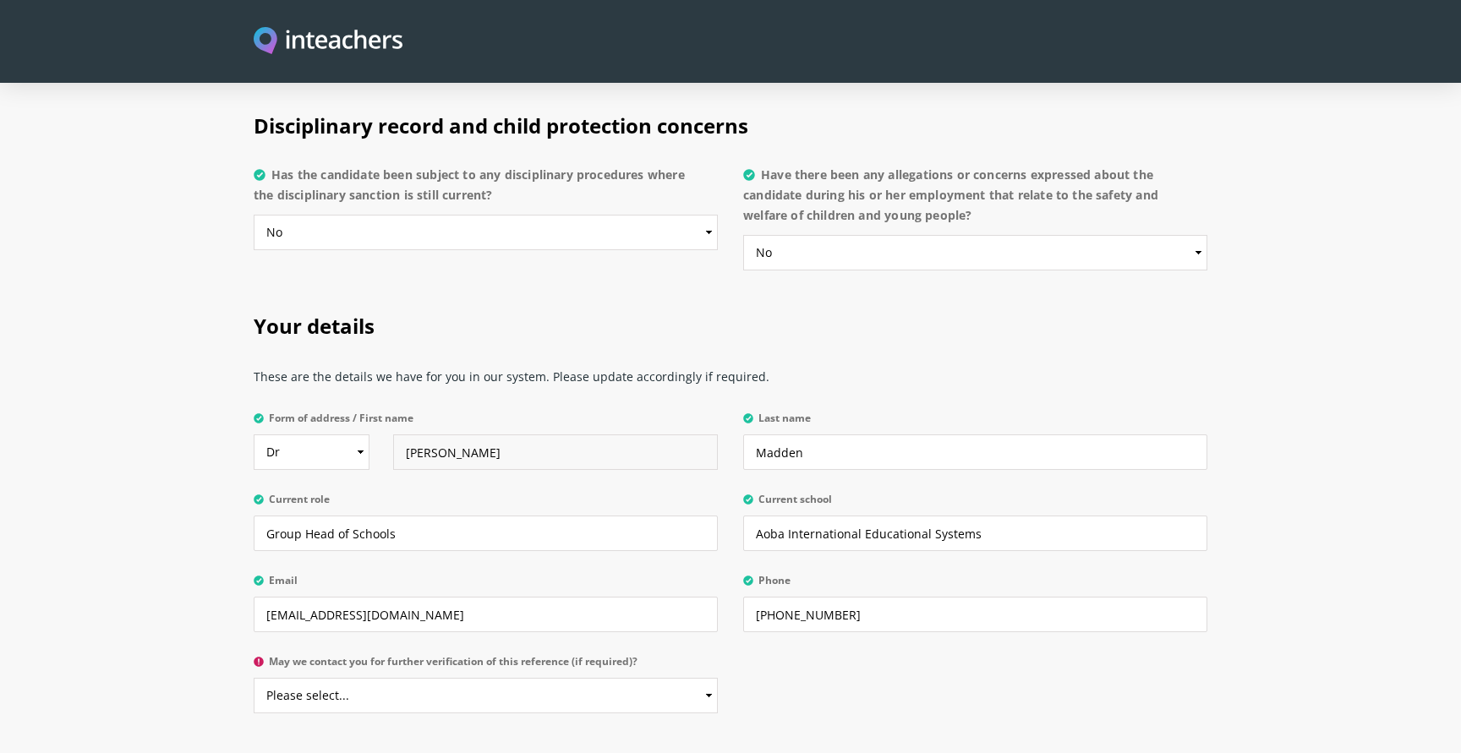
click at [452, 435] on input "[PERSON_NAME]" at bounding box center [555, 453] width 325 height 36
type input "[PERSON_NAME]"
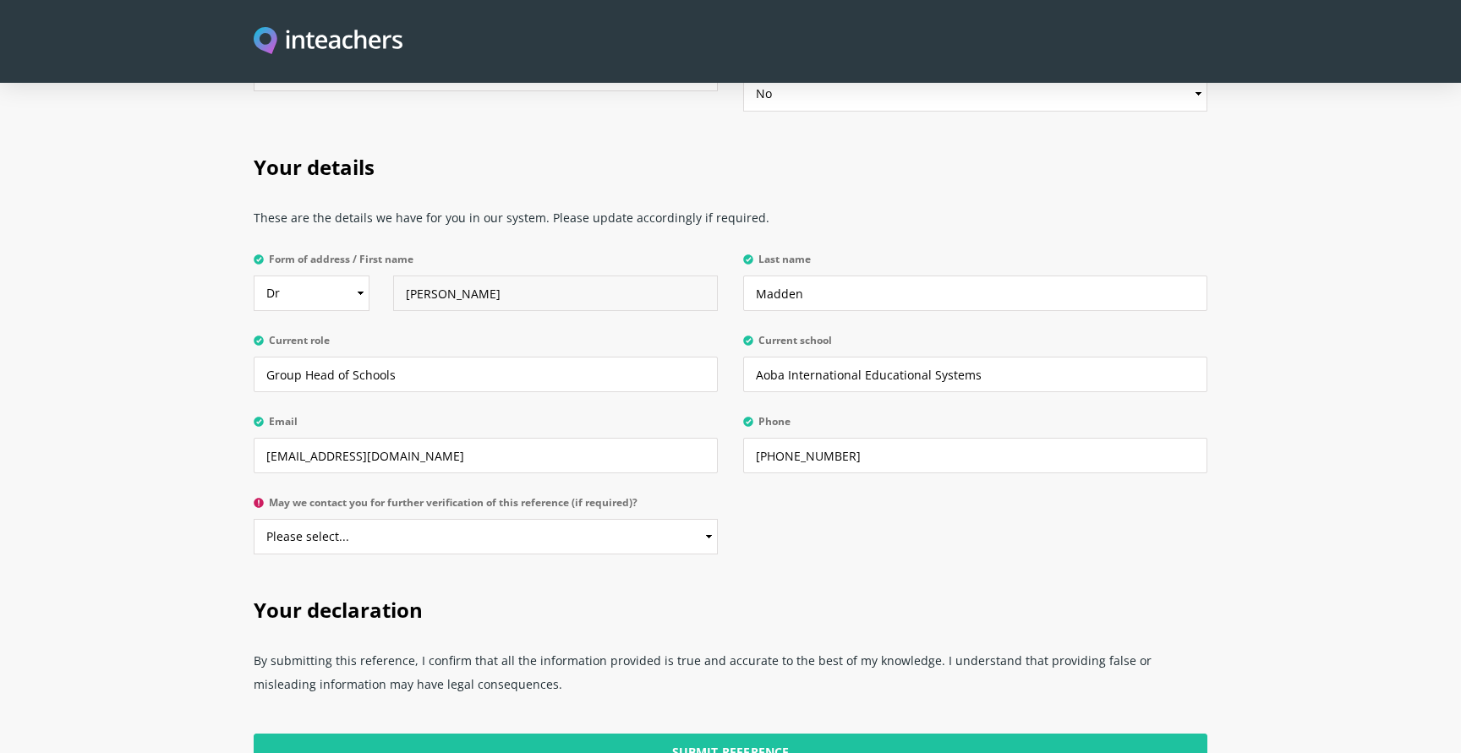
scroll to position [3856, 0]
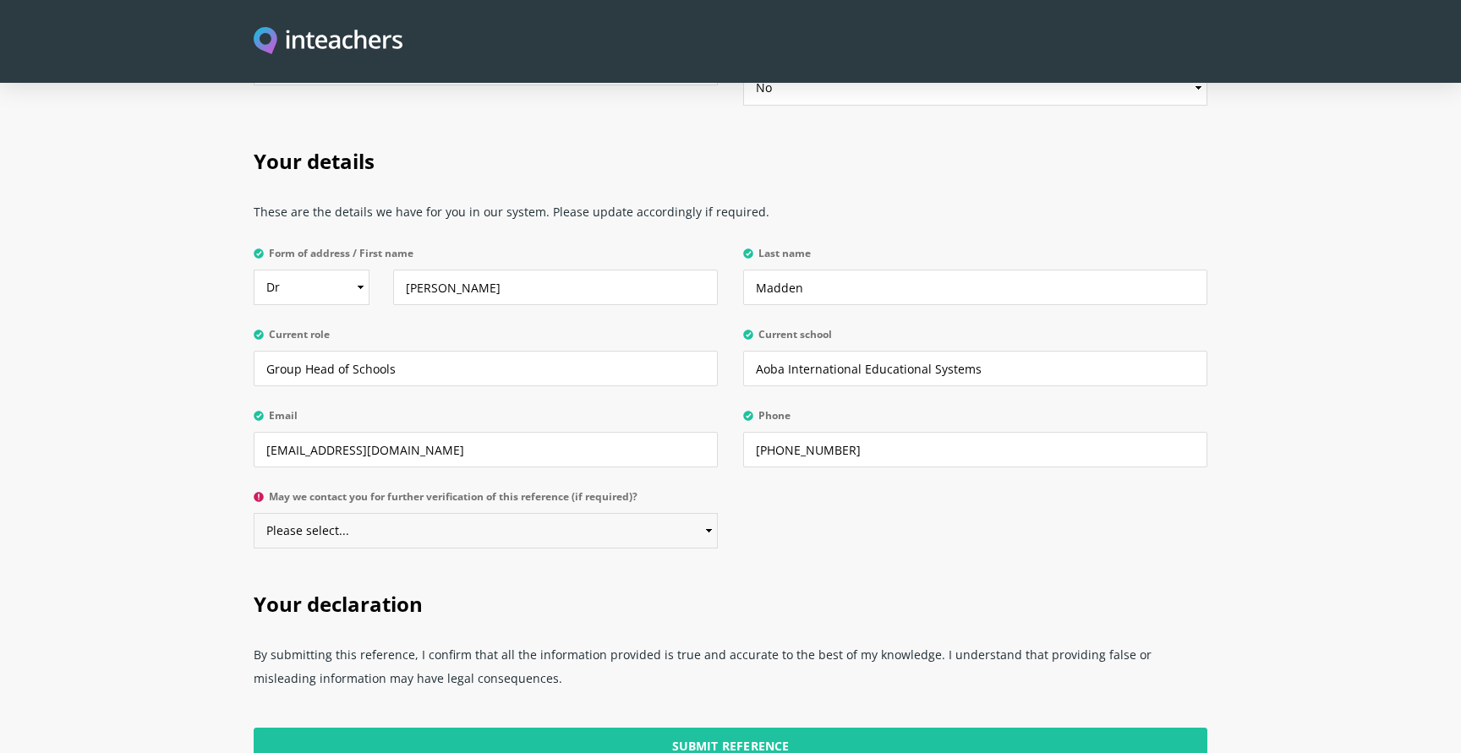
click at [468, 513] on select "Please select... Yes No" at bounding box center [486, 531] width 464 height 36
select select "Yes"
click at [254, 513] on select "Please select... Yes No" at bounding box center [486, 531] width 464 height 36
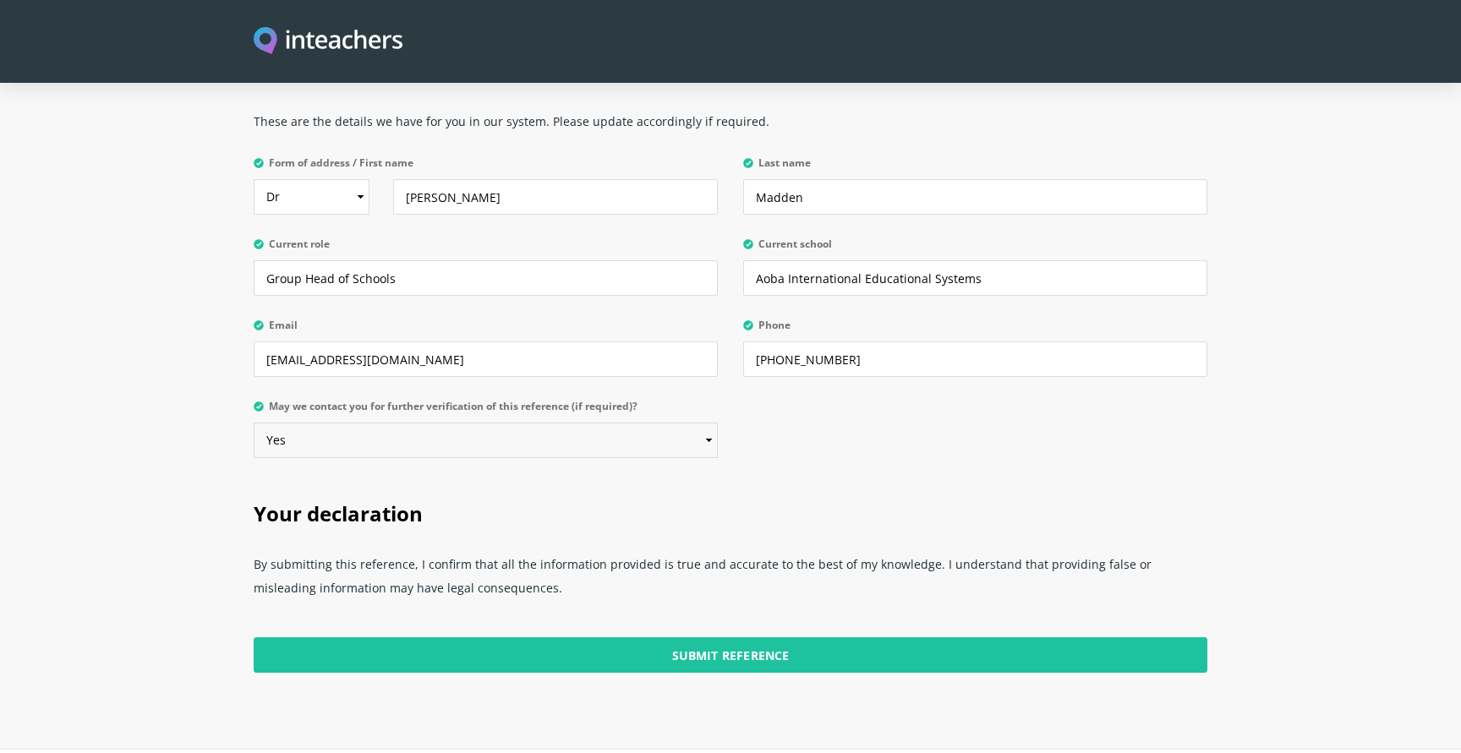
scroll to position [3980, 0]
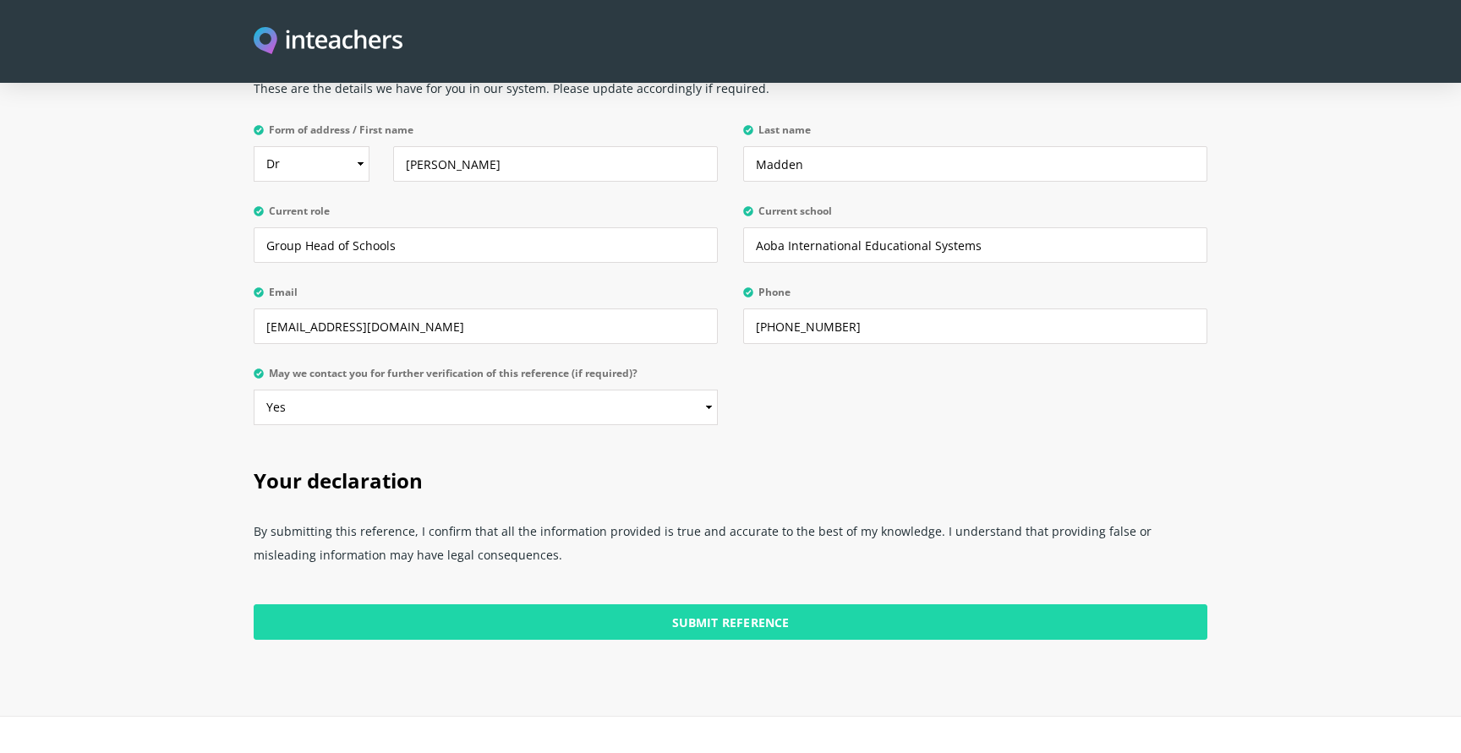
click at [761, 605] on input "Submit Reference" at bounding box center [731, 623] width 954 height 36
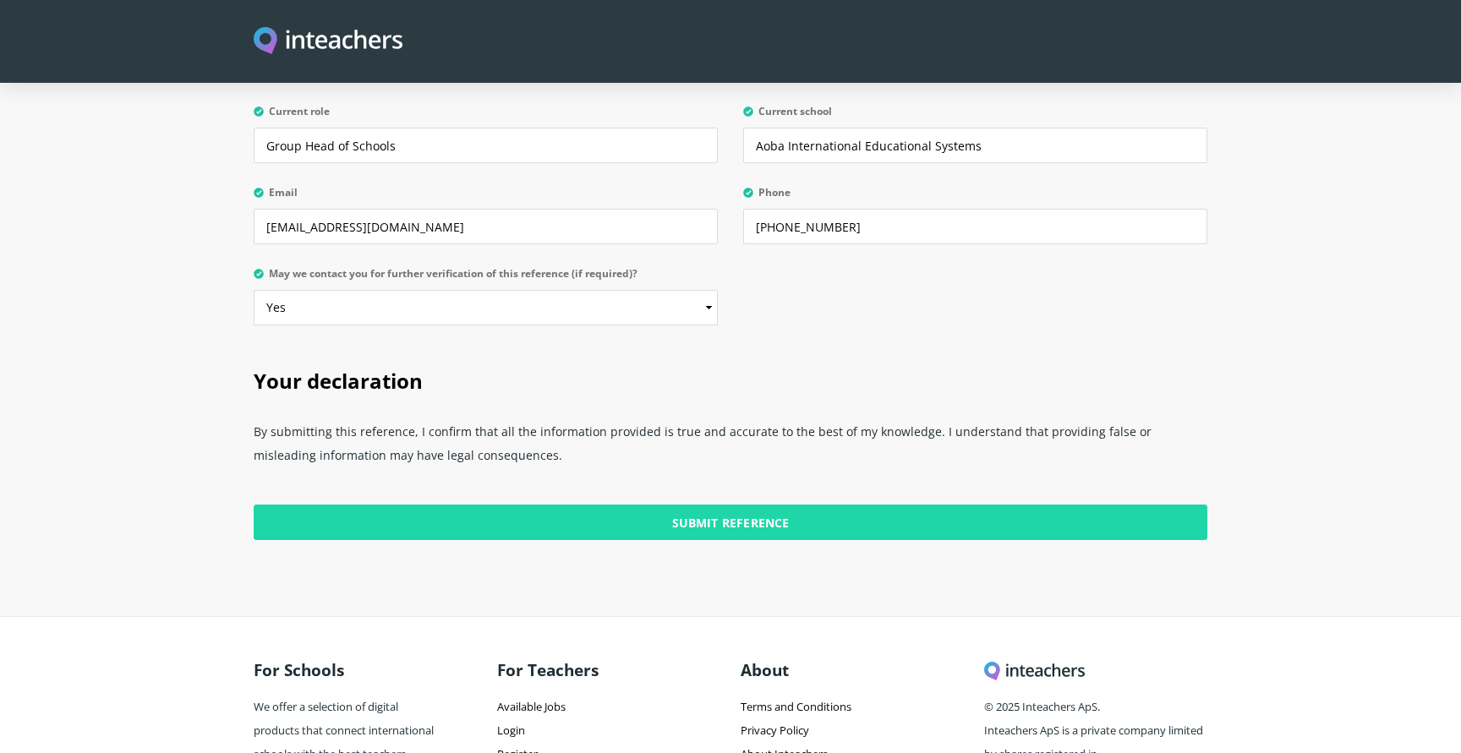
scroll to position [4084, 0]
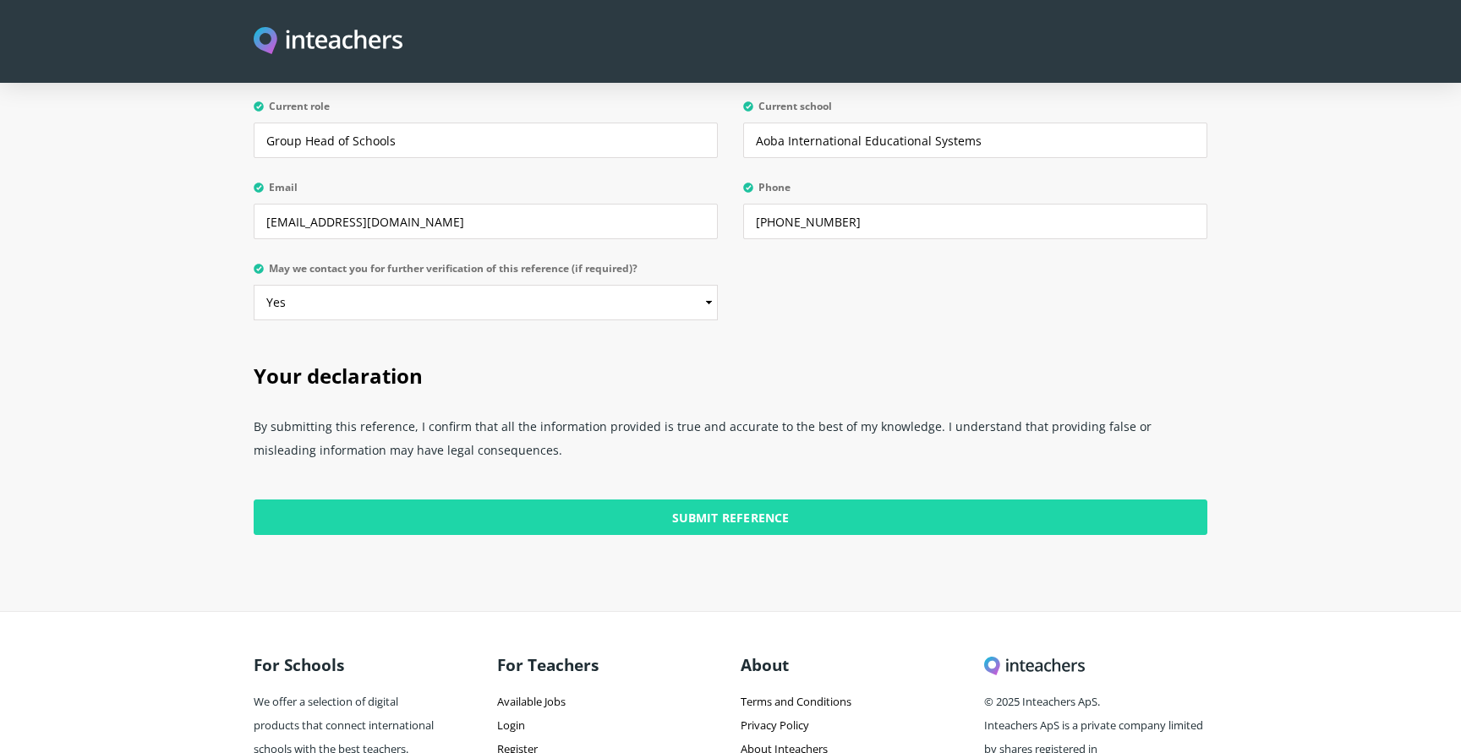
click at [734, 500] on input "Submit Reference" at bounding box center [731, 518] width 954 height 36
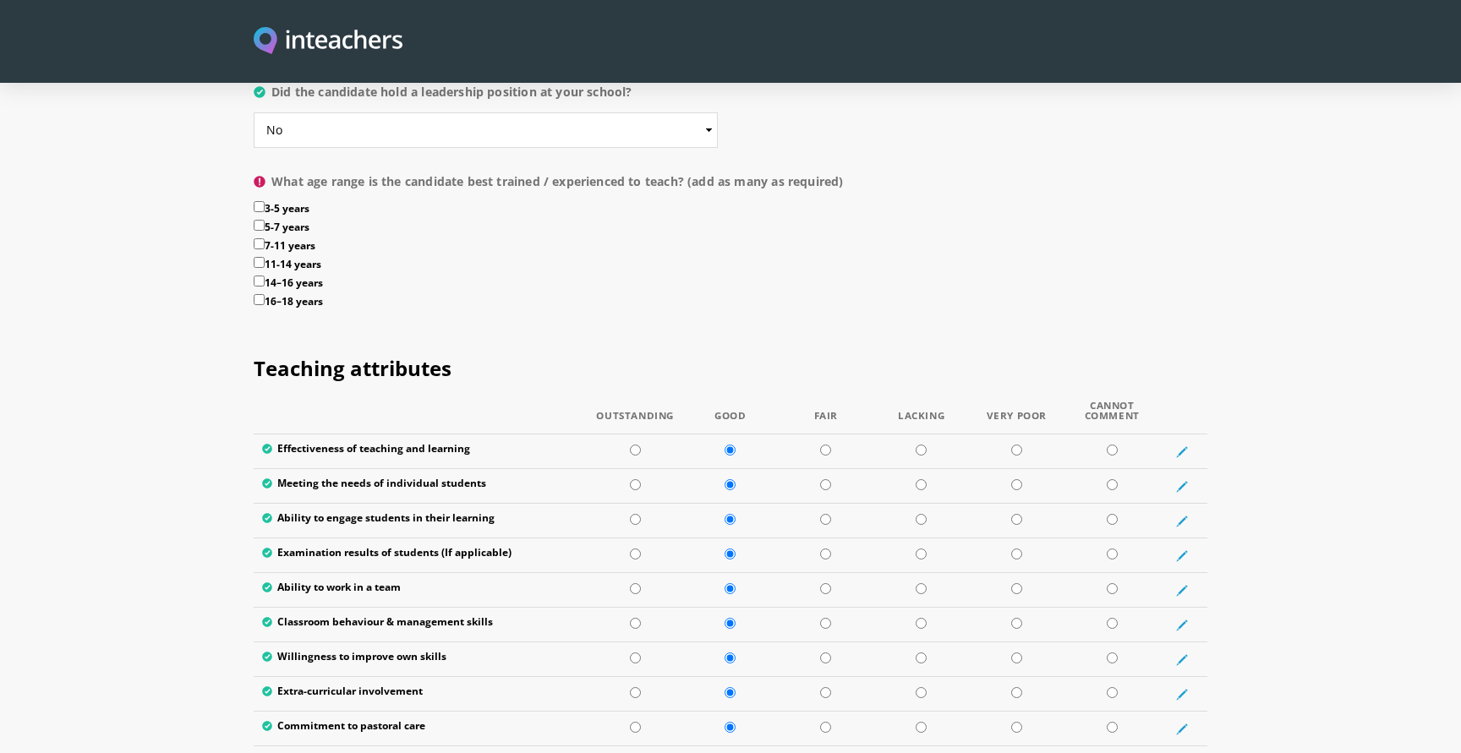
scroll to position [1914, 0]
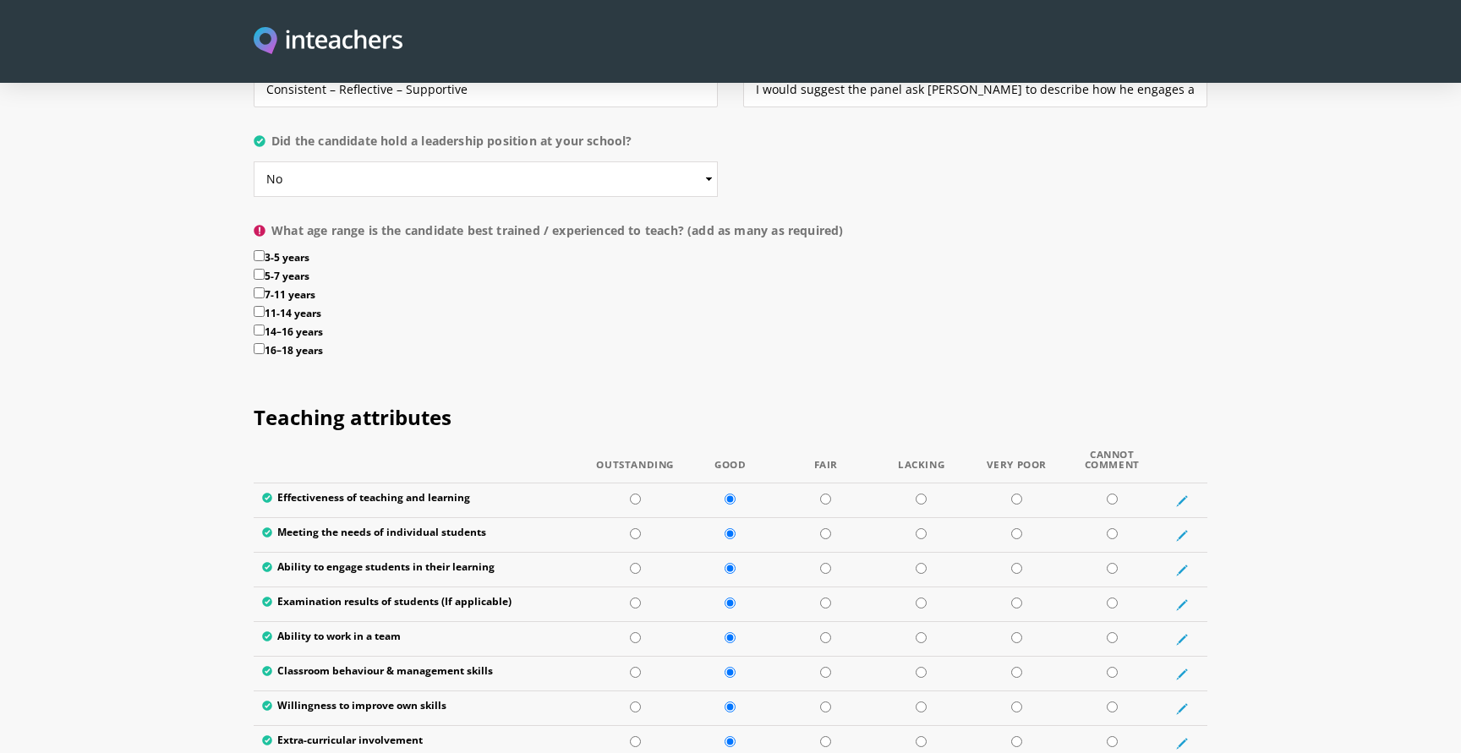
click at [260, 325] on input "14–16 years" at bounding box center [259, 330] width 11 height 11
checkbox input "true"
click at [259, 343] on input "16–18 years" at bounding box center [259, 348] width 11 height 11
checkbox input "true"
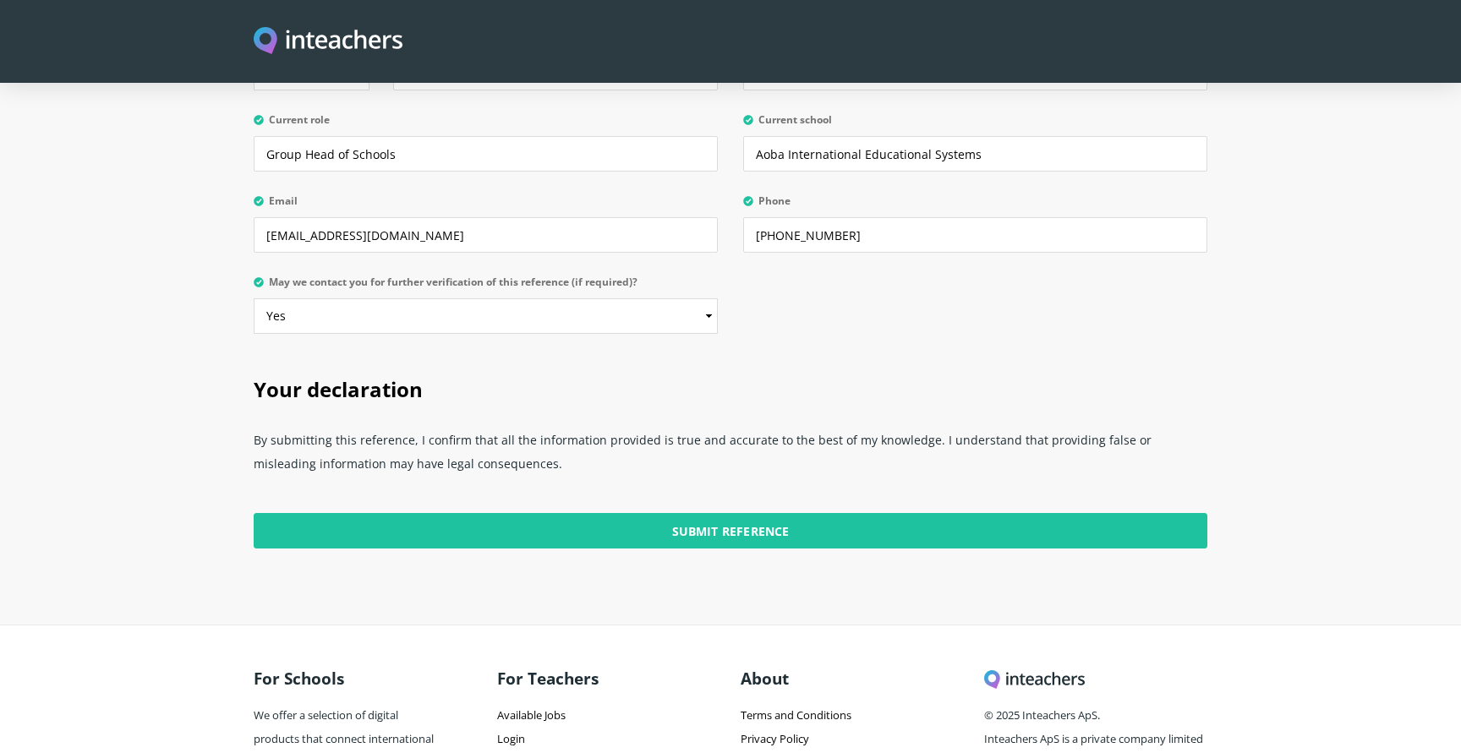
scroll to position [4149, 0]
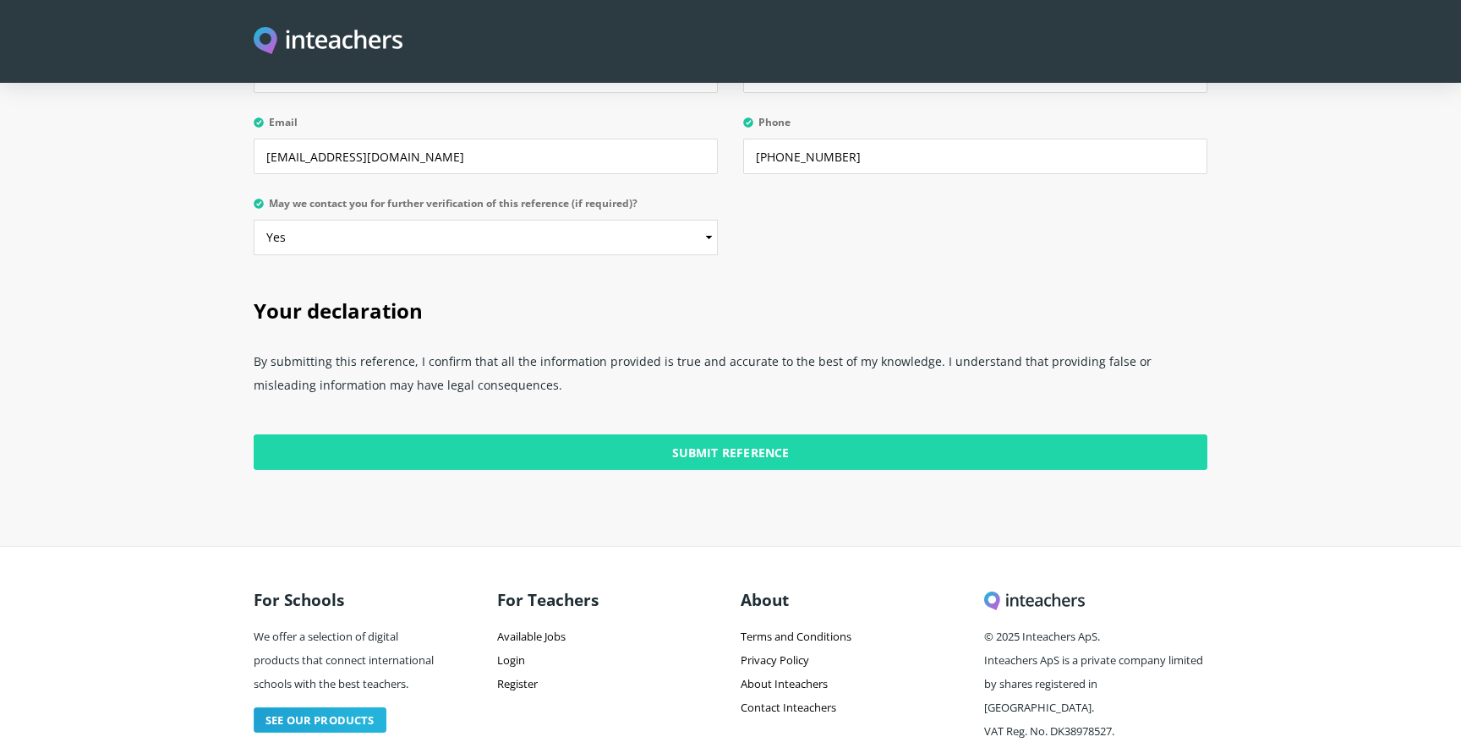
click at [716, 435] on input "Submit Reference" at bounding box center [731, 453] width 954 height 36
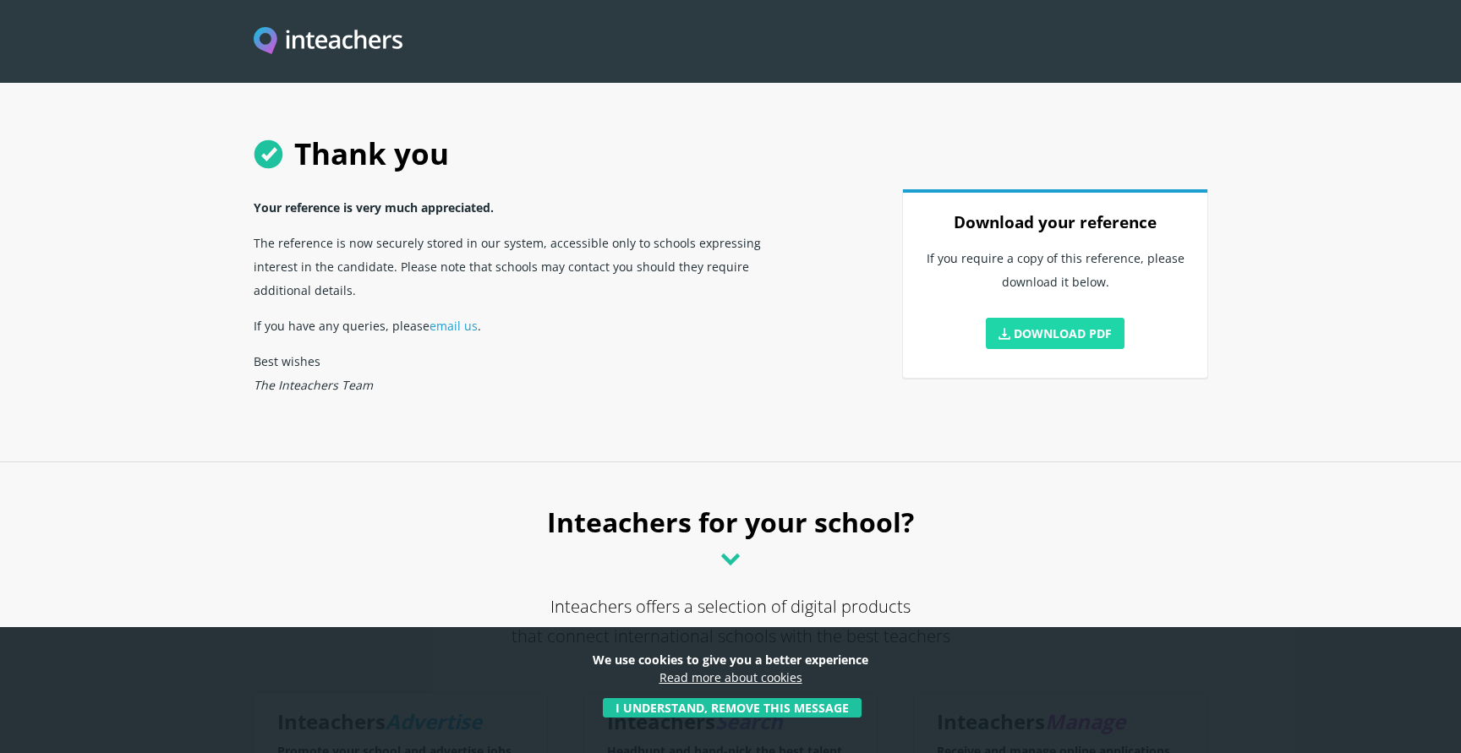
click at [1051, 328] on link "Download PDF" at bounding box center [1055, 333] width 139 height 31
